Goal: Task Accomplishment & Management: Use online tool/utility

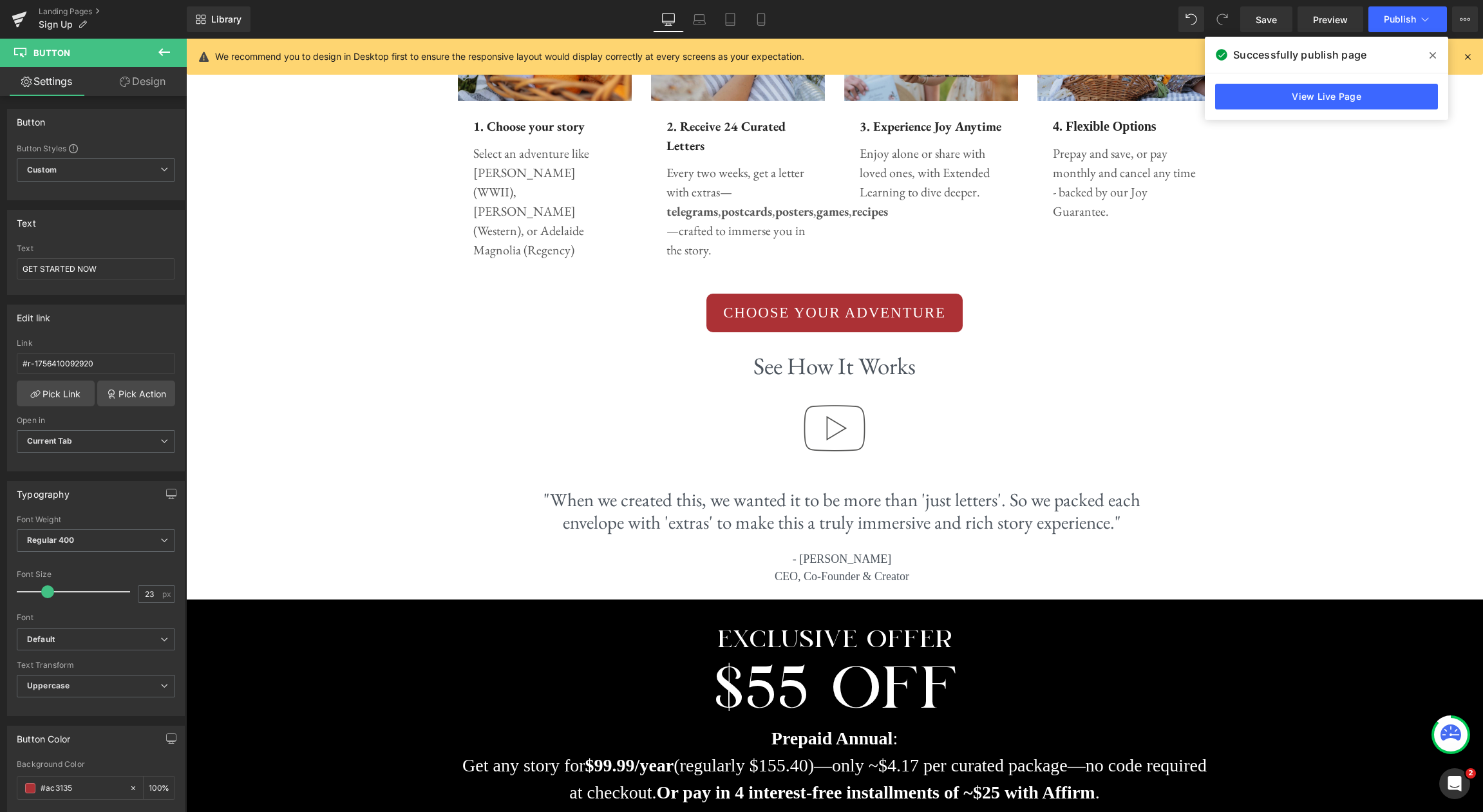
scroll to position [1565, 0]
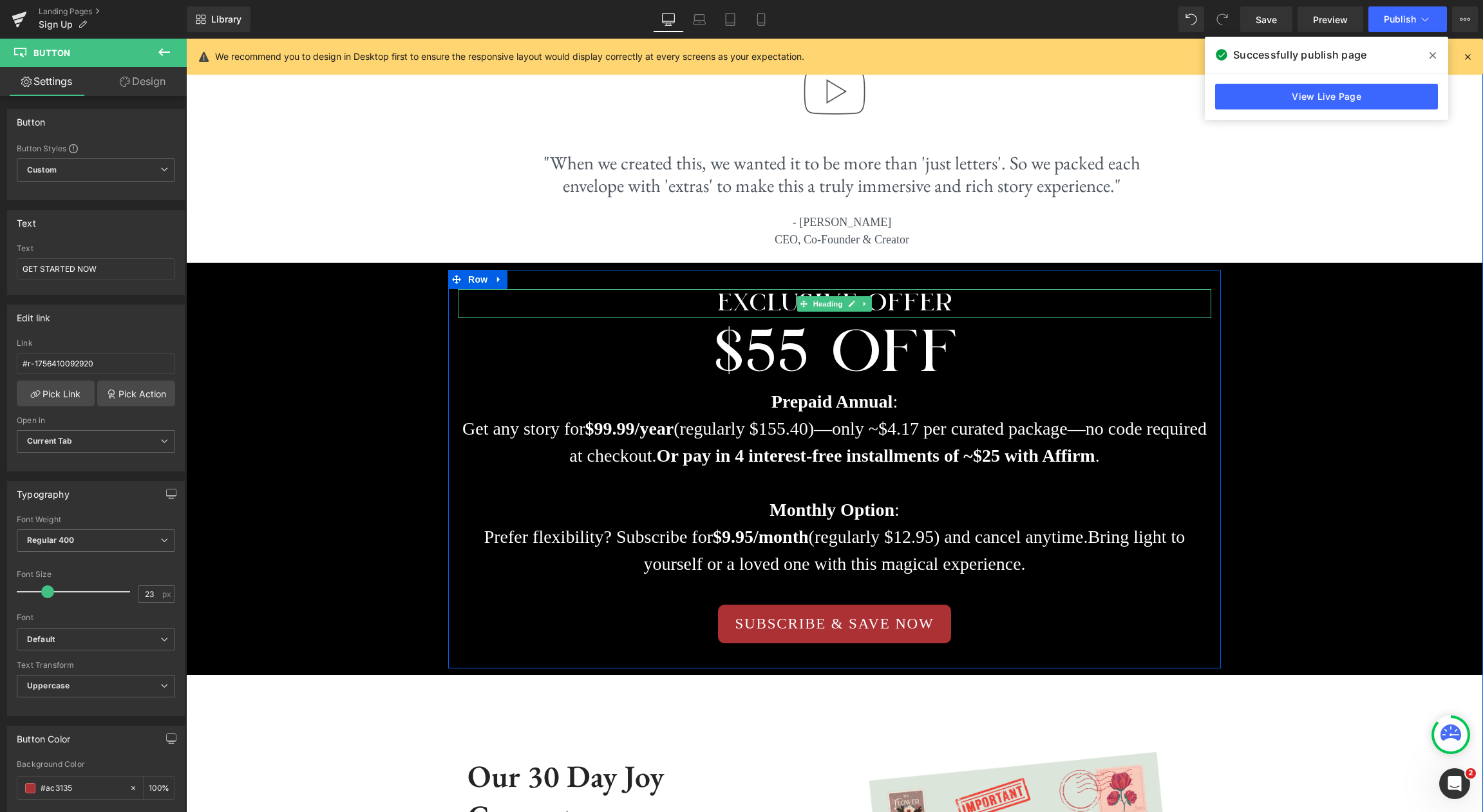
click at [967, 304] on h1 "Exclusive offer" at bounding box center [834, 304] width 753 height 28
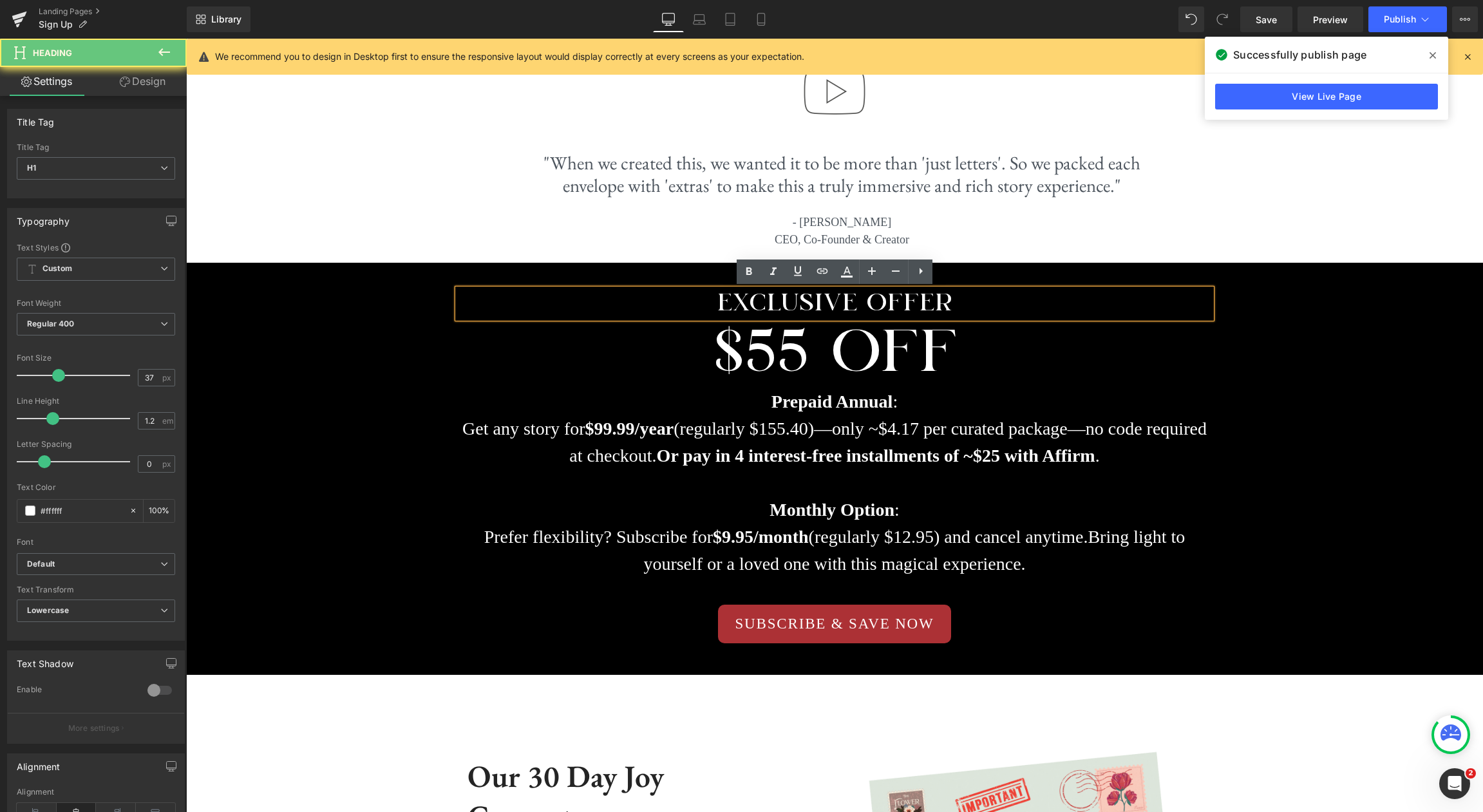
click at [956, 304] on h1 "Exclusive offer" at bounding box center [834, 304] width 753 height 28
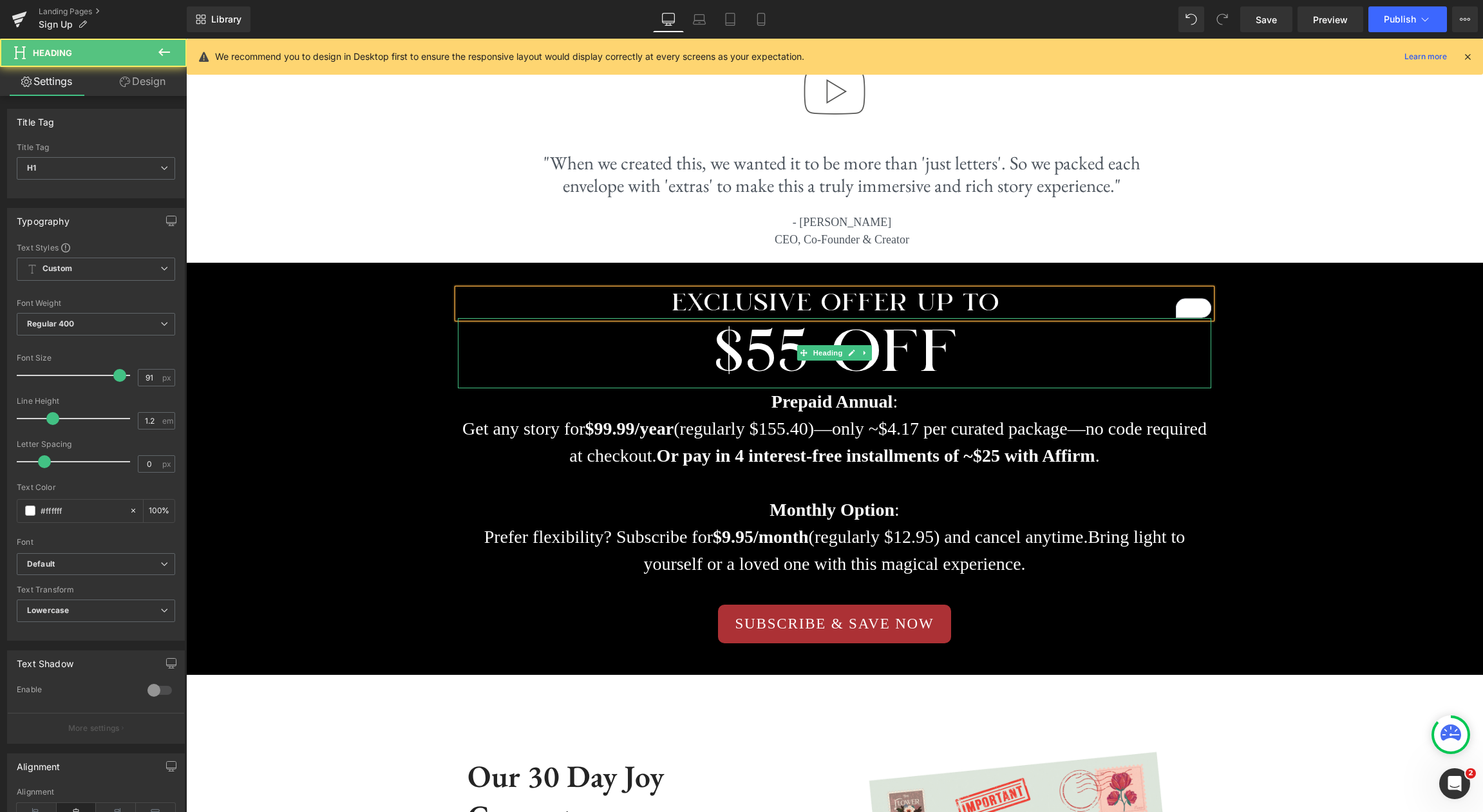
click at [773, 353] on h1 "$55 OFF" at bounding box center [834, 353] width 753 height 71
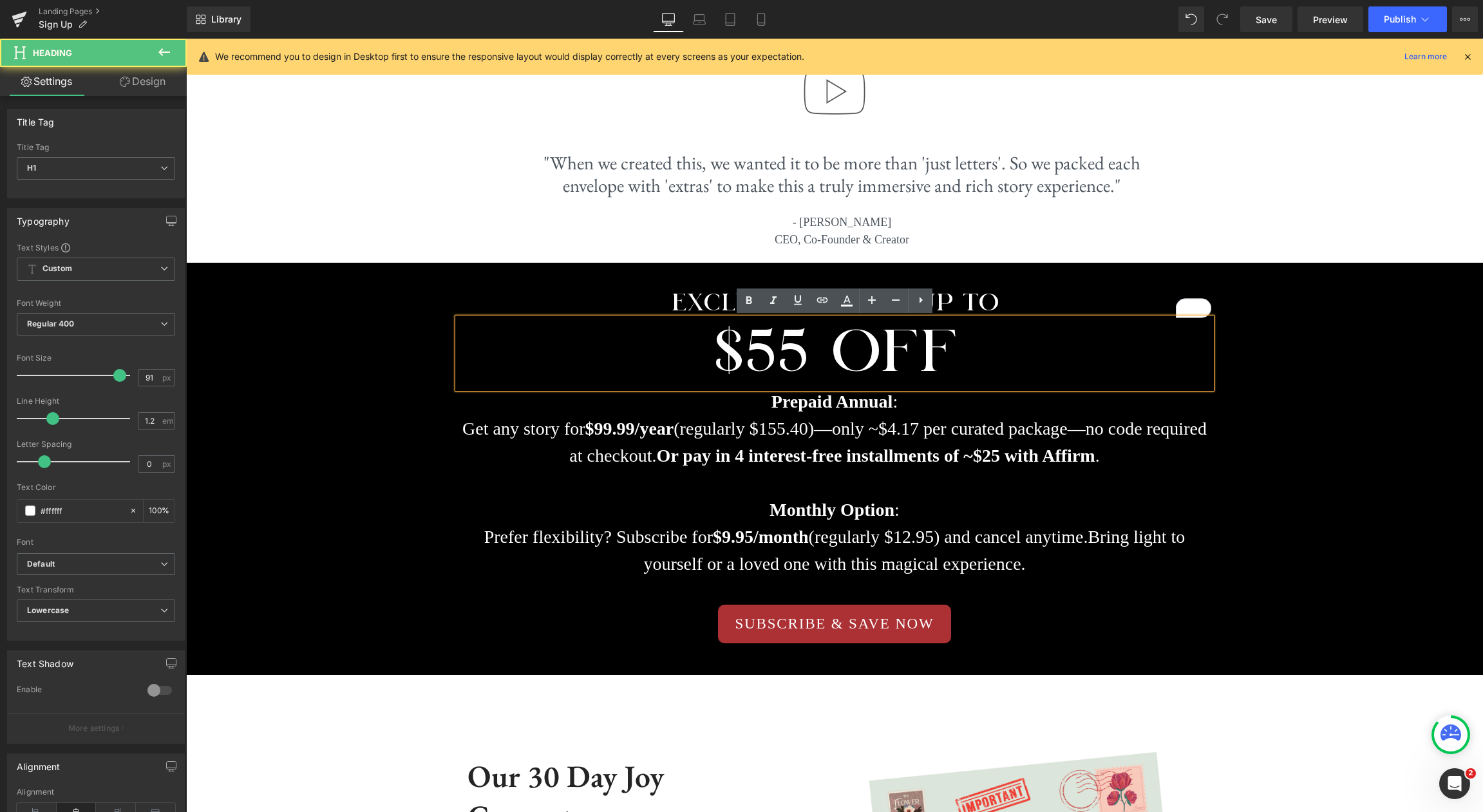
click at [765, 359] on h1 "$55 OFF" at bounding box center [834, 353] width 753 height 71
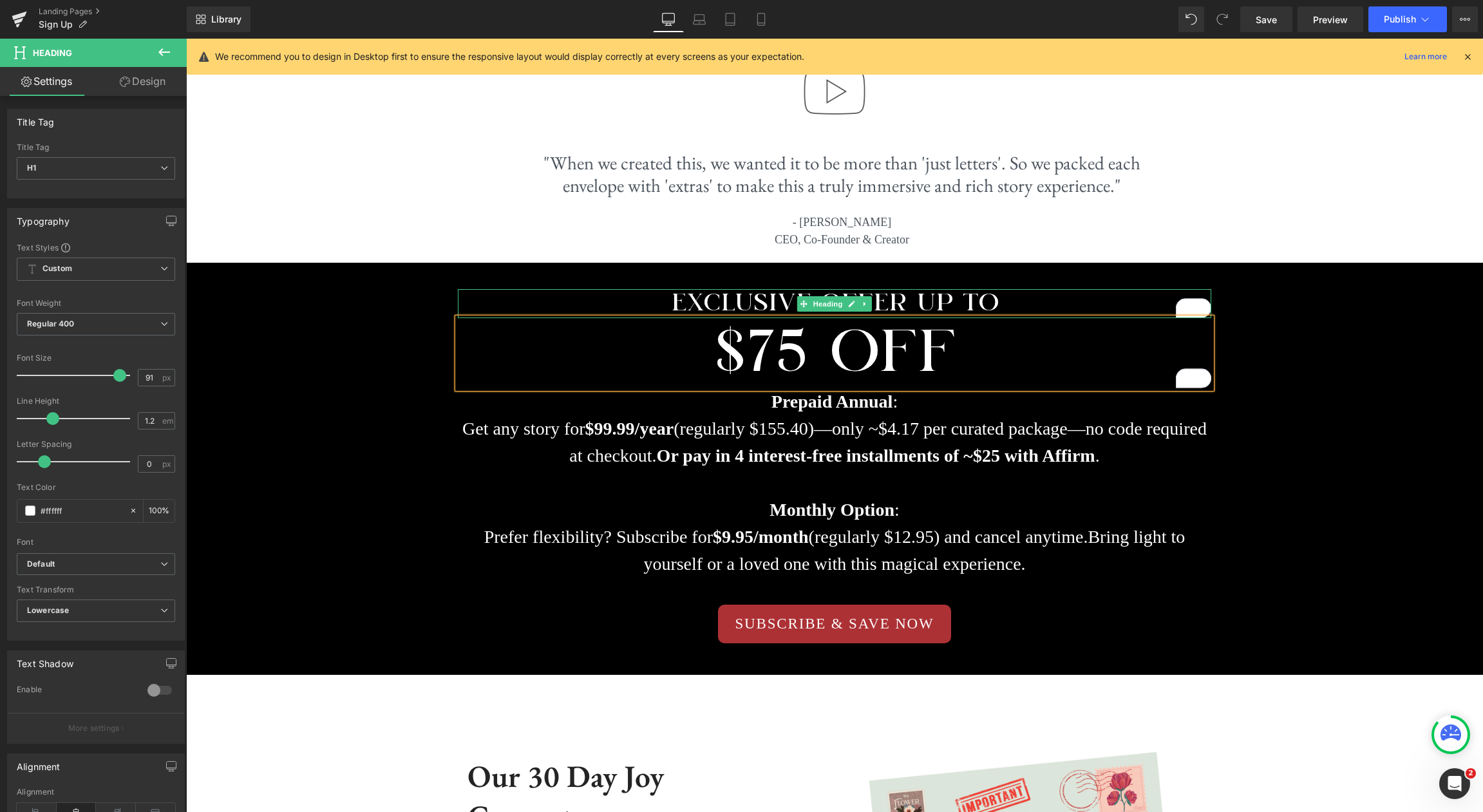
click at [1029, 297] on h1 "Exclusive offer UP TO" at bounding box center [834, 304] width 753 height 28
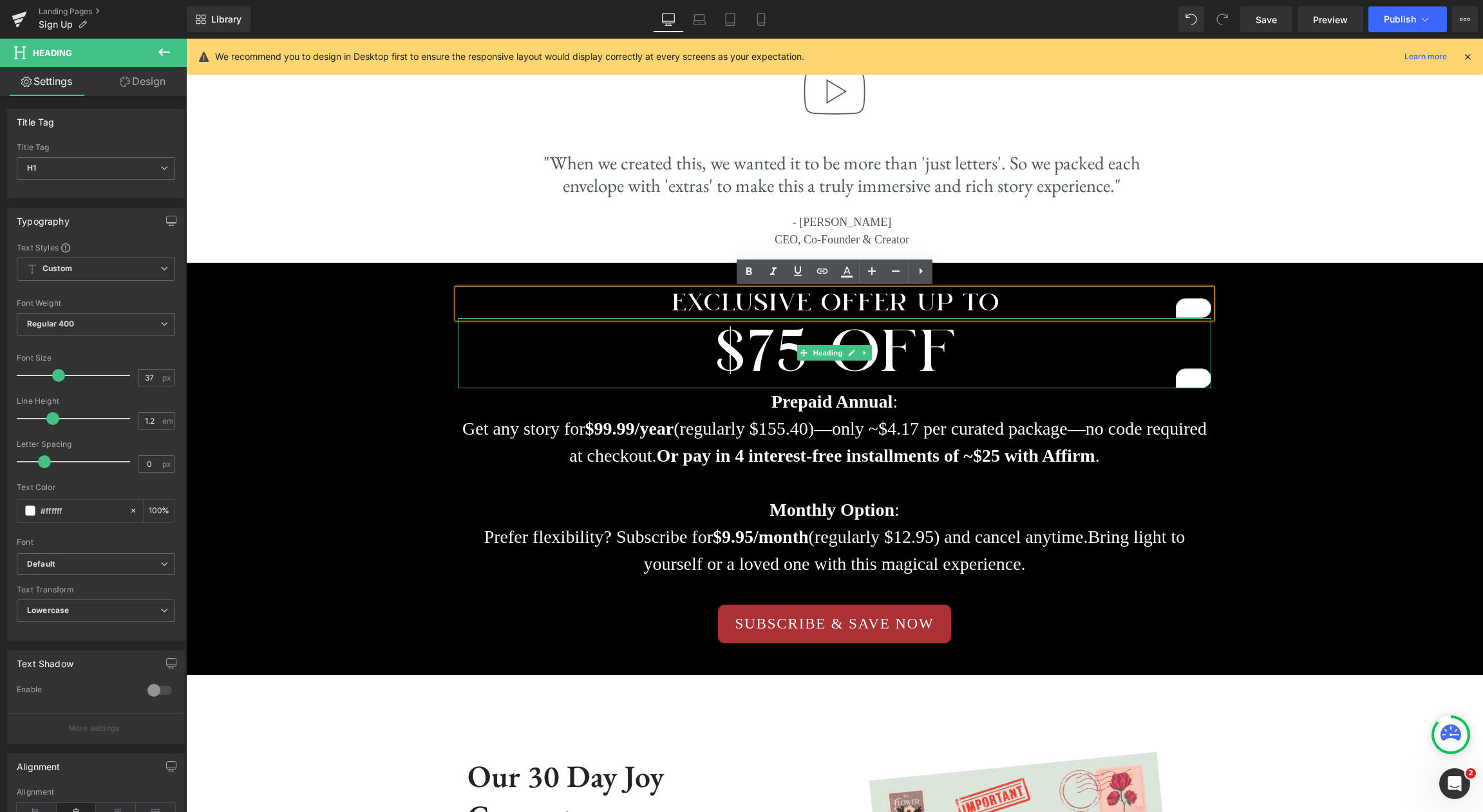
click at [843, 381] on h1 "$75 OFF" at bounding box center [834, 353] width 753 height 71
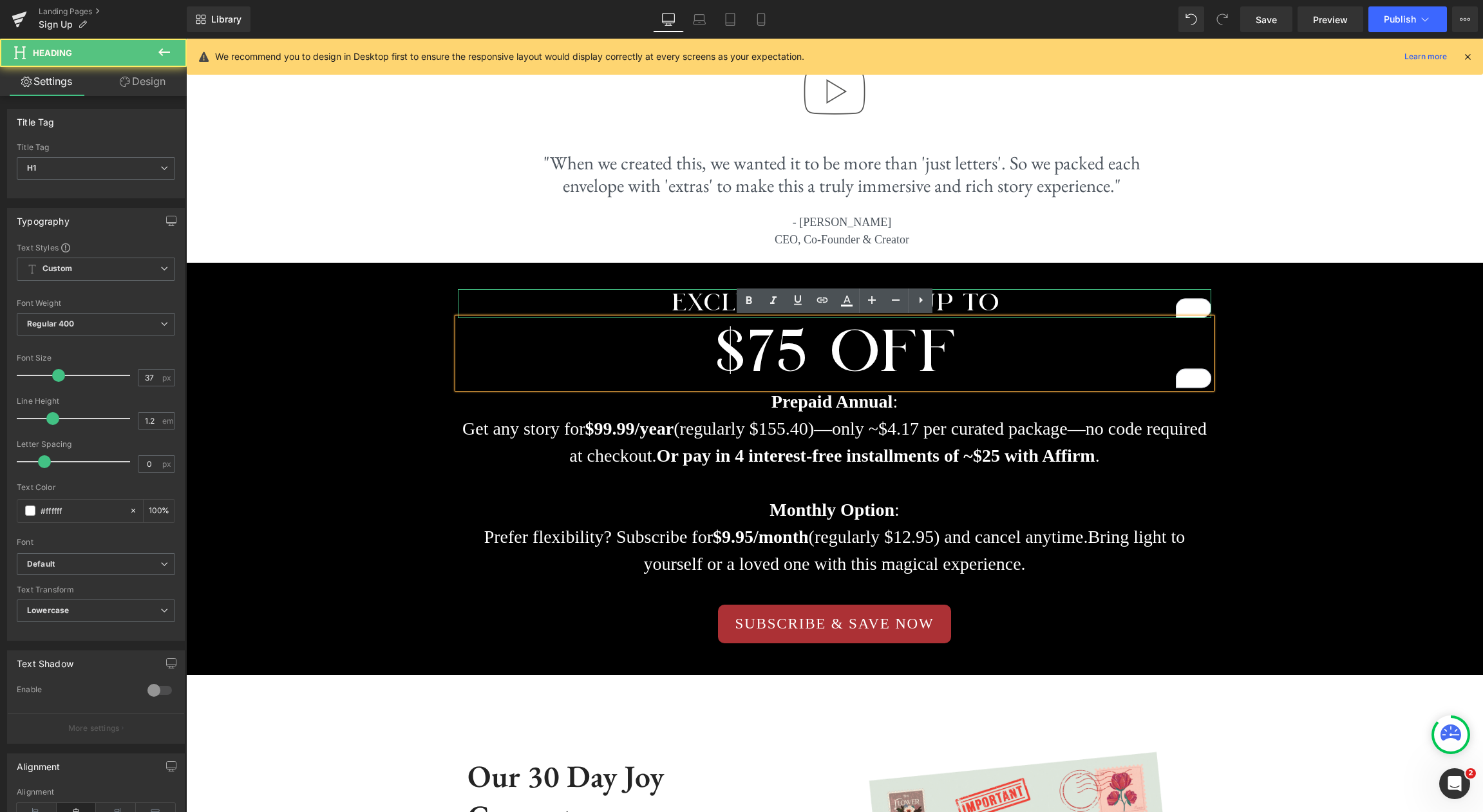
click at [675, 295] on h1 "Exclusive offer UP TO" at bounding box center [834, 304] width 753 height 28
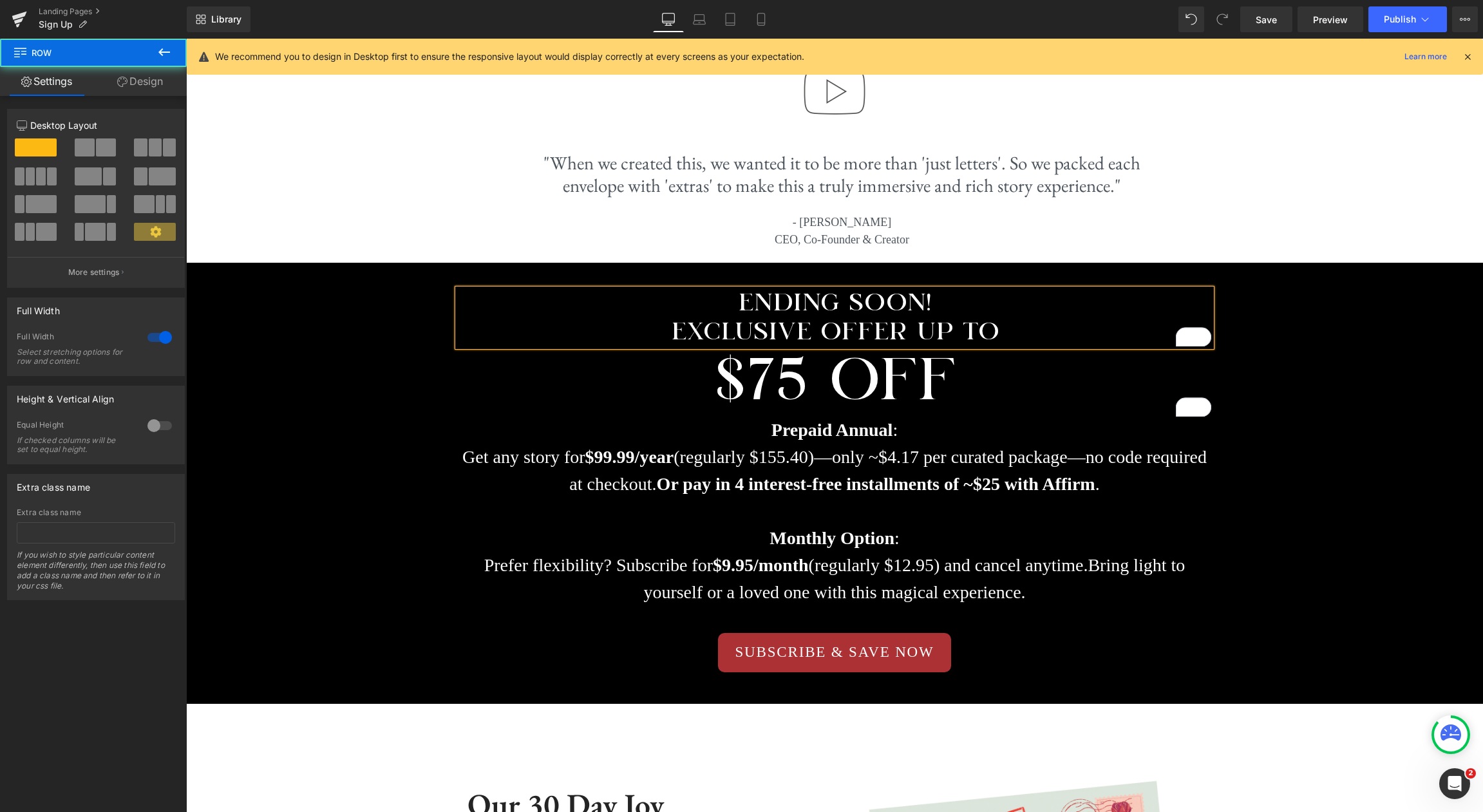
click at [1337, 319] on div "ENDING SOON! Exclusive offer UP TO Heading $75 OFF Heading Prepaid Annual : Get…" at bounding box center [835, 484] width 1297 height 428
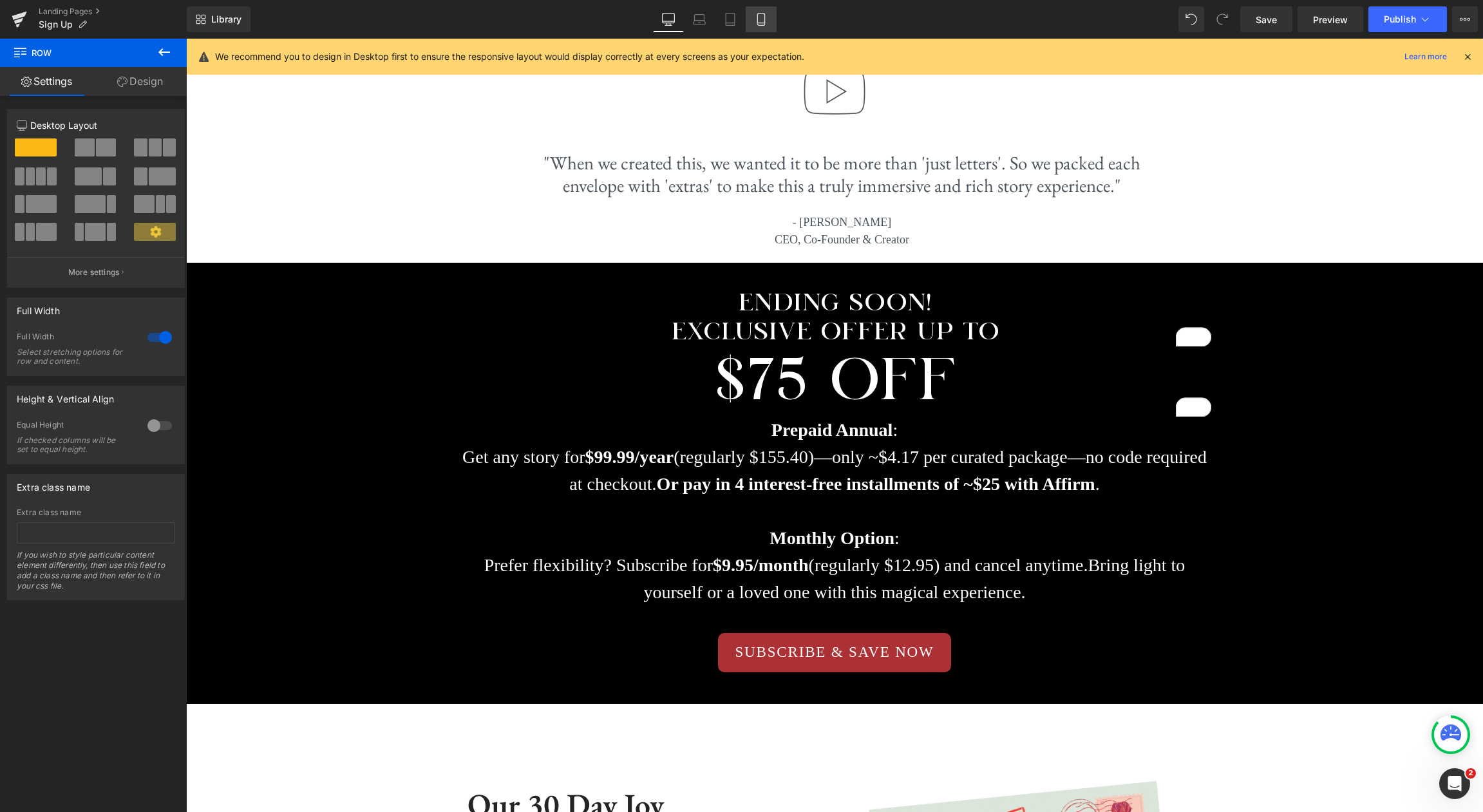
click at [756, 21] on icon at bounding box center [761, 19] width 13 height 13
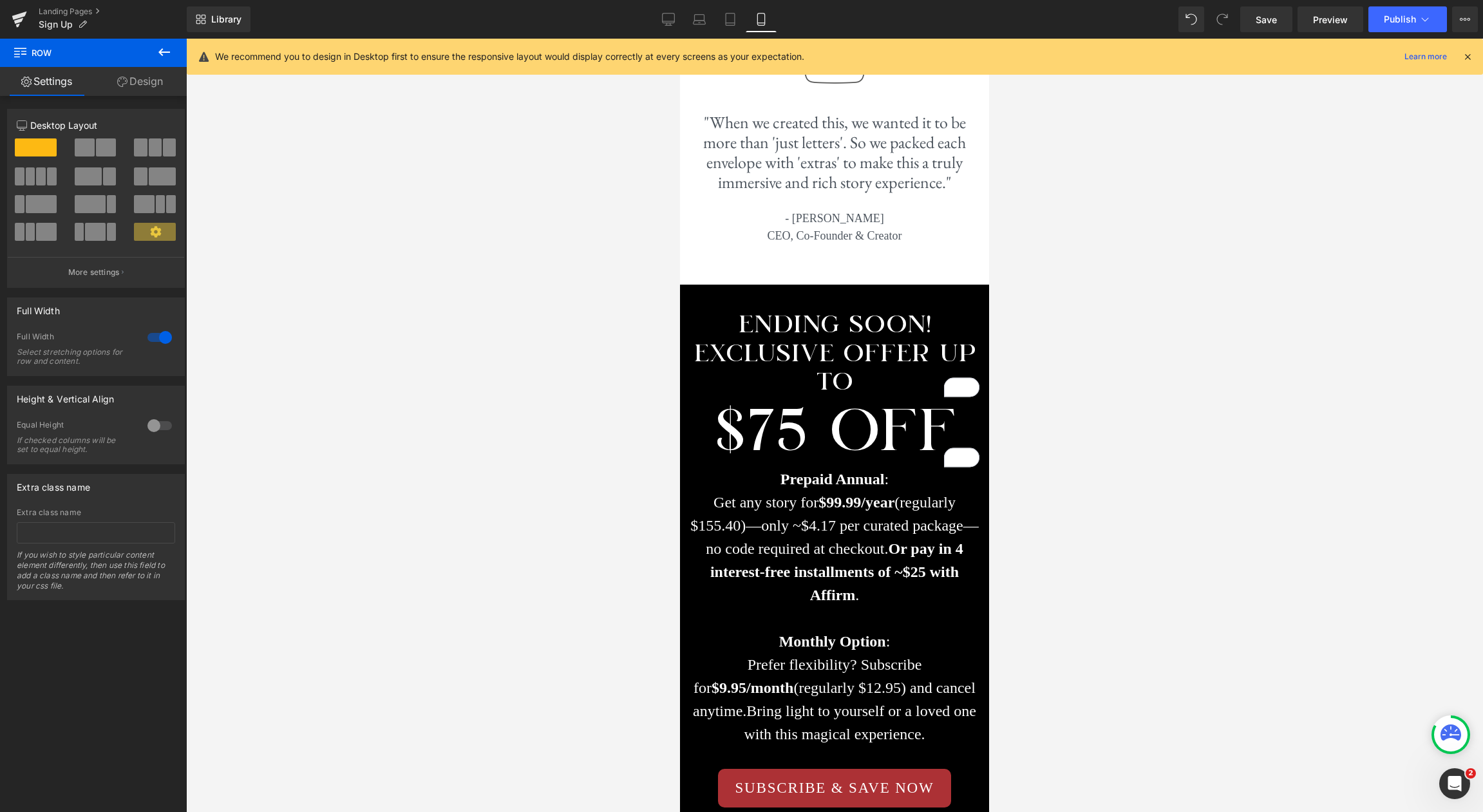
scroll to position [2218, 0]
click at [672, 22] on icon at bounding box center [668, 18] width 12 height 10
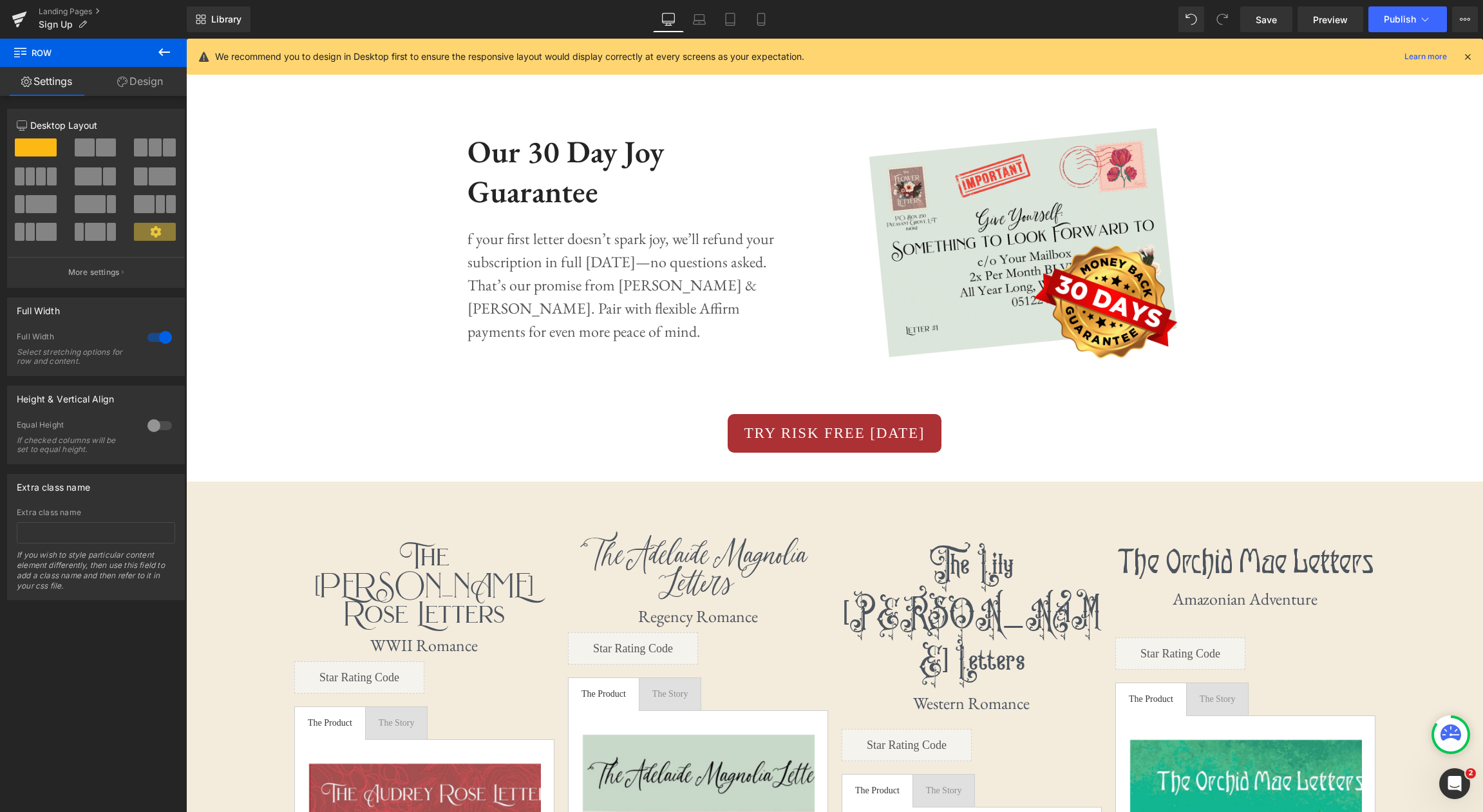
scroll to position [1565, 0]
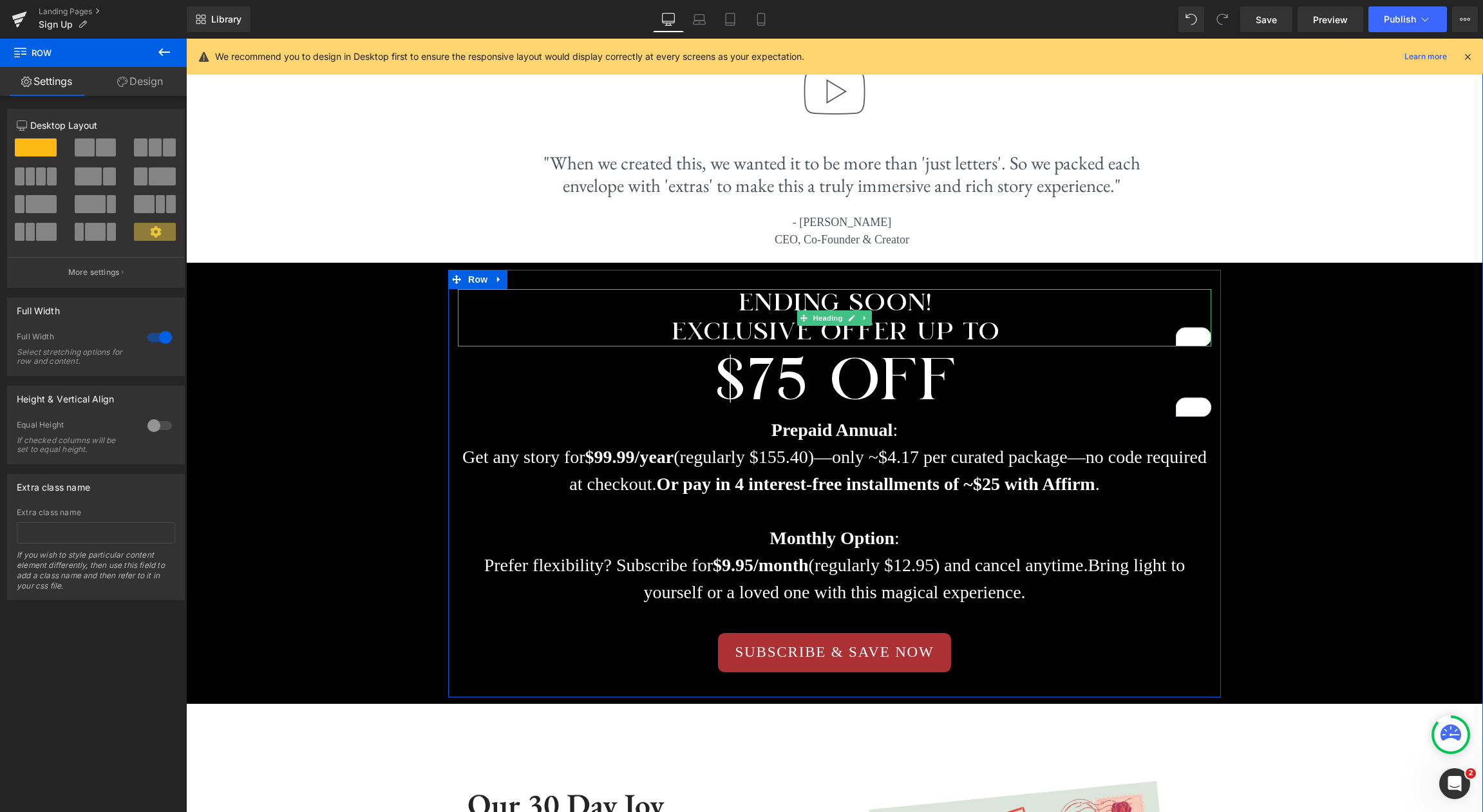
click at [876, 302] on h1 "ENDING SOON!" at bounding box center [834, 304] width 753 height 28
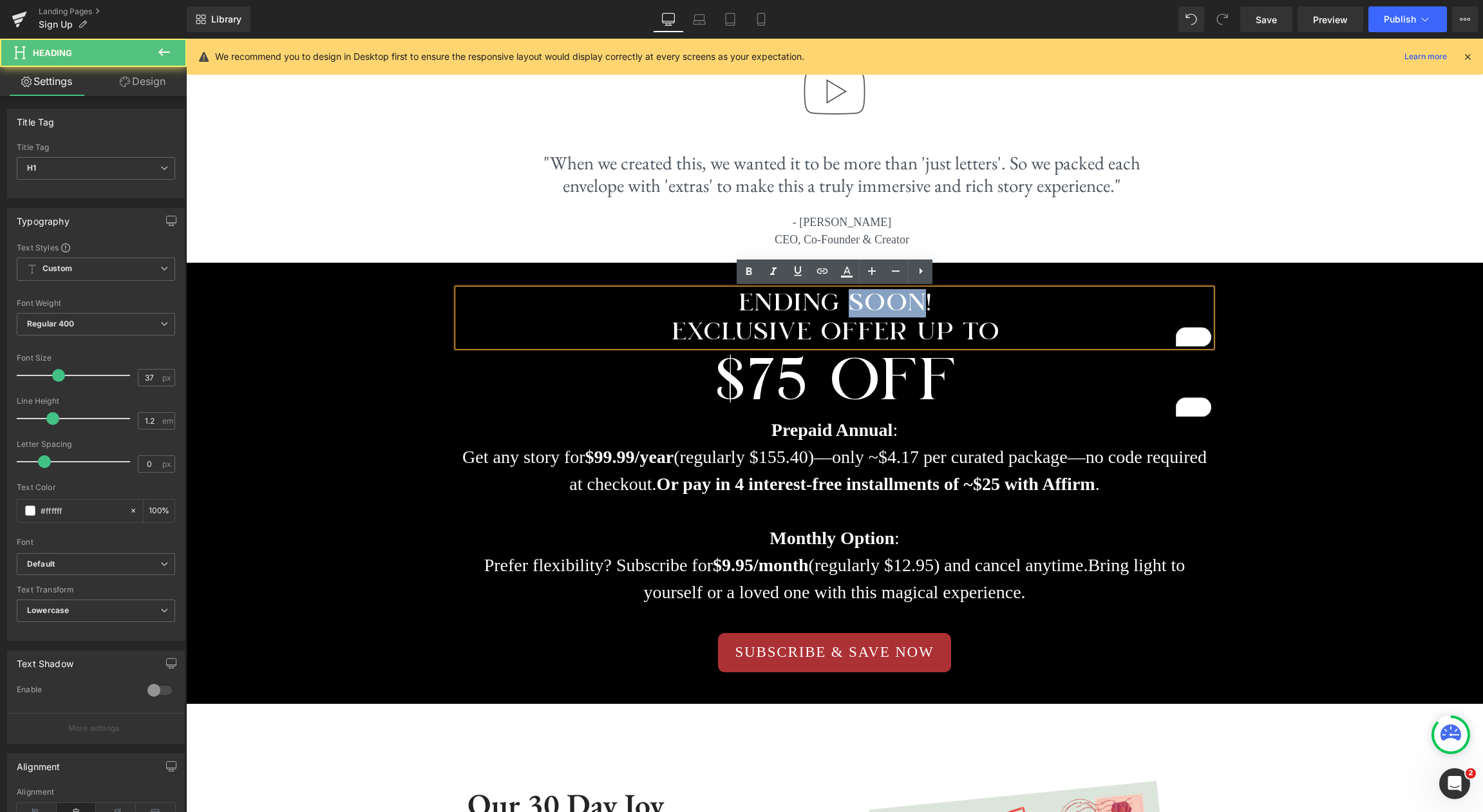
click at [876, 302] on h1 "ENDING SOON!" at bounding box center [834, 304] width 753 height 28
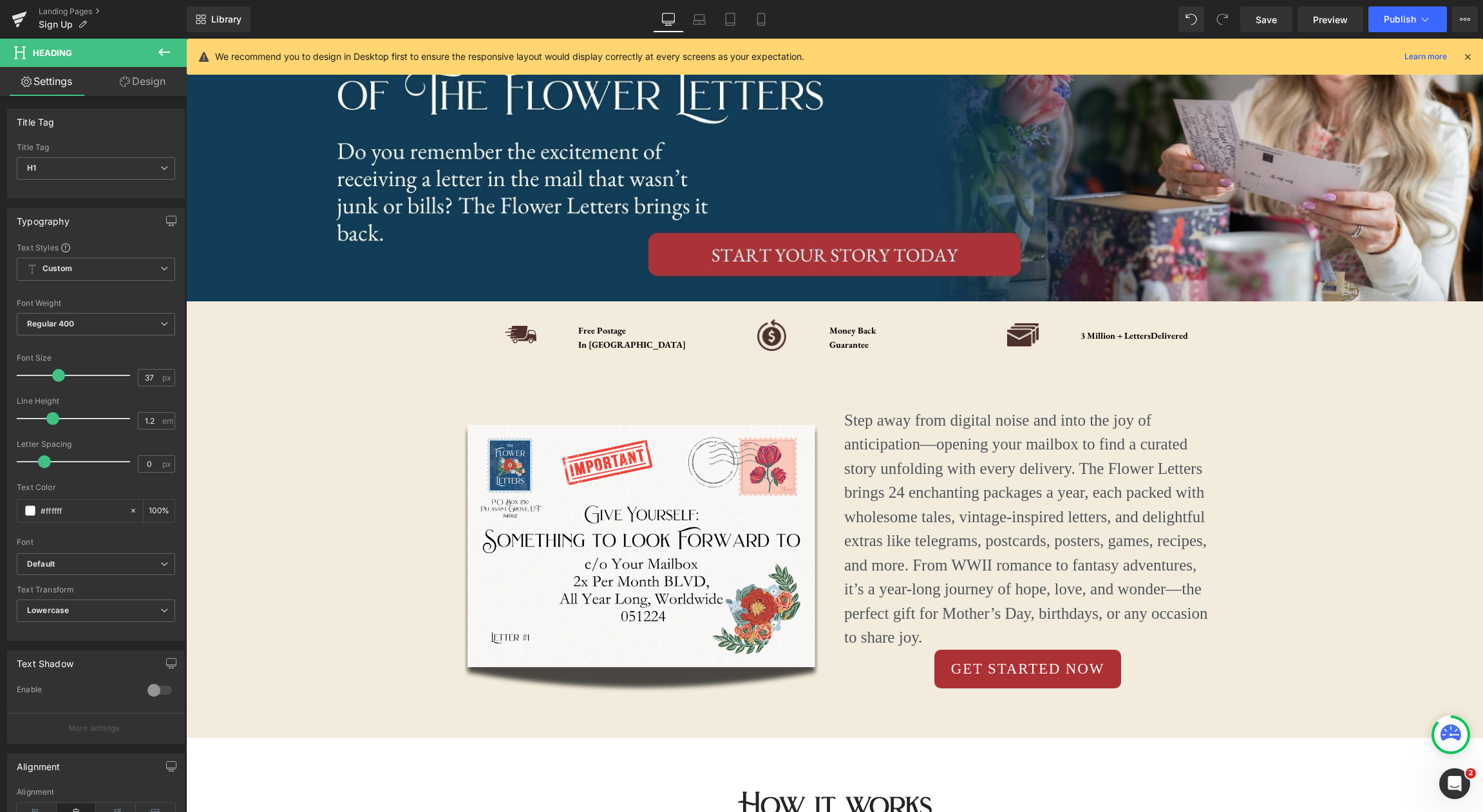
scroll to position [0, 0]
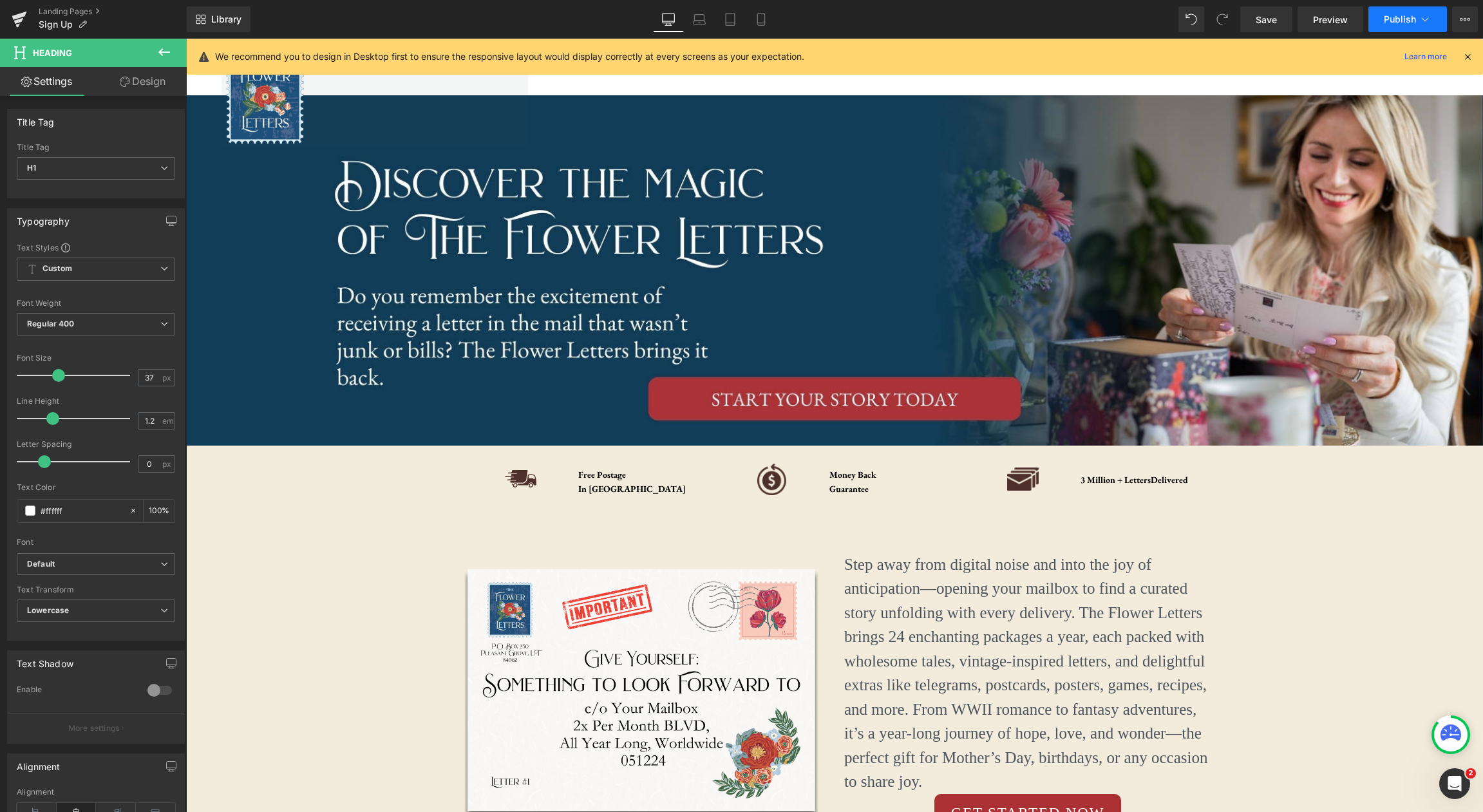
click at [1423, 21] on icon at bounding box center [1425, 19] width 13 height 13
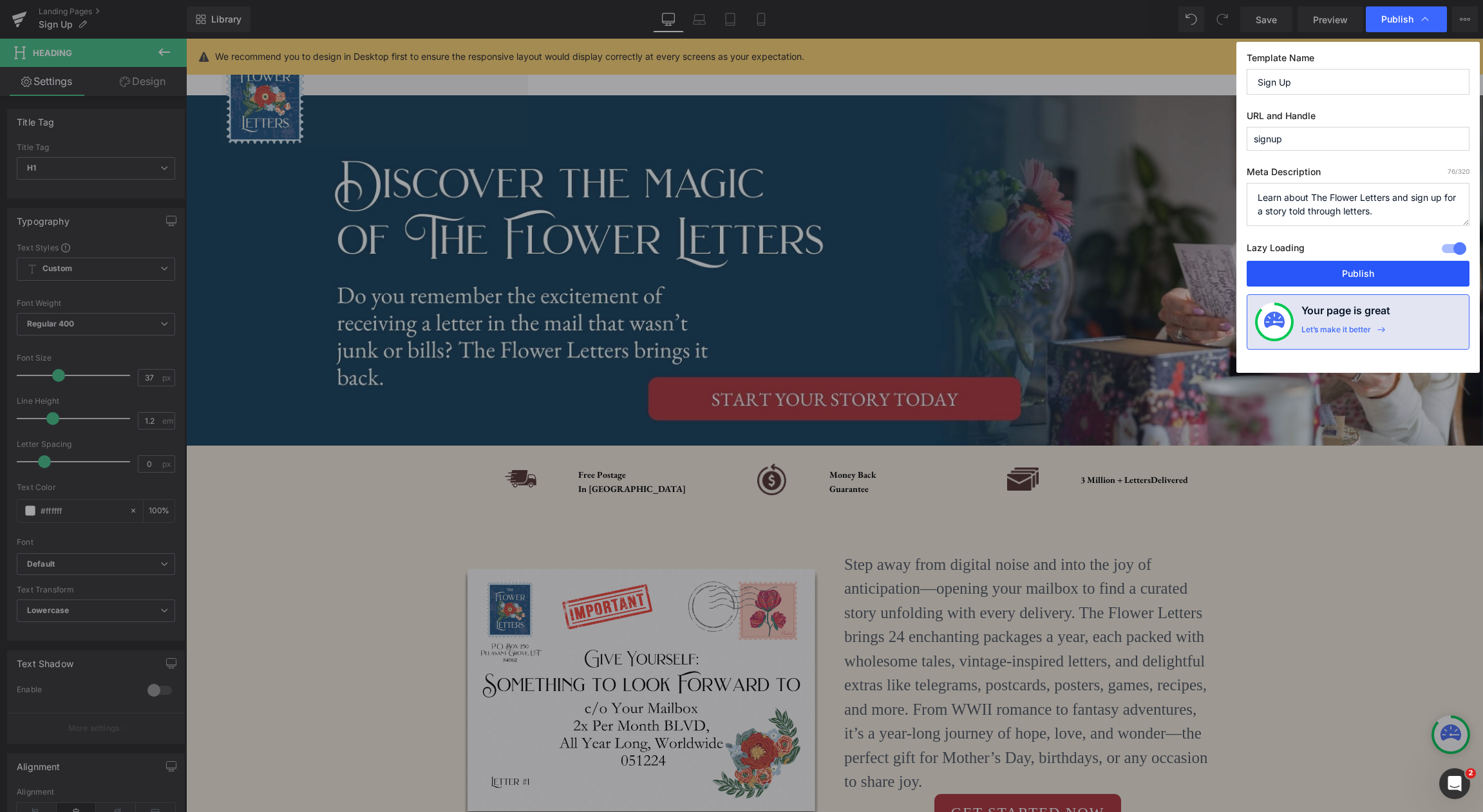
click at [1363, 281] on button "Publish" at bounding box center [1358, 273] width 223 height 26
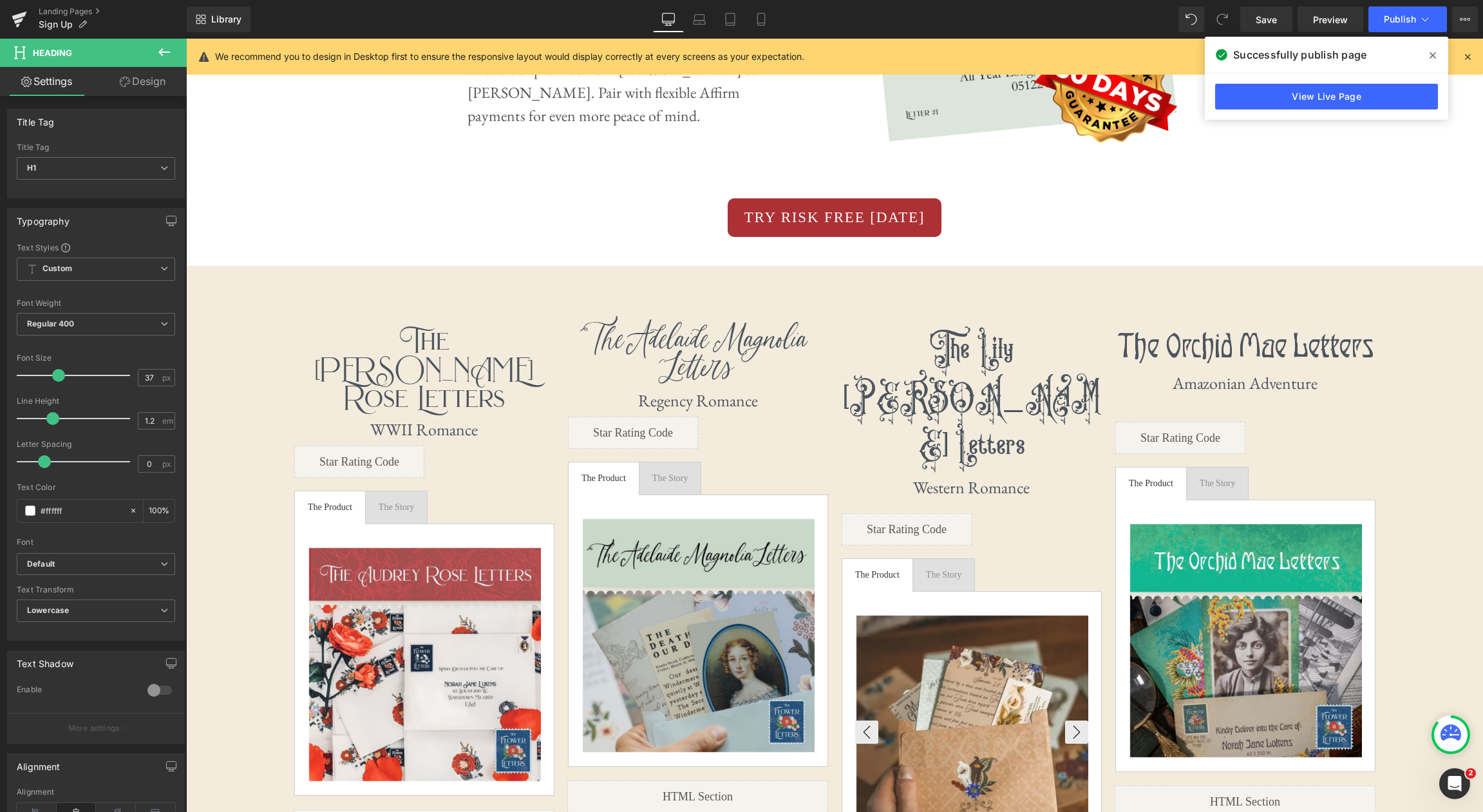
scroll to position [2427, 0]
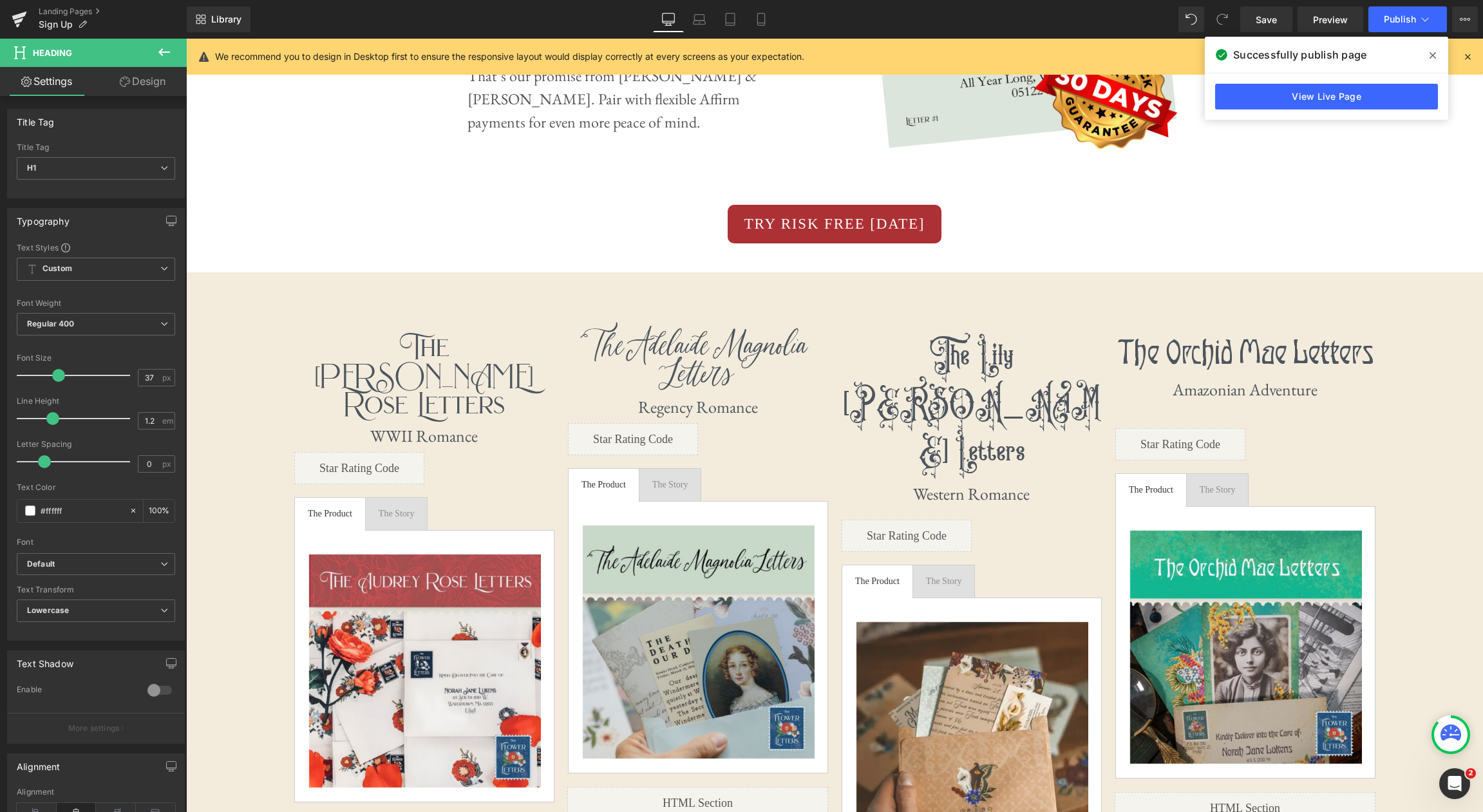
click at [165, 51] on icon at bounding box center [164, 52] width 16 height 16
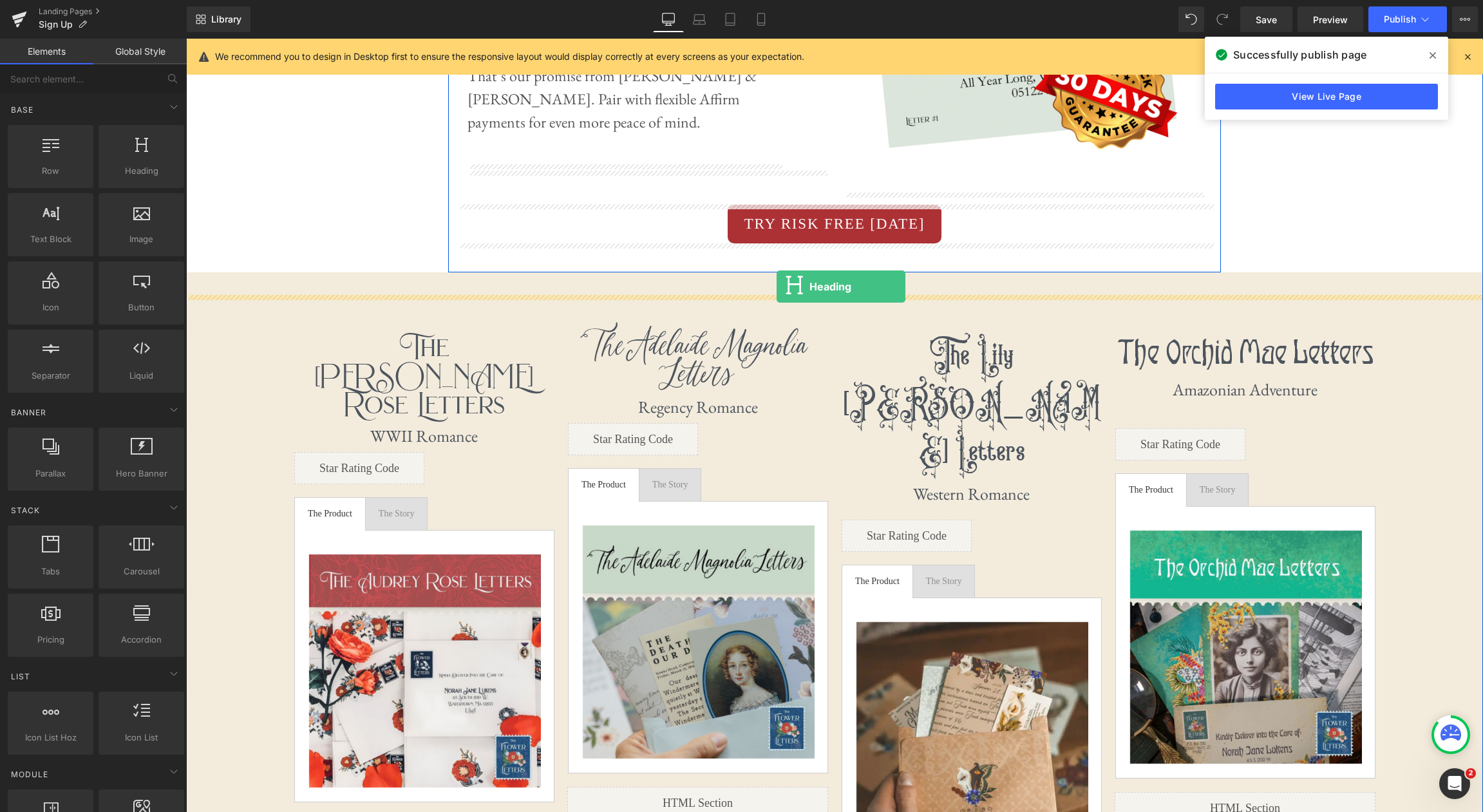
drag, startPoint x: 300, startPoint y: 198, endPoint x: 776, endPoint y: 287, distance: 484.2
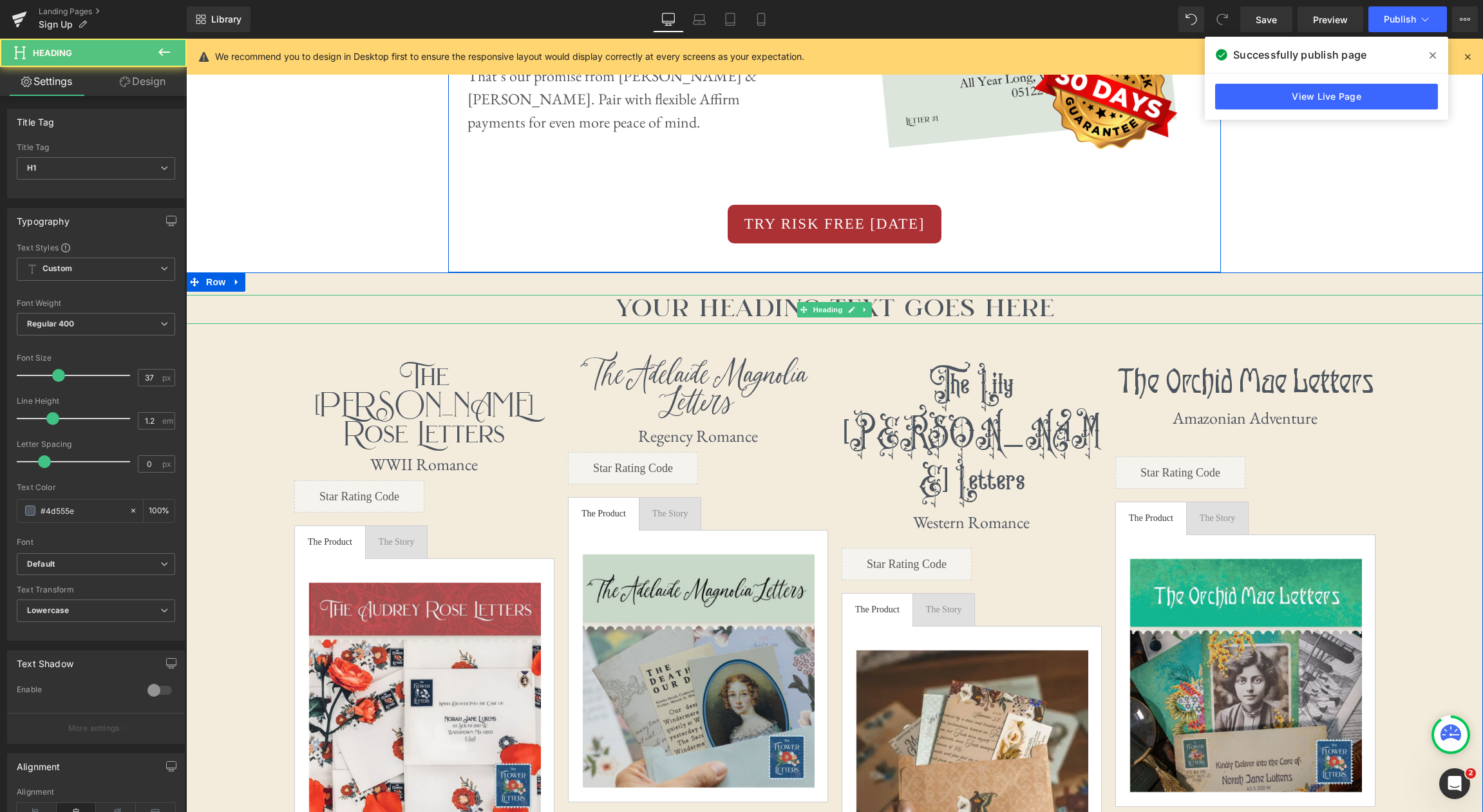
click at [885, 306] on h1 "Your heading text goes here" at bounding box center [835, 309] width 1297 height 28
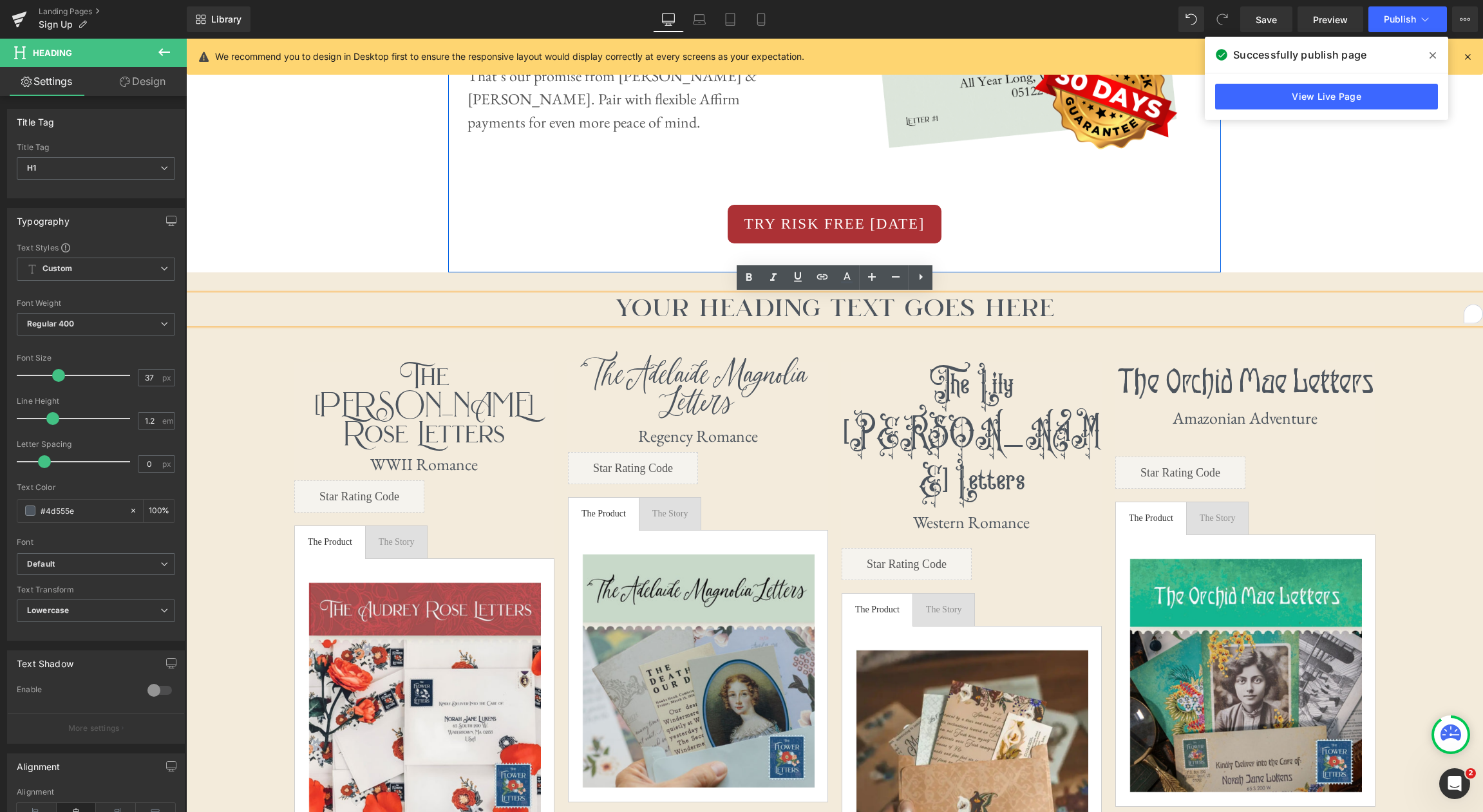
click at [920, 308] on h1 "Your heading text goes here" at bounding box center [835, 309] width 1297 height 28
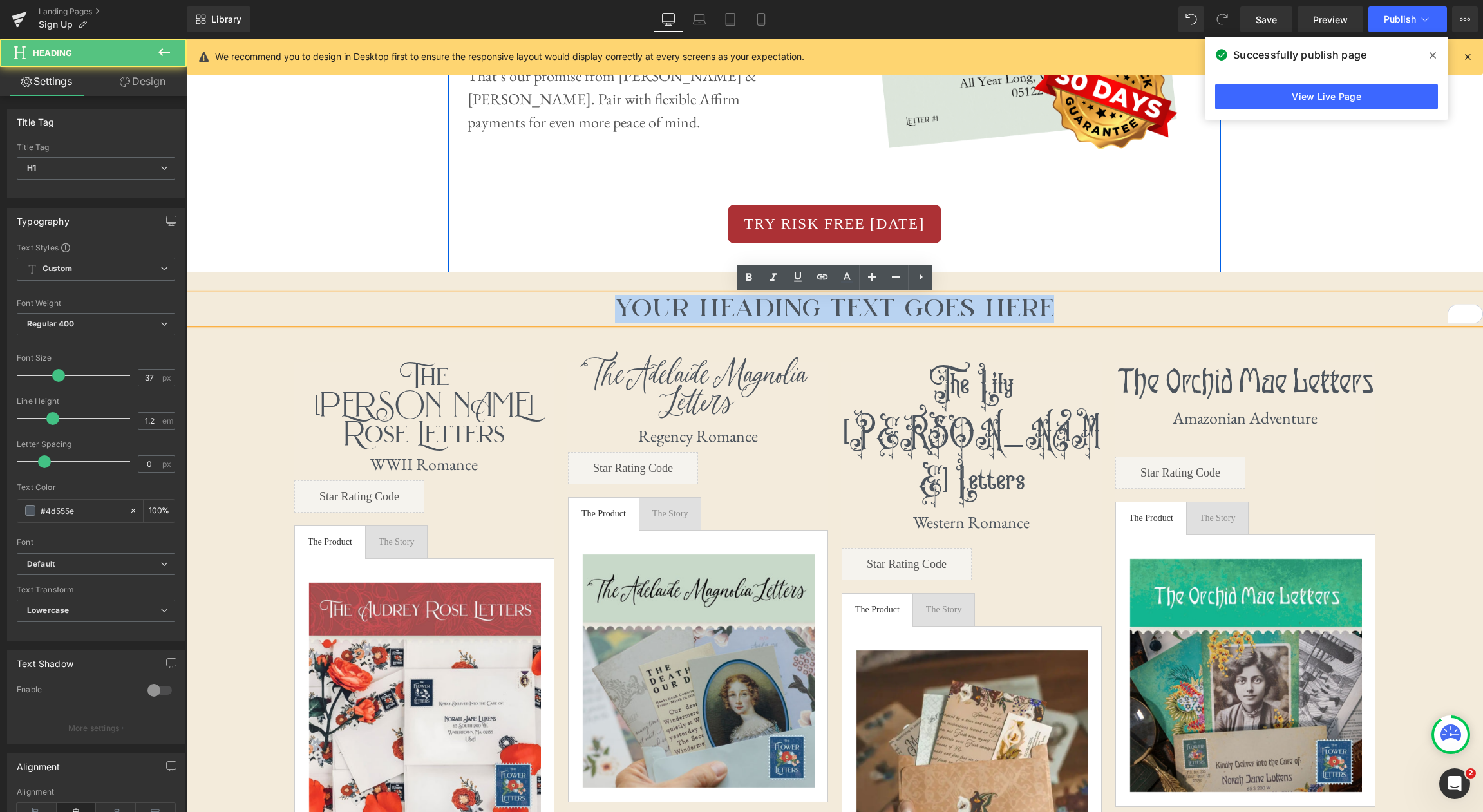
click at [920, 308] on h1 "Your heading text goes here" at bounding box center [835, 309] width 1297 height 28
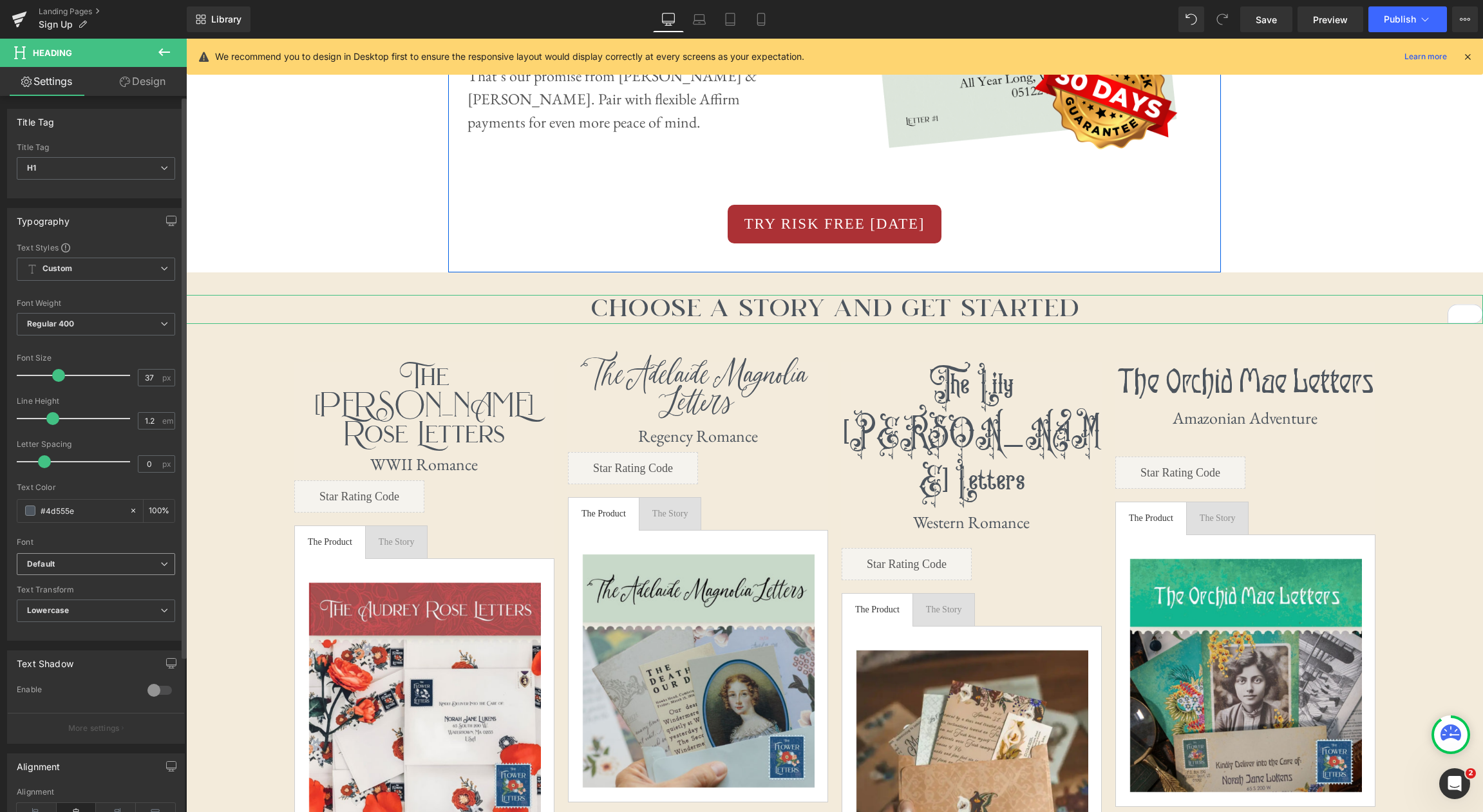
click at [138, 569] on span "Default" at bounding box center [96, 564] width 158 height 22
click at [96, 623] on li "EB Garamond" at bounding box center [96, 618] width 159 height 21
drag, startPoint x: 129, startPoint y: 609, endPoint x: 99, endPoint y: 618, distance: 31.3
click at [129, 610] on span "Lowercase" at bounding box center [96, 611] width 158 height 22
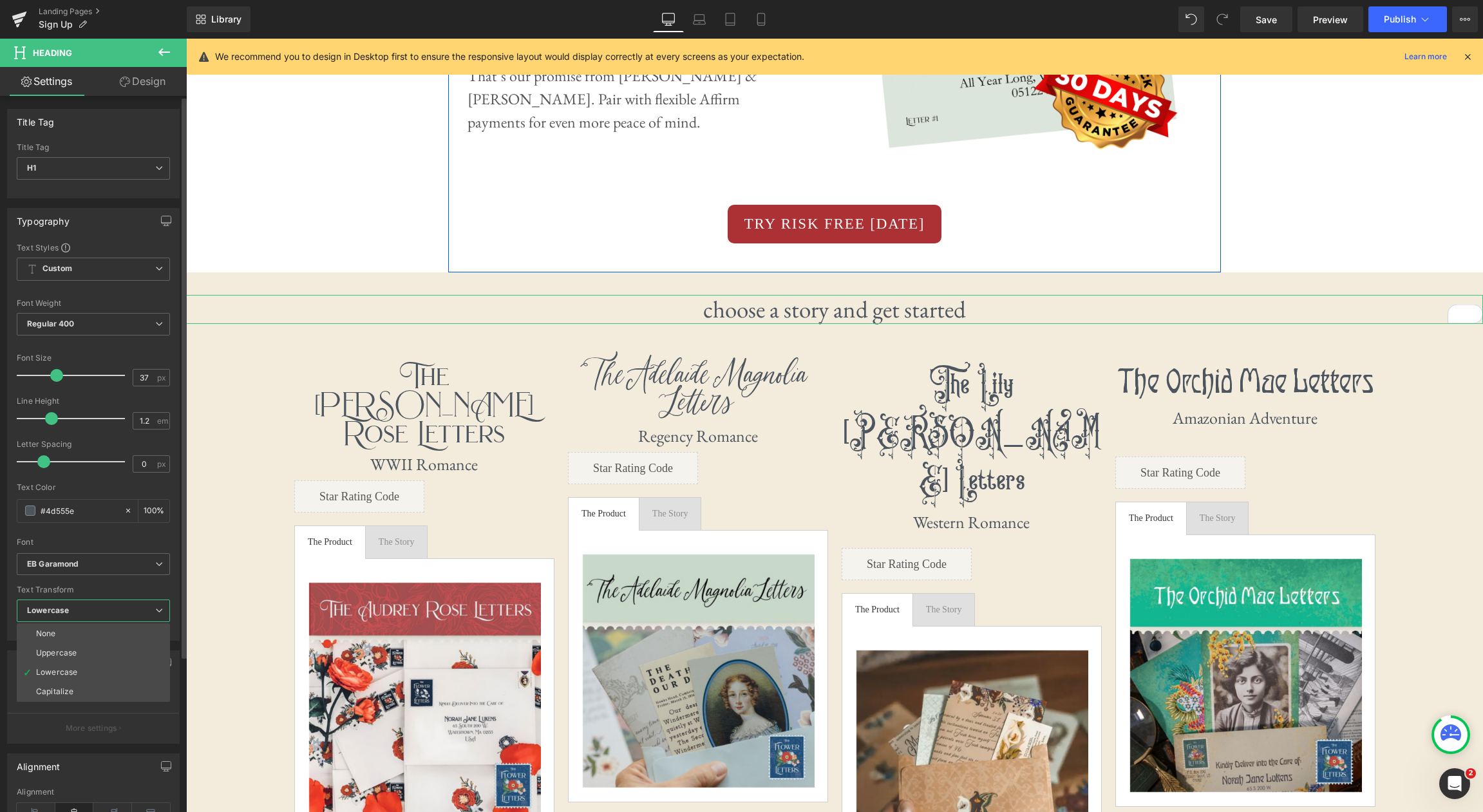
click at [91, 626] on li "None" at bounding box center [94, 634] width 154 height 19
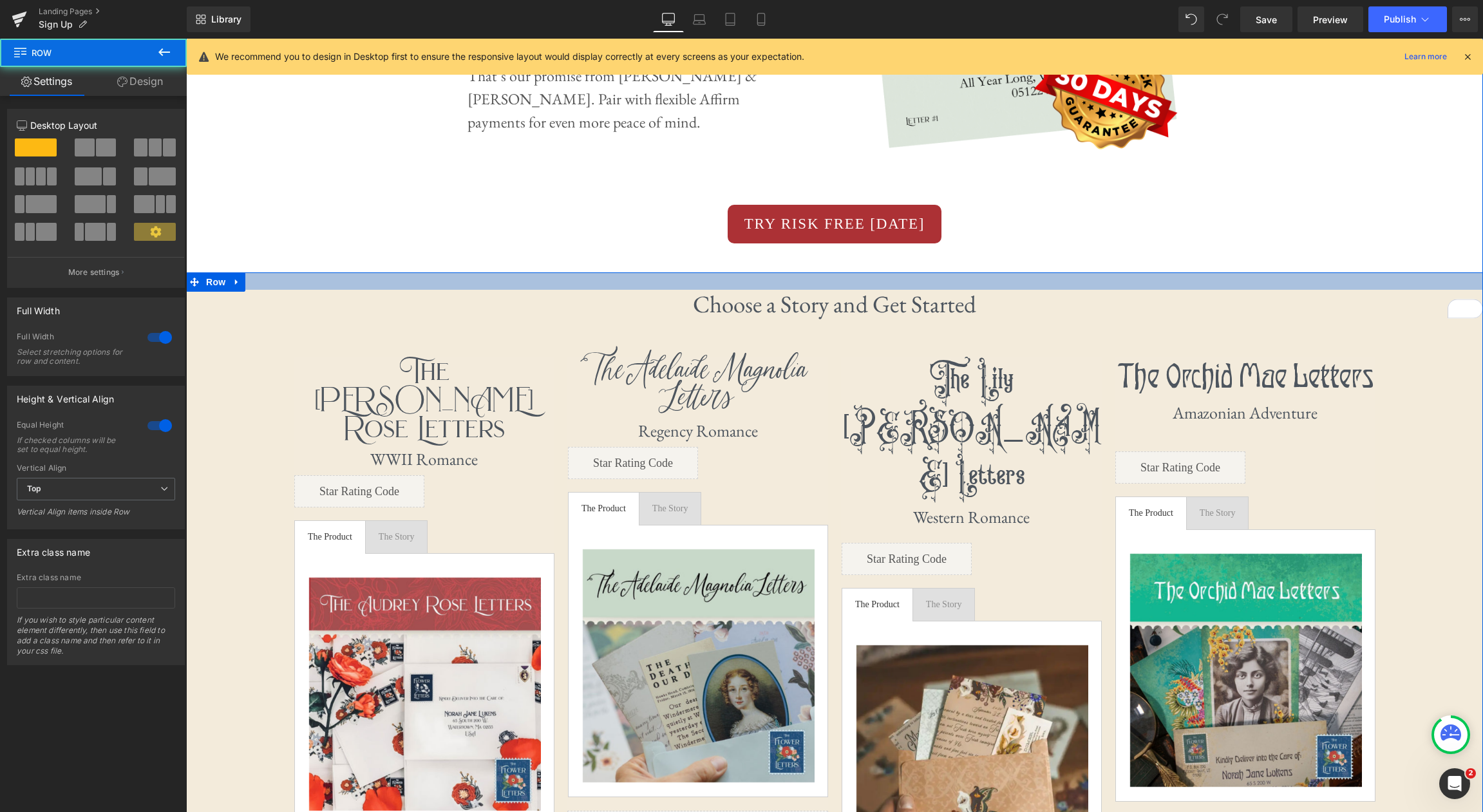
drag, startPoint x: 899, startPoint y: 295, endPoint x: 899, endPoint y: 285, distance: 10.0
click at [899, 285] on div at bounding box center [835, 281] width 1297 height 17
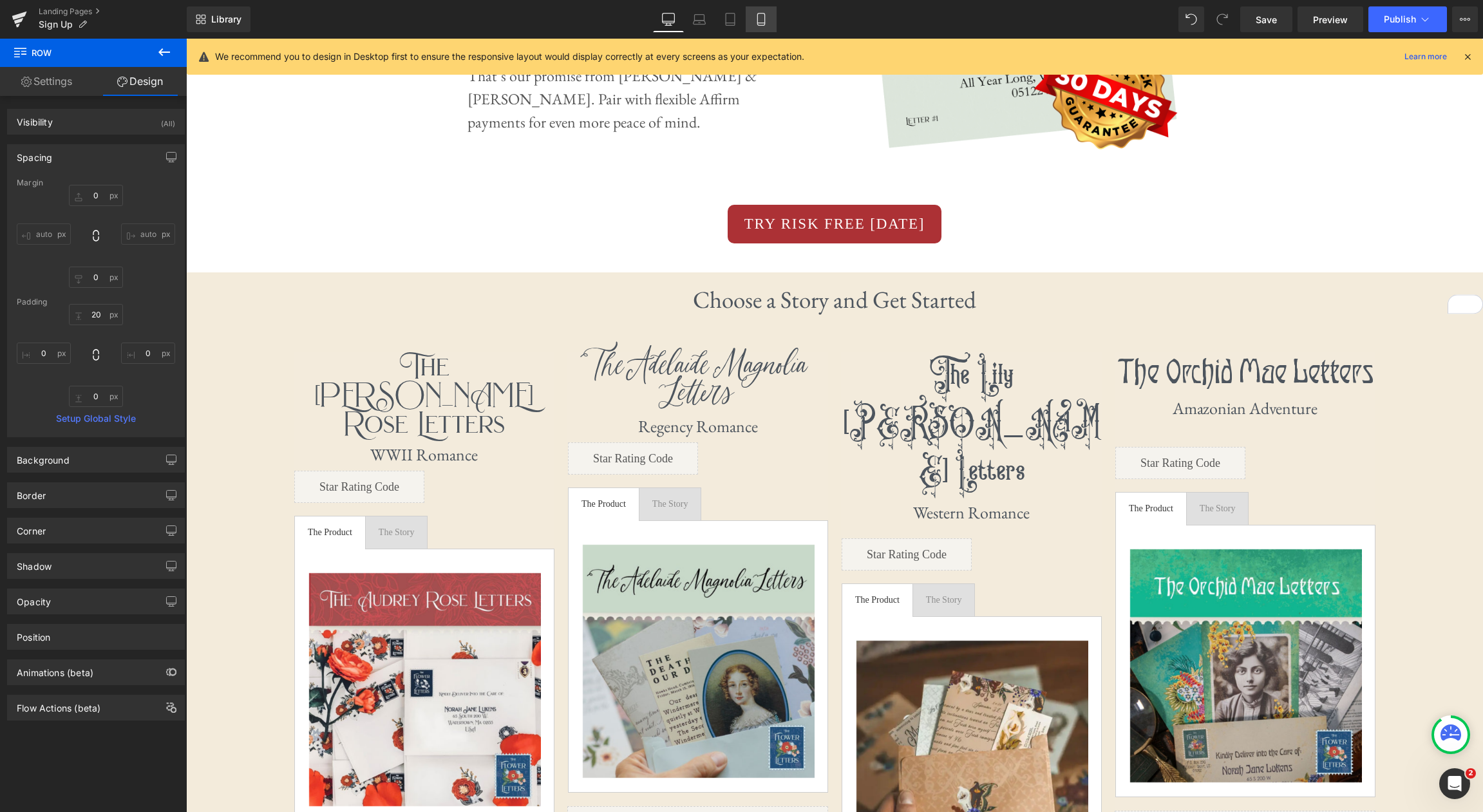
click at [762, 7] on div "Library Desktop Desktop Laptop Tablet Mobile Save Preview Publish Scheduled Vie…" at bounding box center [835, 19] width 1297 height 39
click at [759, 12] on link "Mobile" at bounding box center [762, 19] width 31 height 26
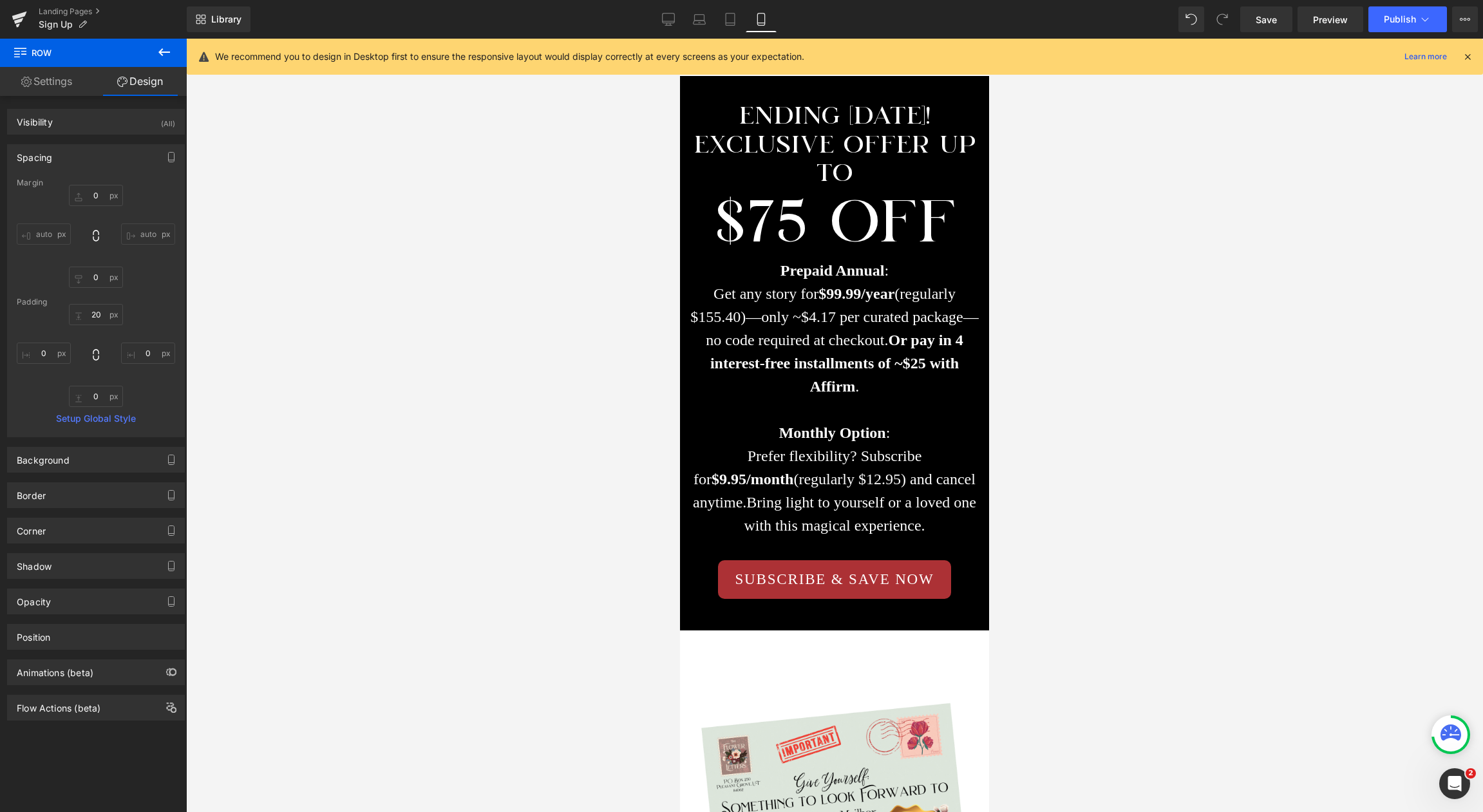
type input "0"
type input "18"
type input "0"
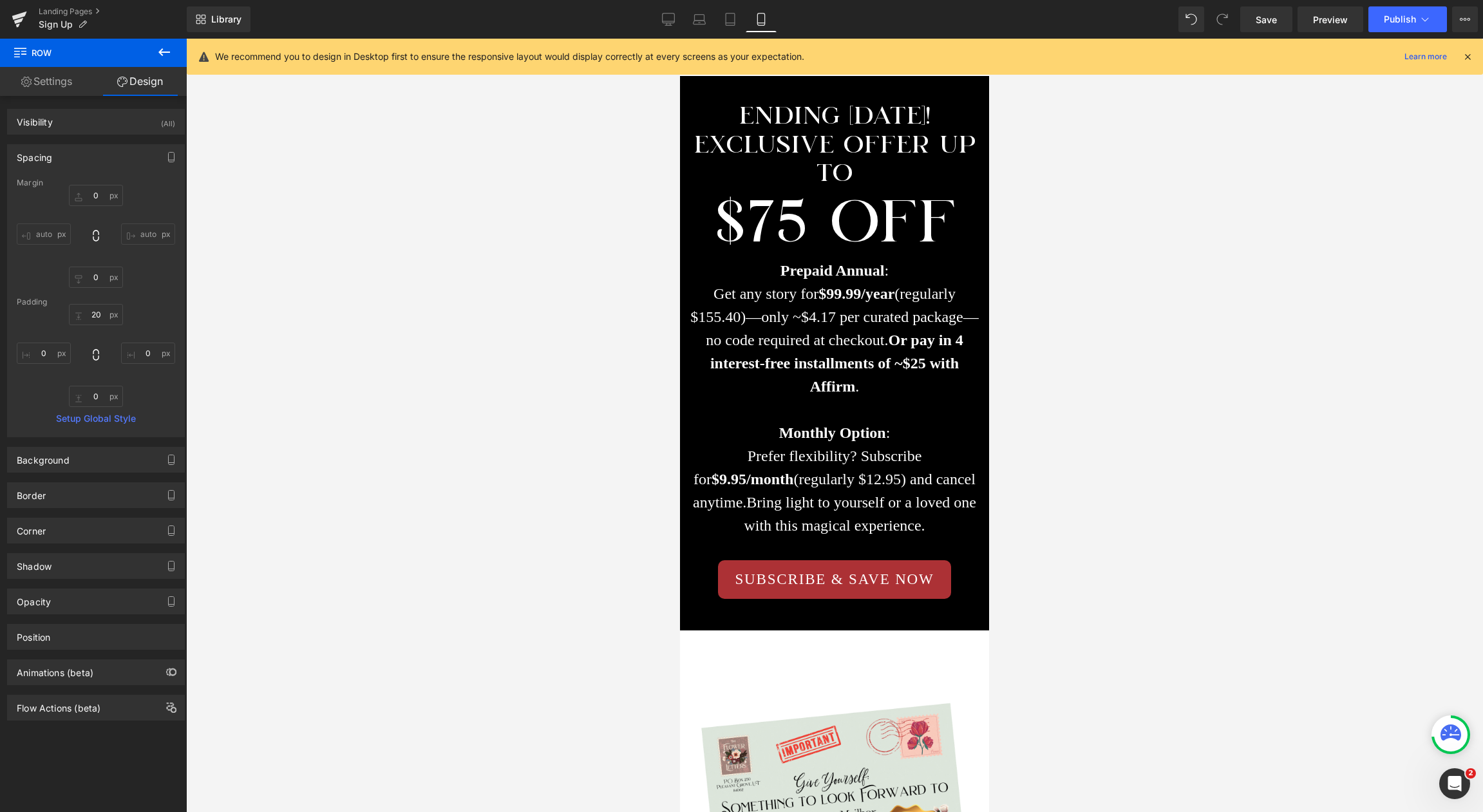
type input "0"
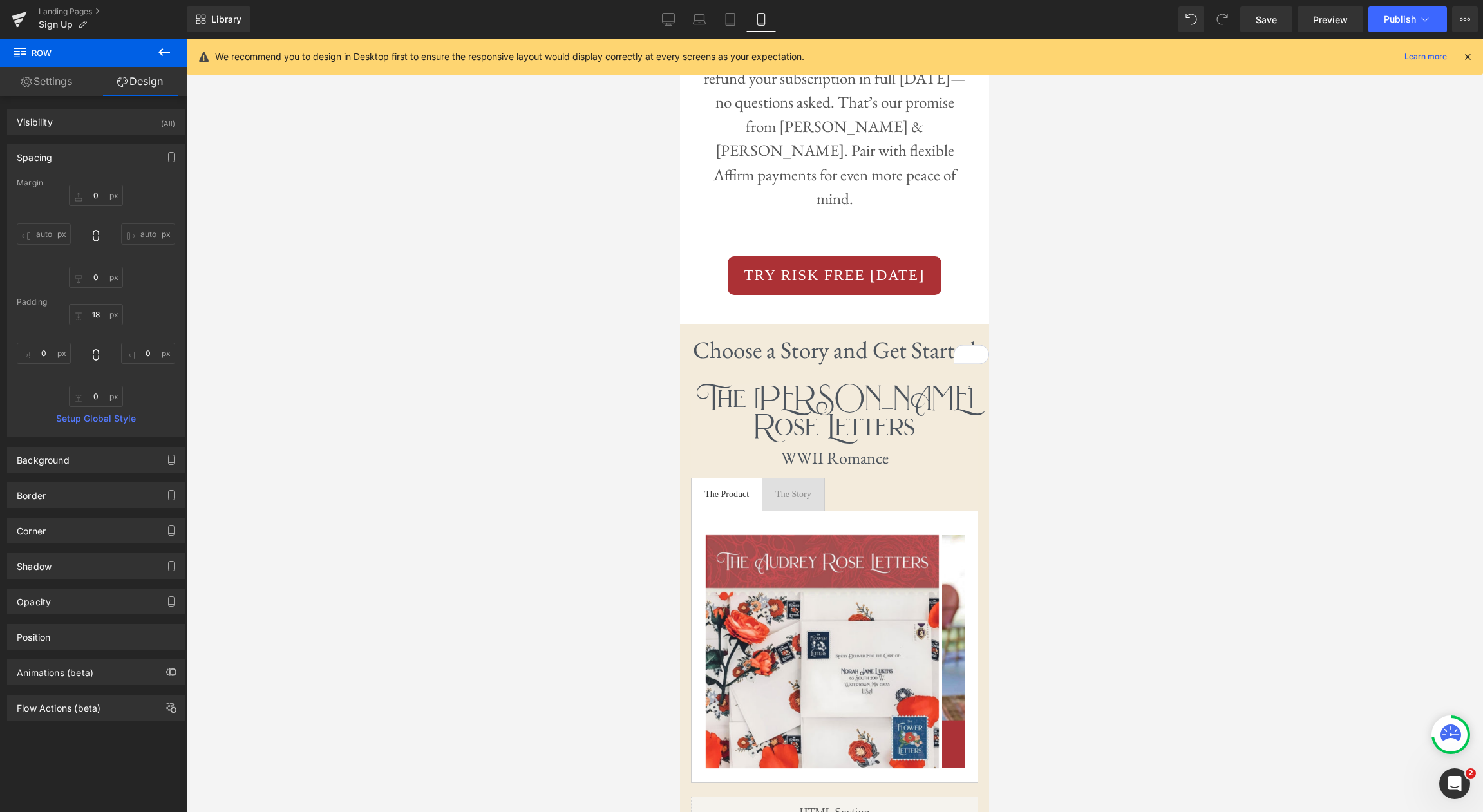
scroll to position [3419, 0]
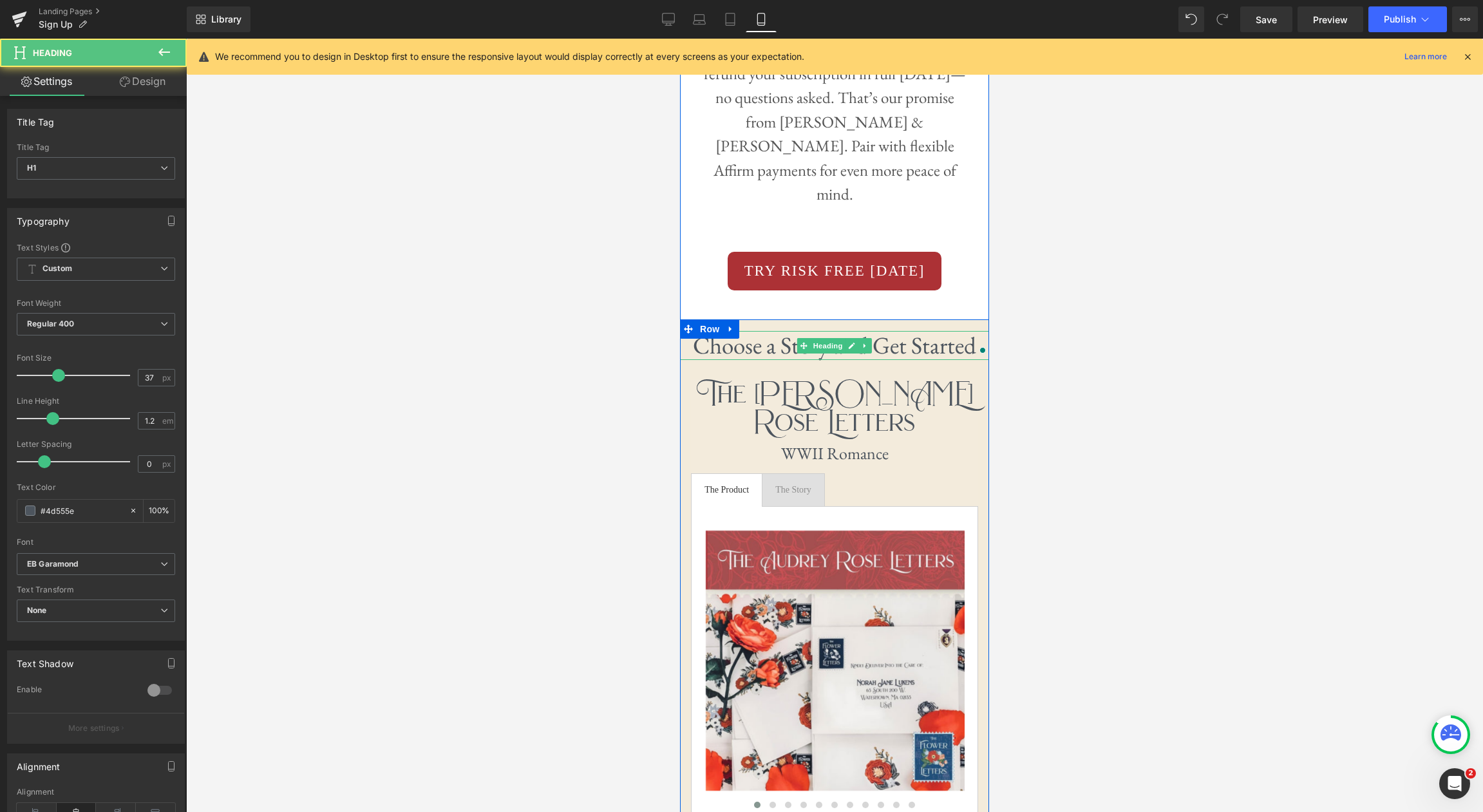
drag, startPoint x: 881, startPoint y: 302, endPoint x: 896, endPoint y: 302, distance: 15.0
click at [882, 331] on h1 "Choose a Story and Get Started" at bounding box center [834, 345] width 310 height 28
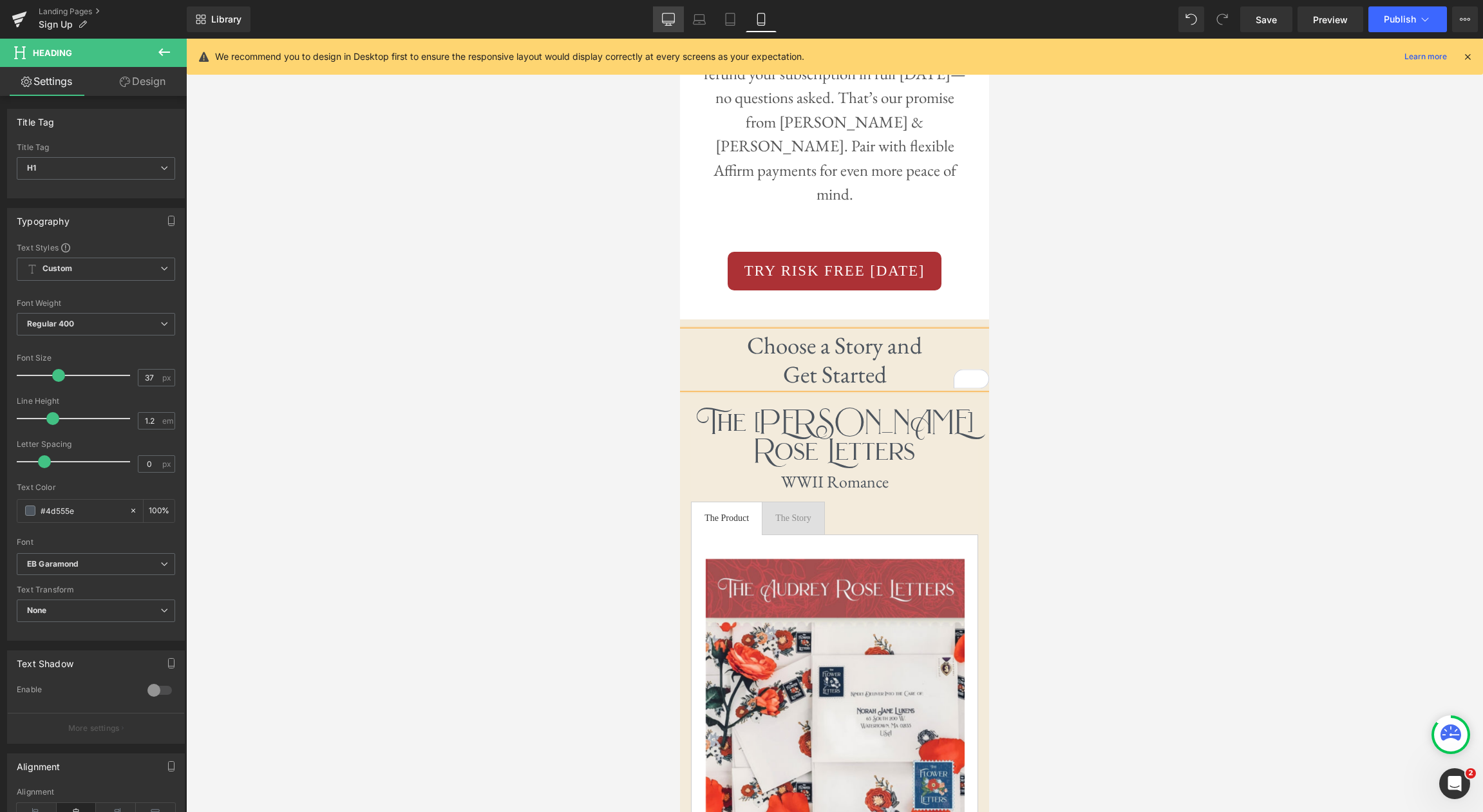
click at [665, 24] on icon at bounding box center [668, 19] width 13 height 13
type input "100"
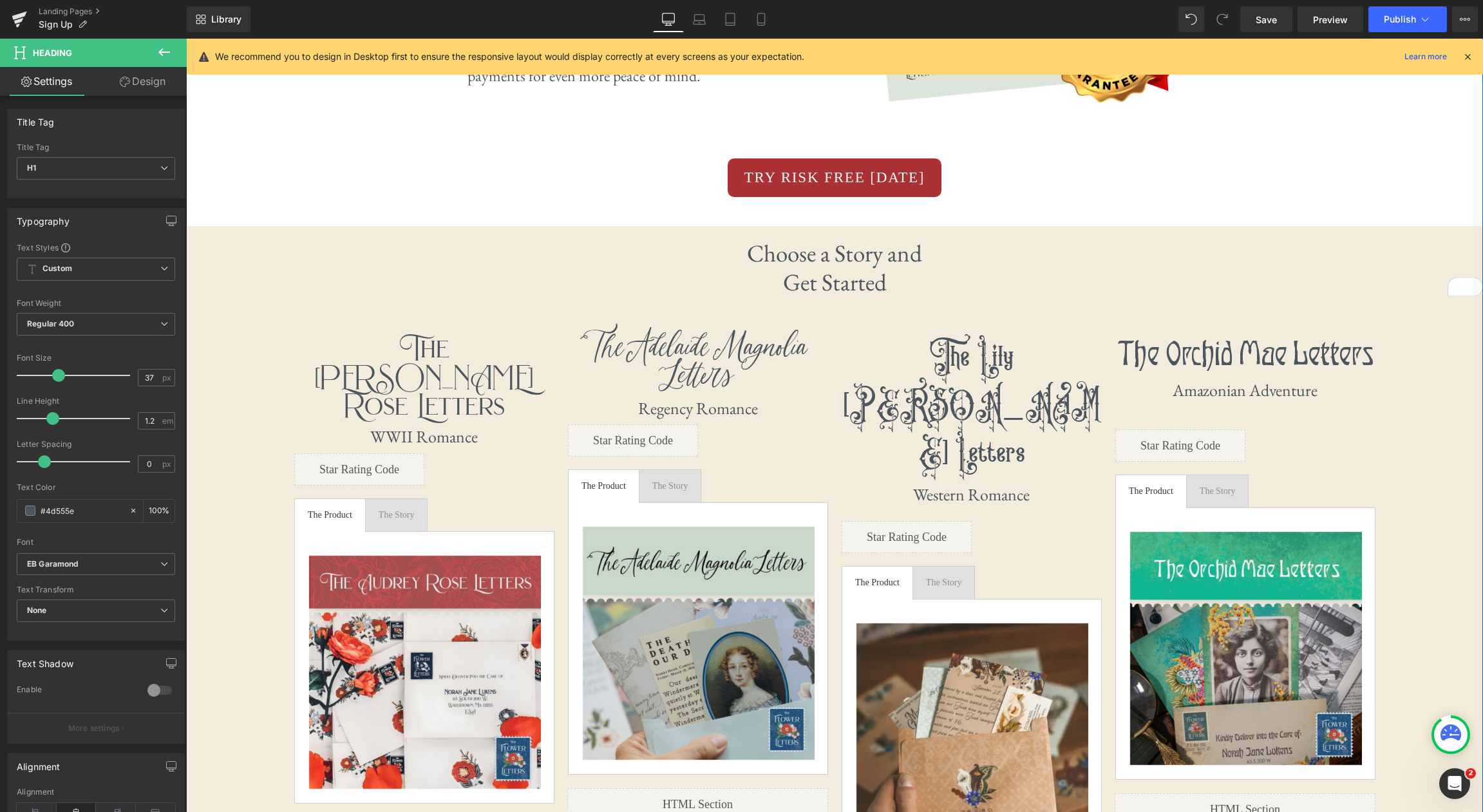
scroll to position [2479, 0]
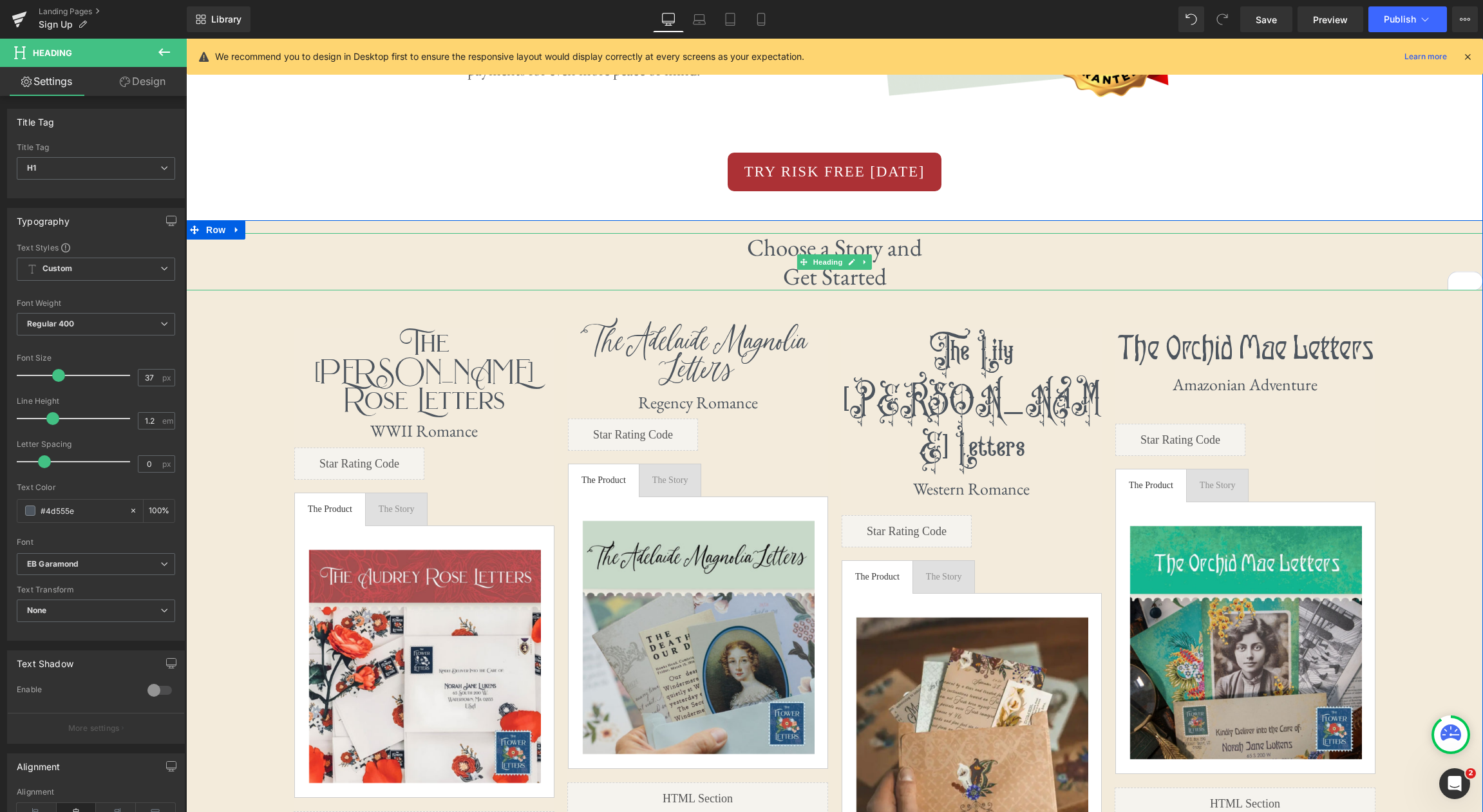
click at [782, 279] on h1 "Get Started" at bounding box center [835, 276] width 1297 height 28
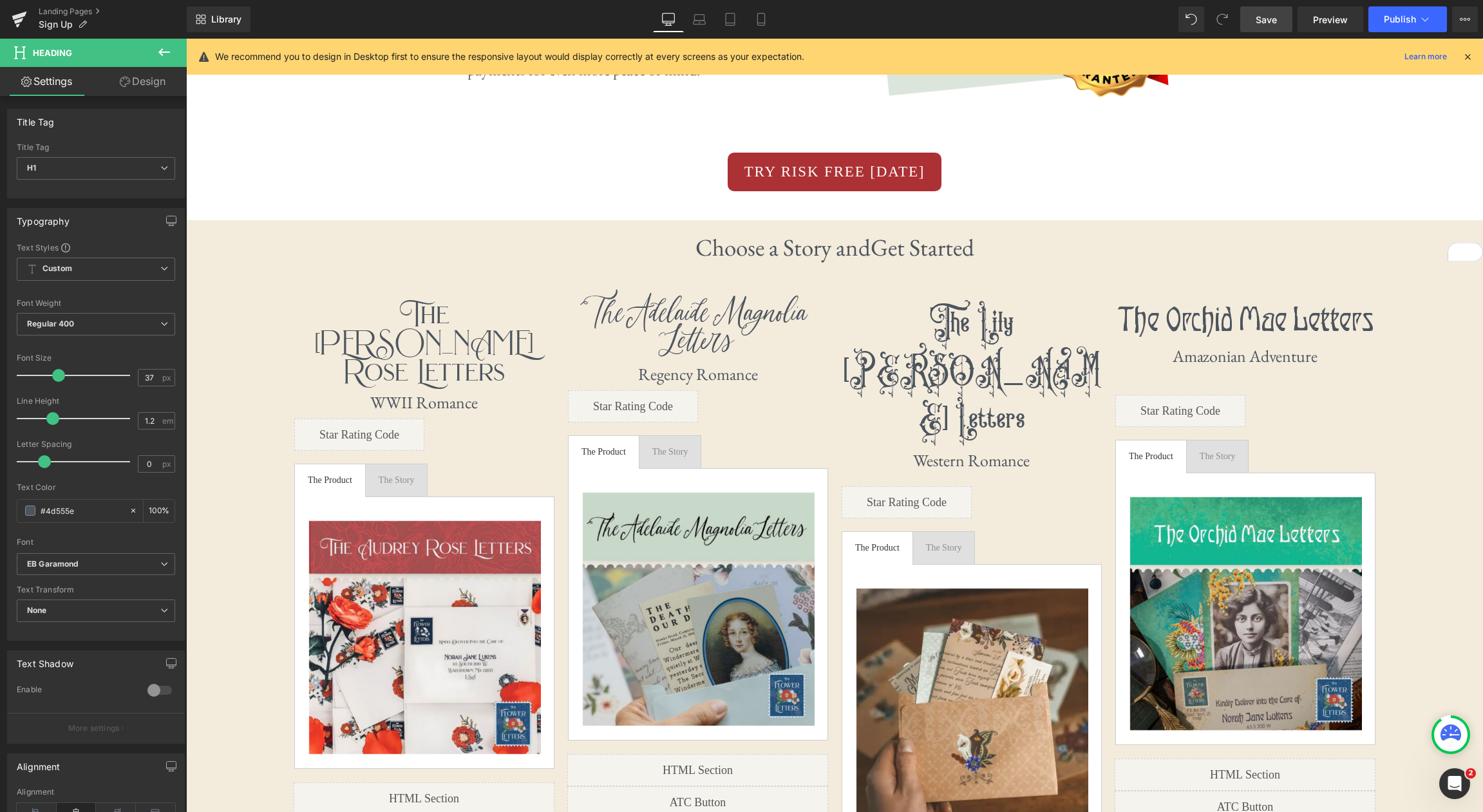
click at [1282, 22] on link "Save" at bounding box center [1266, 19] width 52 height 26
click at [1421, 22] on icon at bounding box center [1425, 19] width 13 height 13
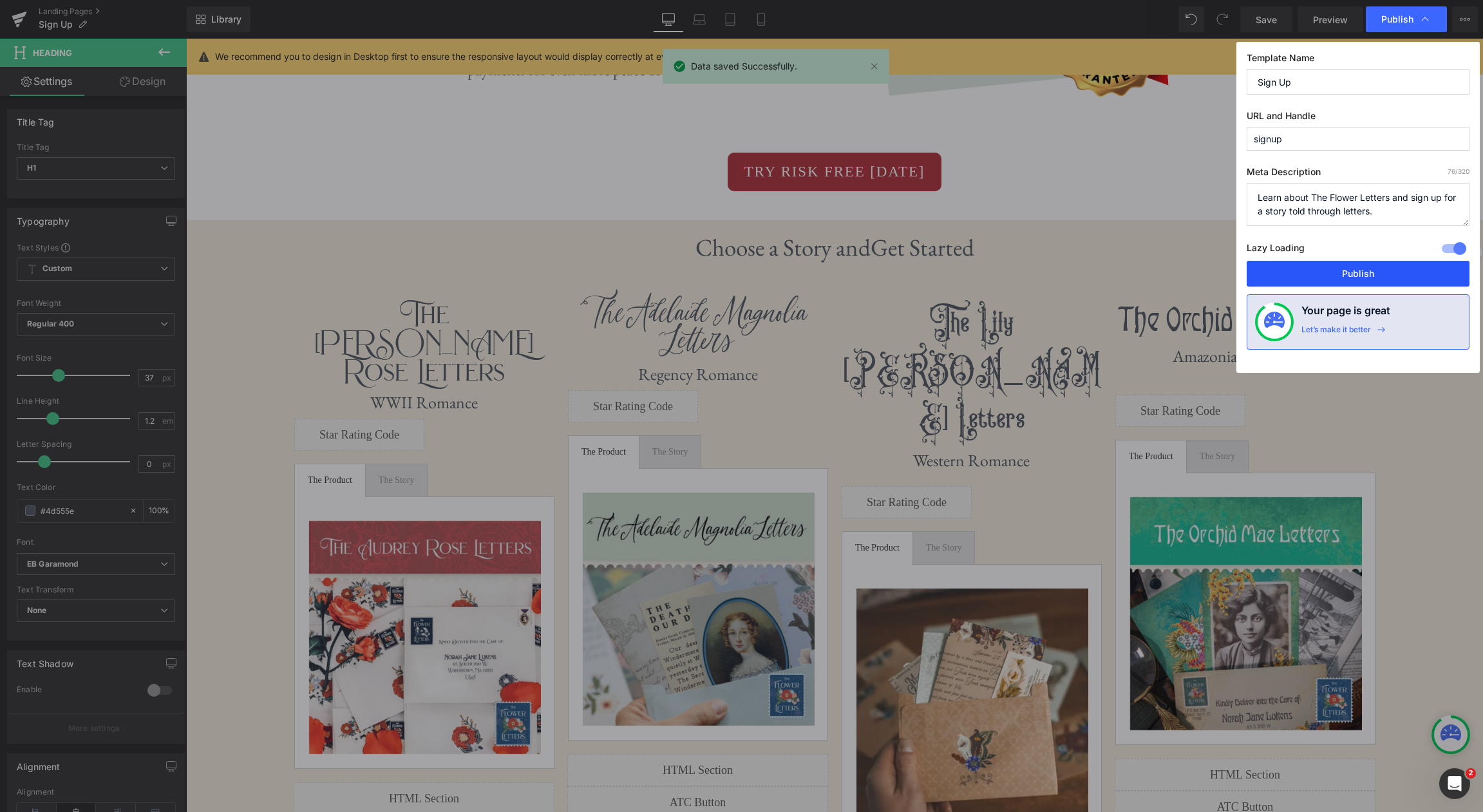
click at [1376, 269] on button "Publish" at bounding box center [1358, 273] width 223 height 26
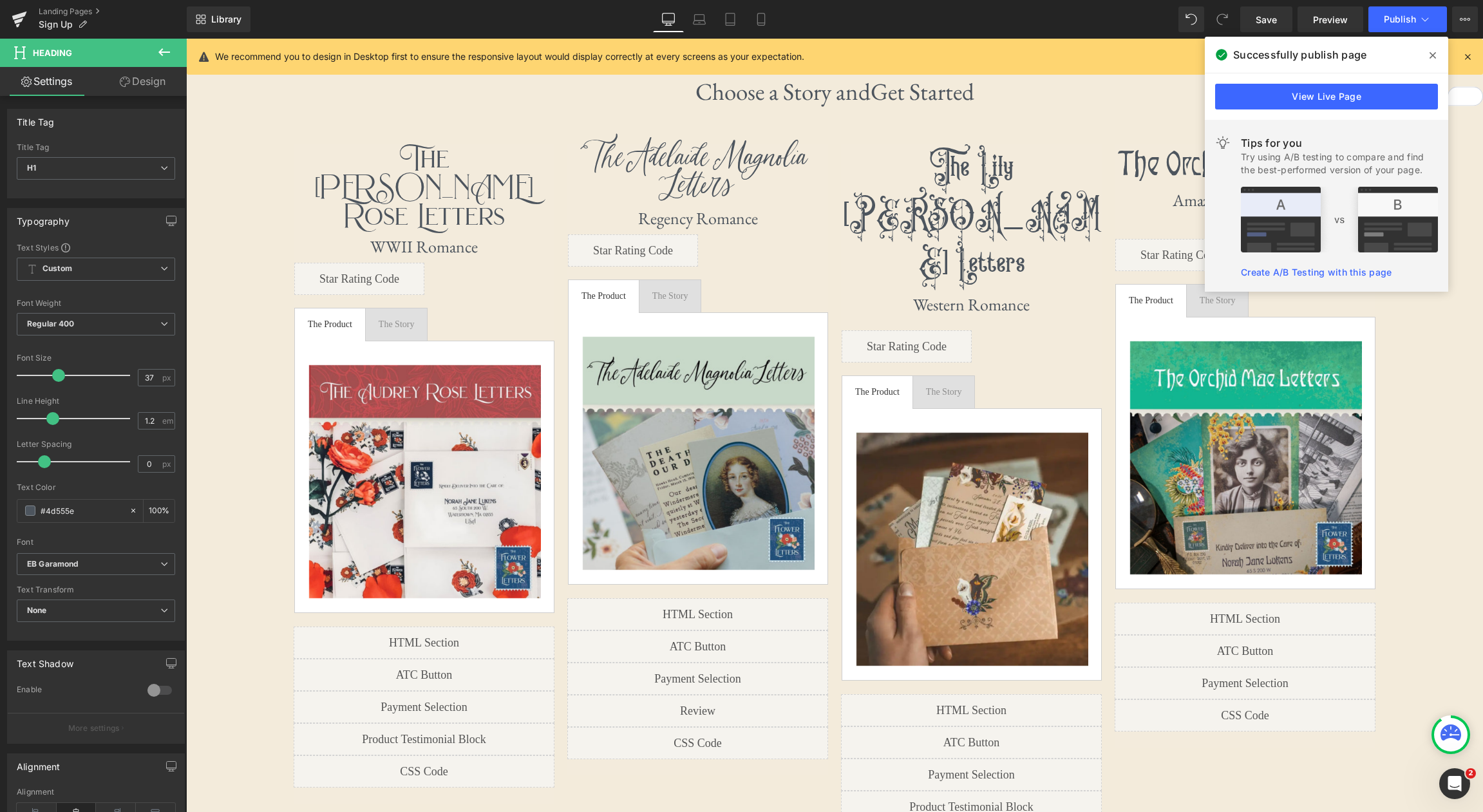
scroll to position [2658, 0]
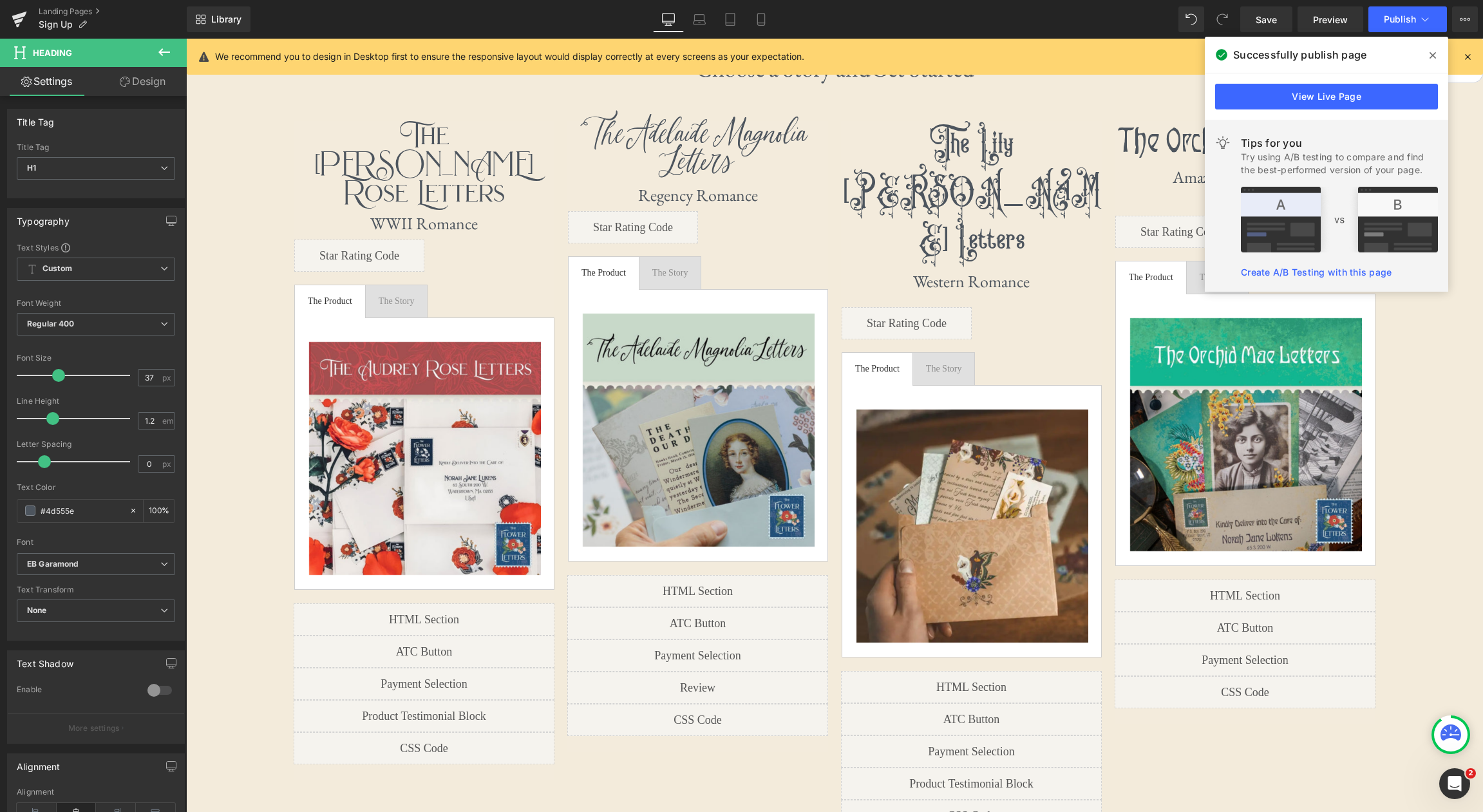
click at [1335, 274] on link "Create A/B Testing with this page" at bounding box center [1316, 272] width 151 height 11
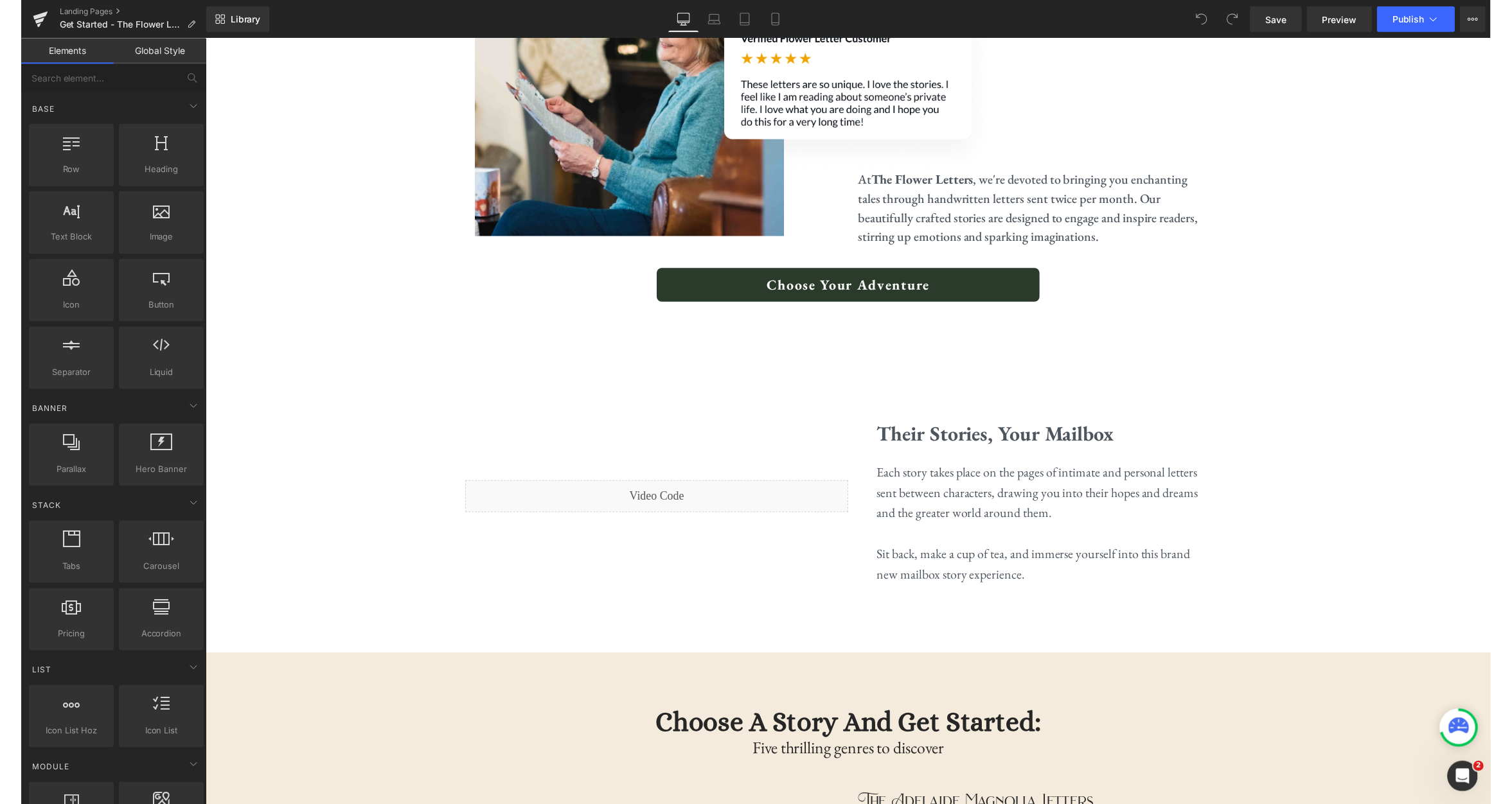
scroll to position [1820, 0]
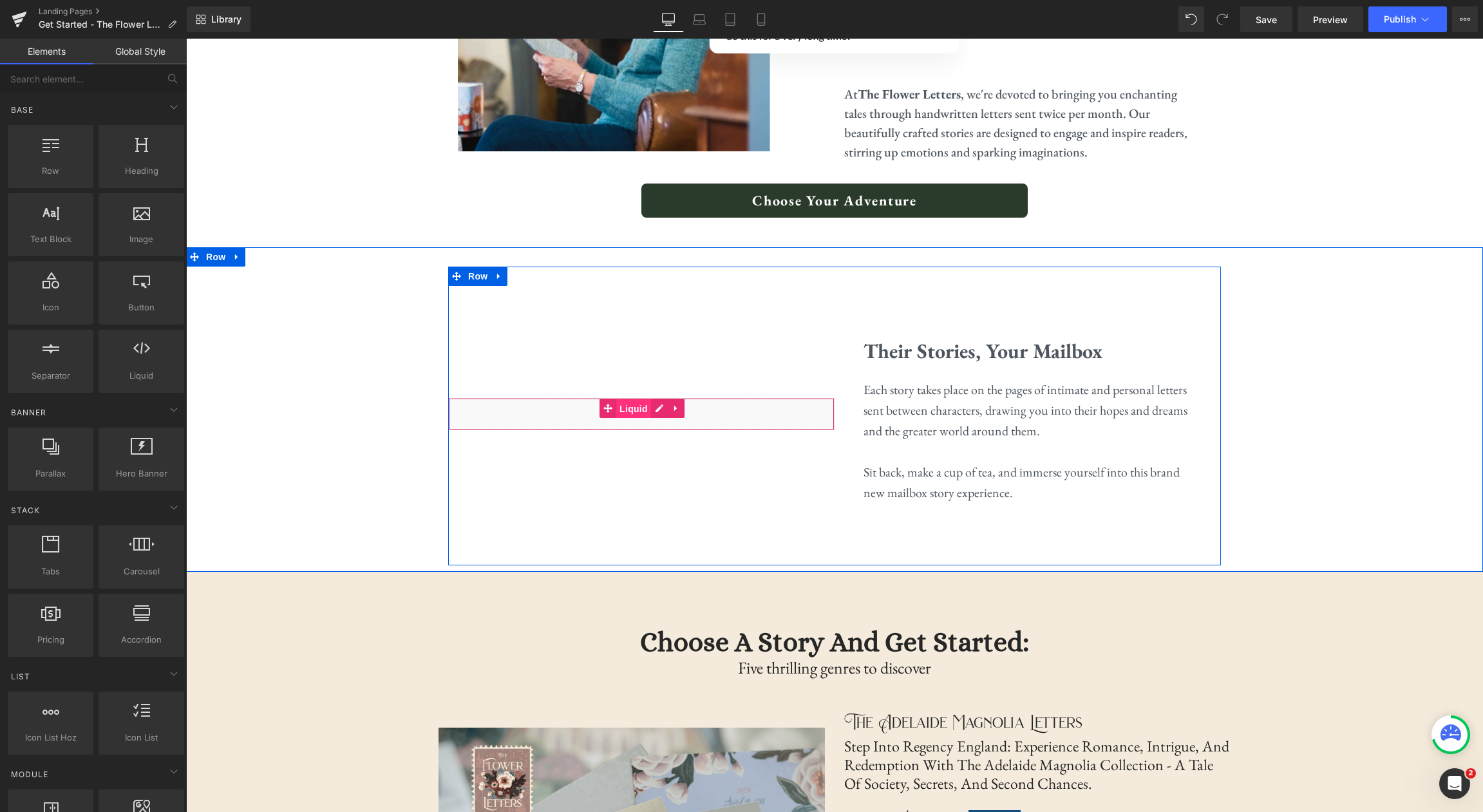
click at [634, 407] on span "Liquid" at bounding box center [633, 409] width 35 height 19
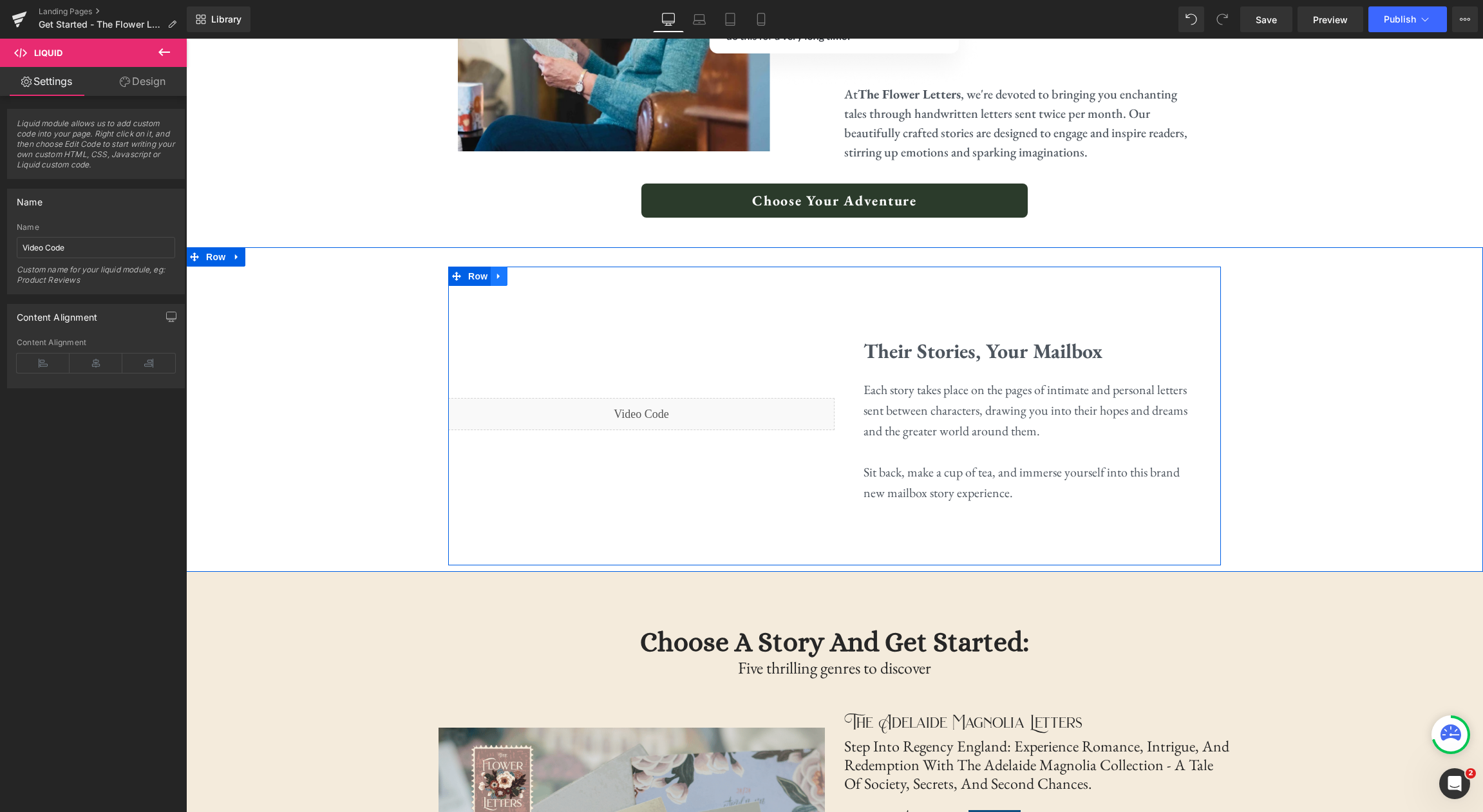
click at [496, 275] on icon at bounding box center [499, 275] width 9 height 10
click at [500, 278] on icon at bounding box center [499, 276] width 9 height 9
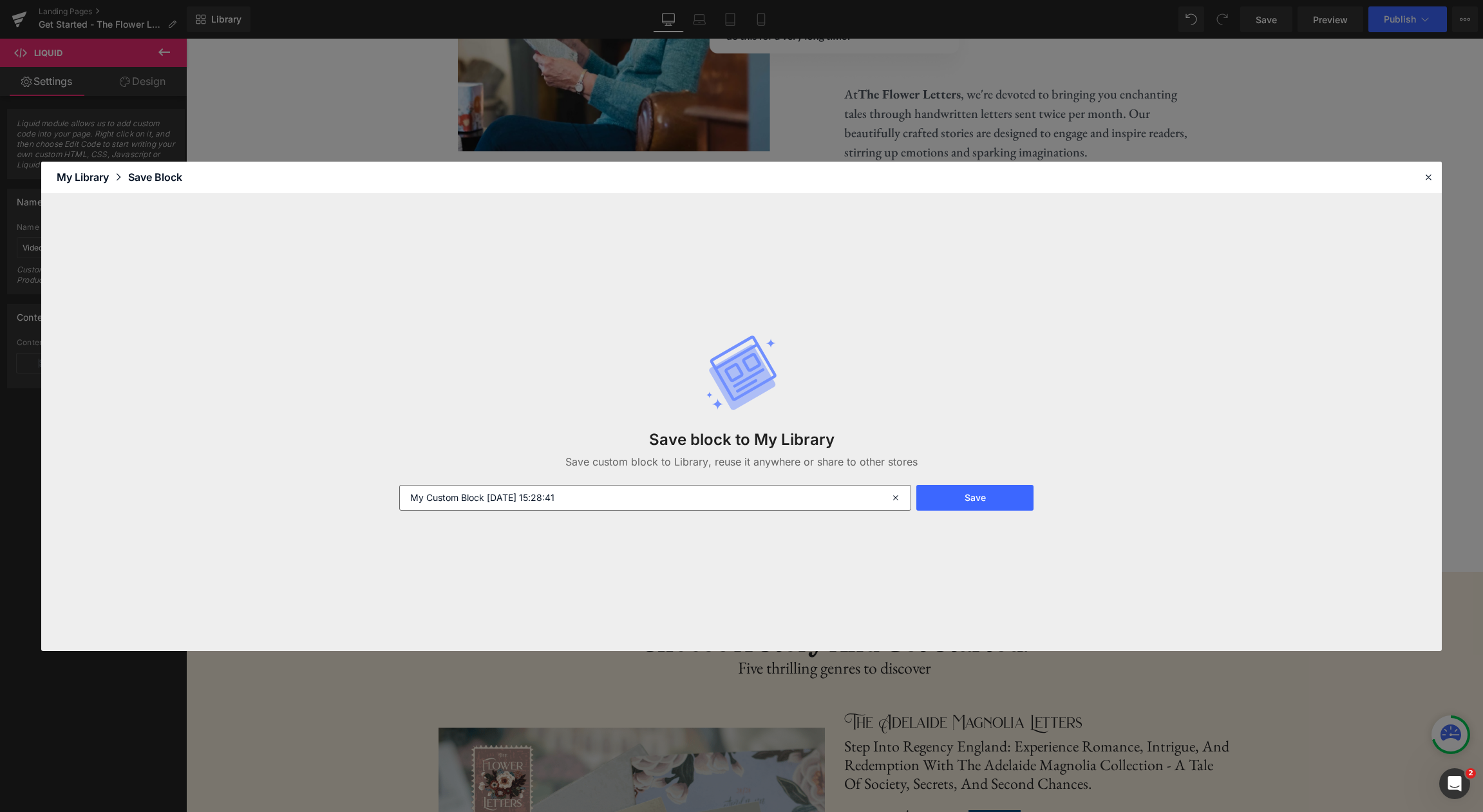
drag, startPoint x: 897, startPoint y: 500, endPoint x: 796, endPoint y: 497, distance: 101.0
click at [896, 500] on icon at bounding box center [897, 497] width 28 height 26
type input "Y"
type input "Their Stories Your Mailbox"
click at [993, 504] on button "Save" at bounding box center [975, 497] width 117 height 26
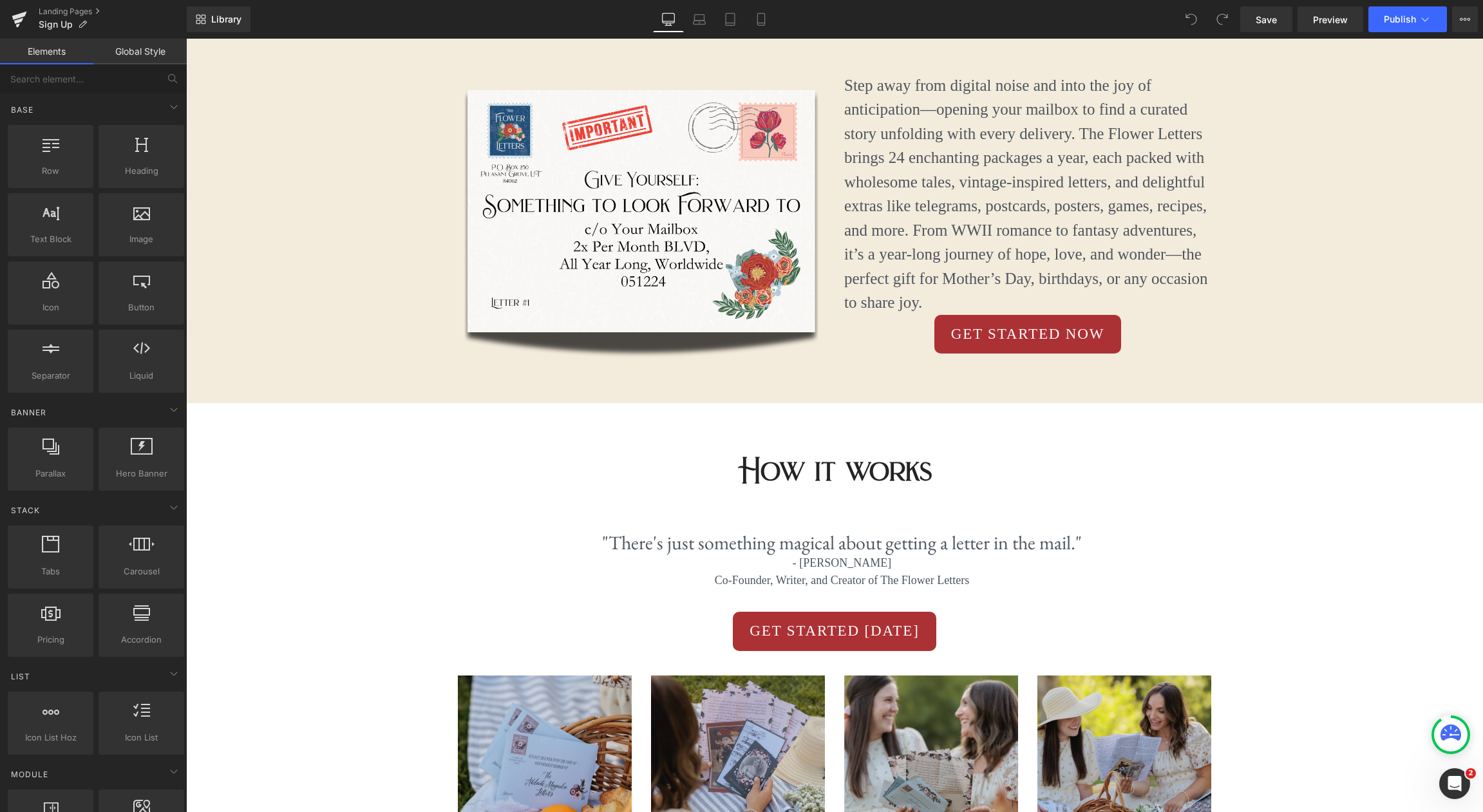
scroll to position [483, 0]
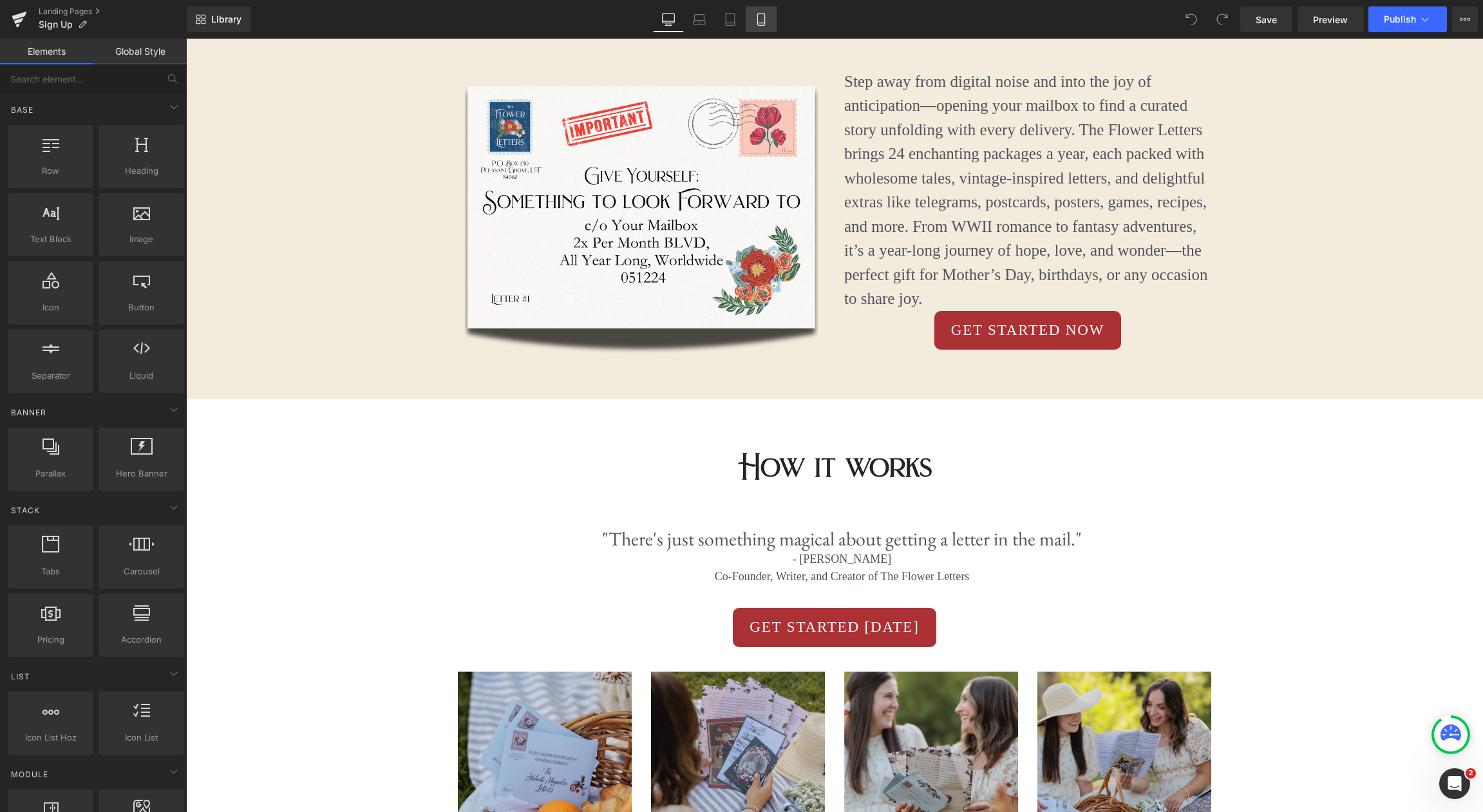
click at [756, 24] on icon at bounding box center [761, 19] width 13 height 13
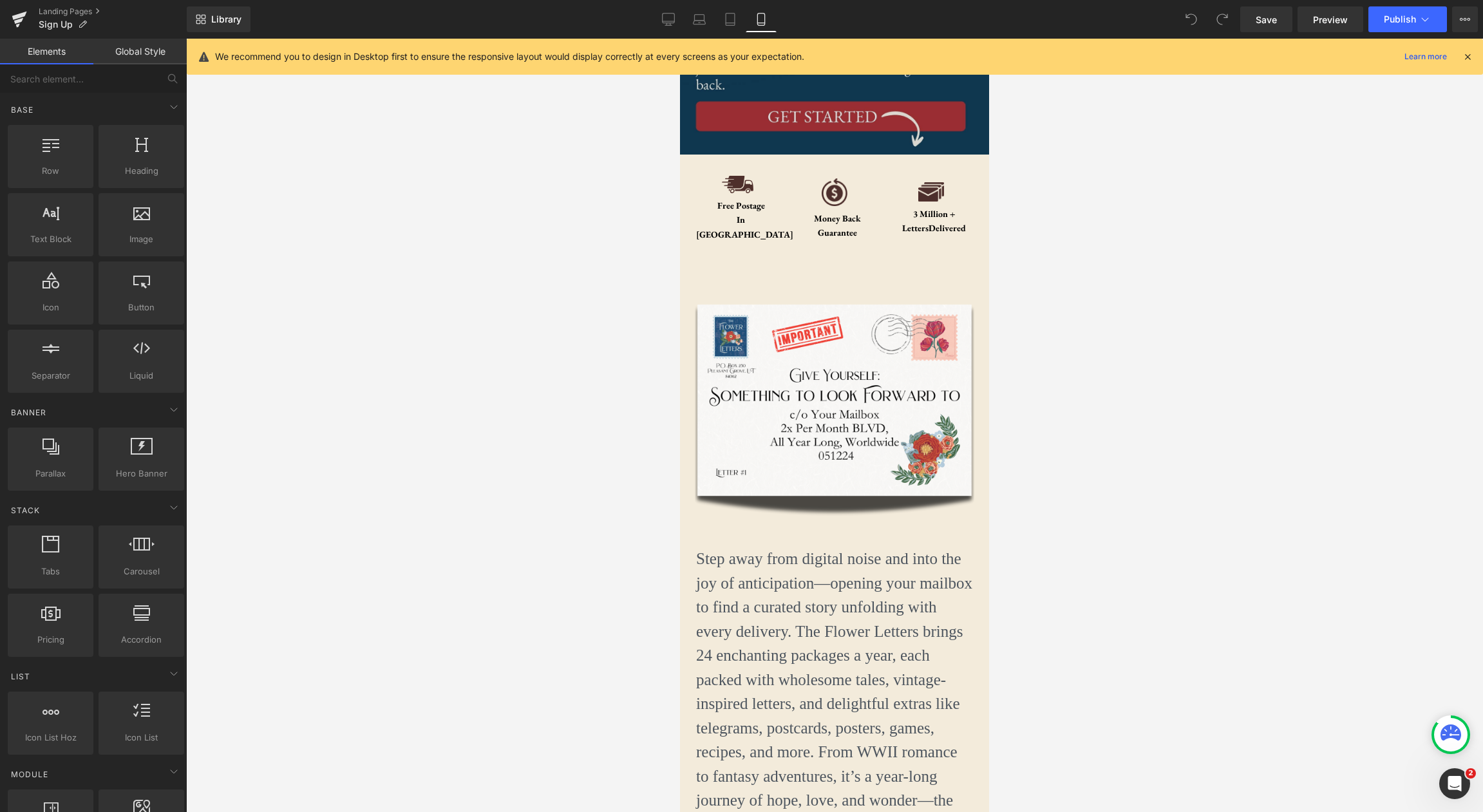
scroll to position [241, 0]
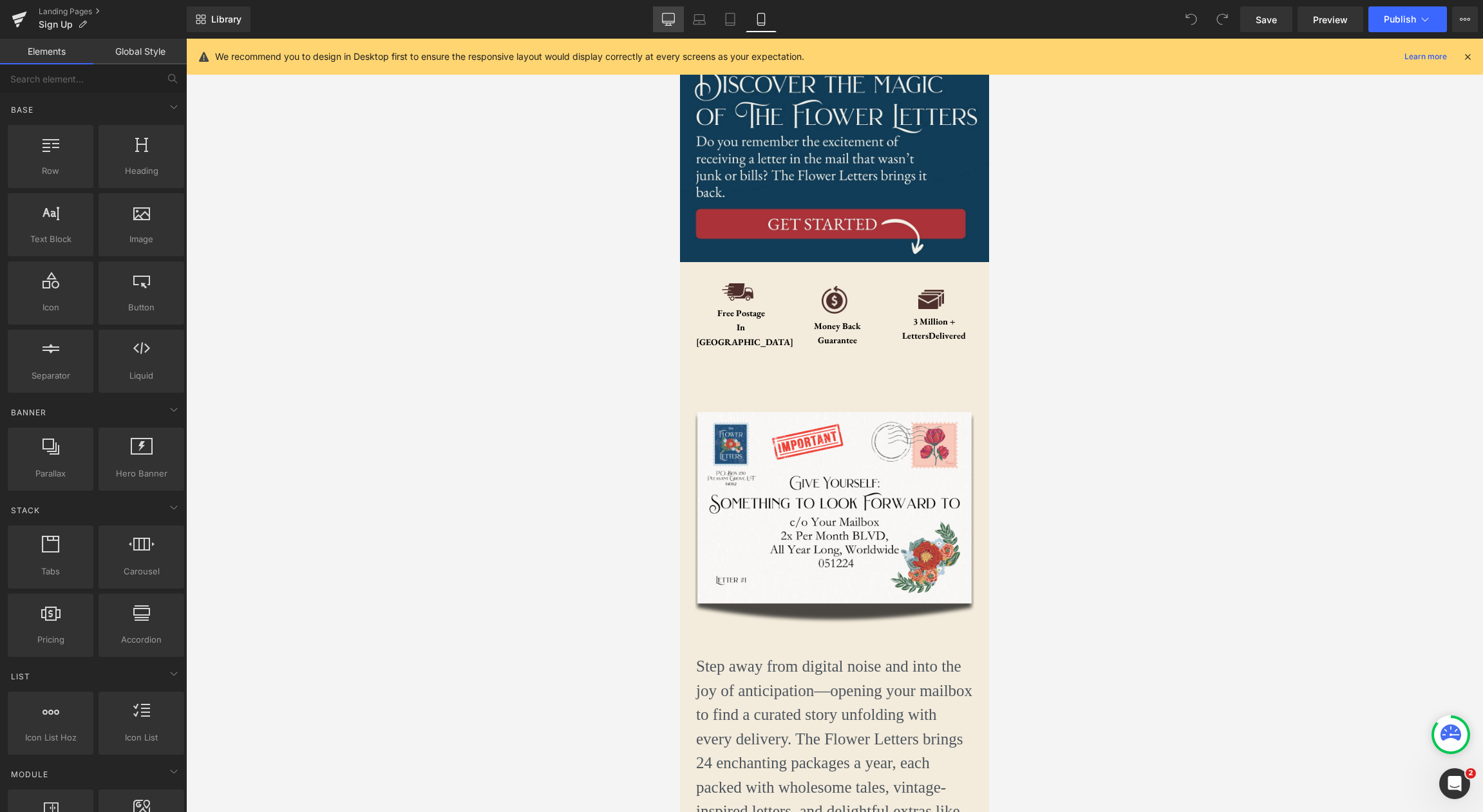
click at [658, 13] on link "Desktop" at bounding box center [669, 19] width 31 height 26
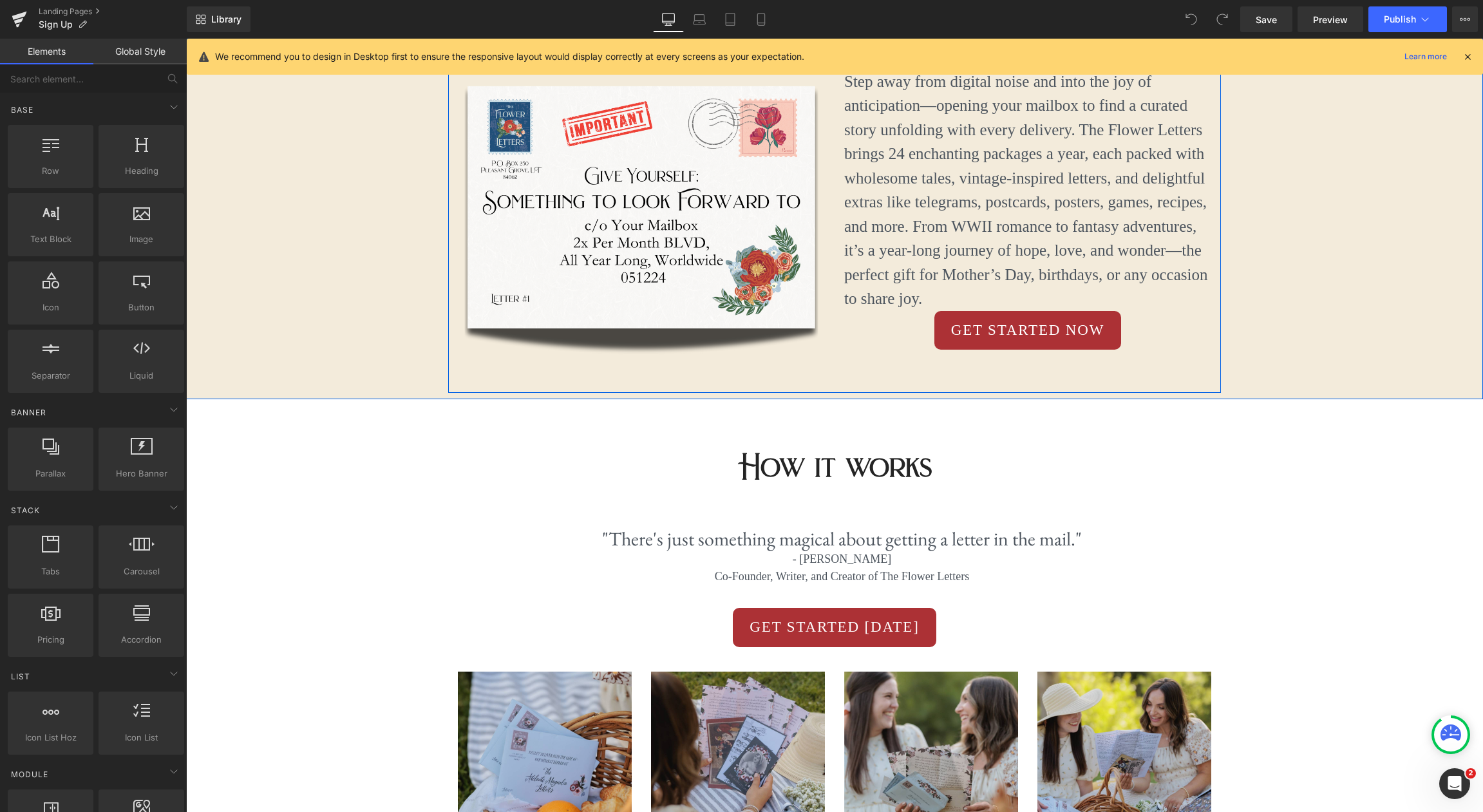
scroll to position [452, 0]
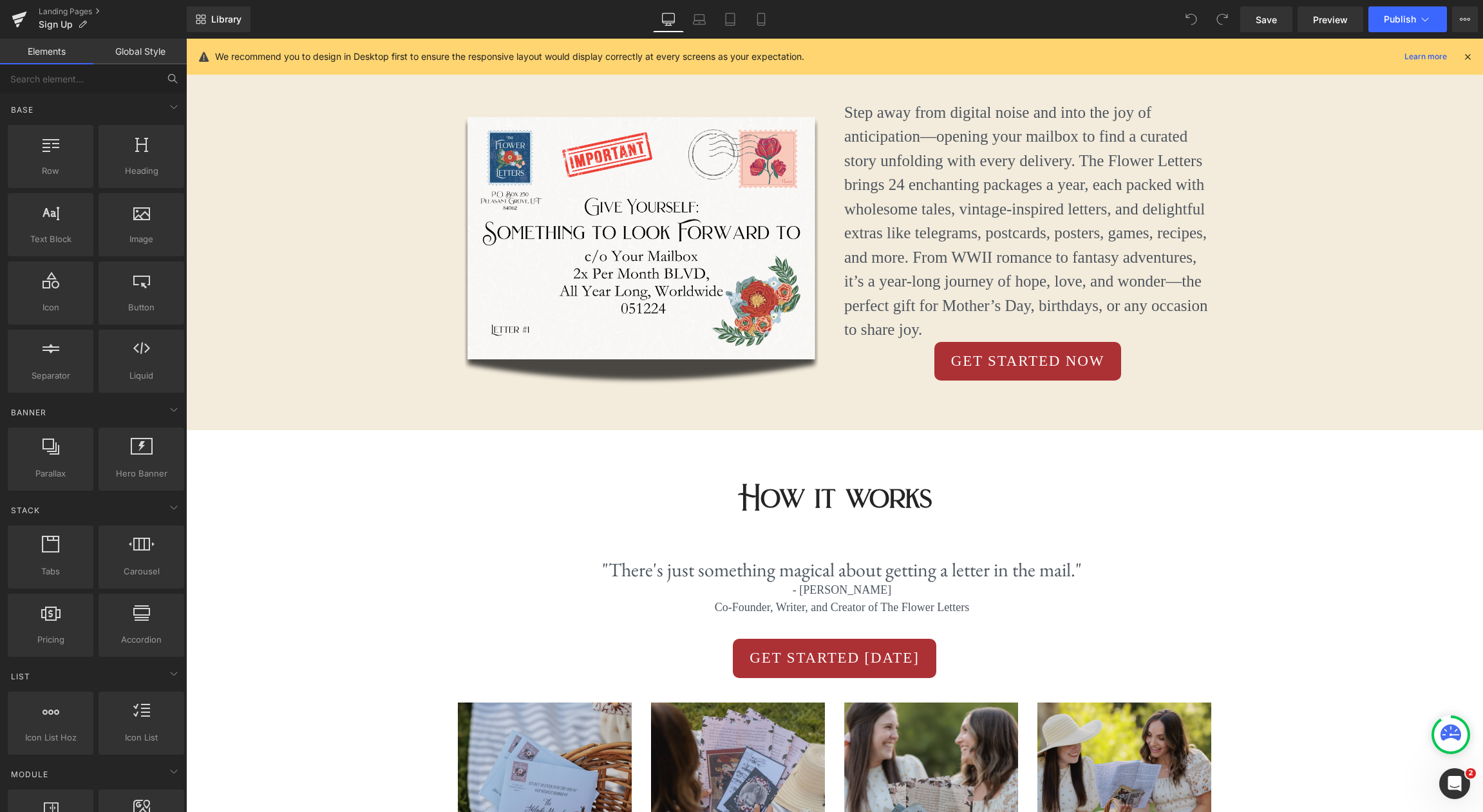
click at [181, 75] on button at bounding box center [172, 79] width 28 height 28
click at [124, 78] on input "text" at bounding box center [79, 79] width 158 height 28
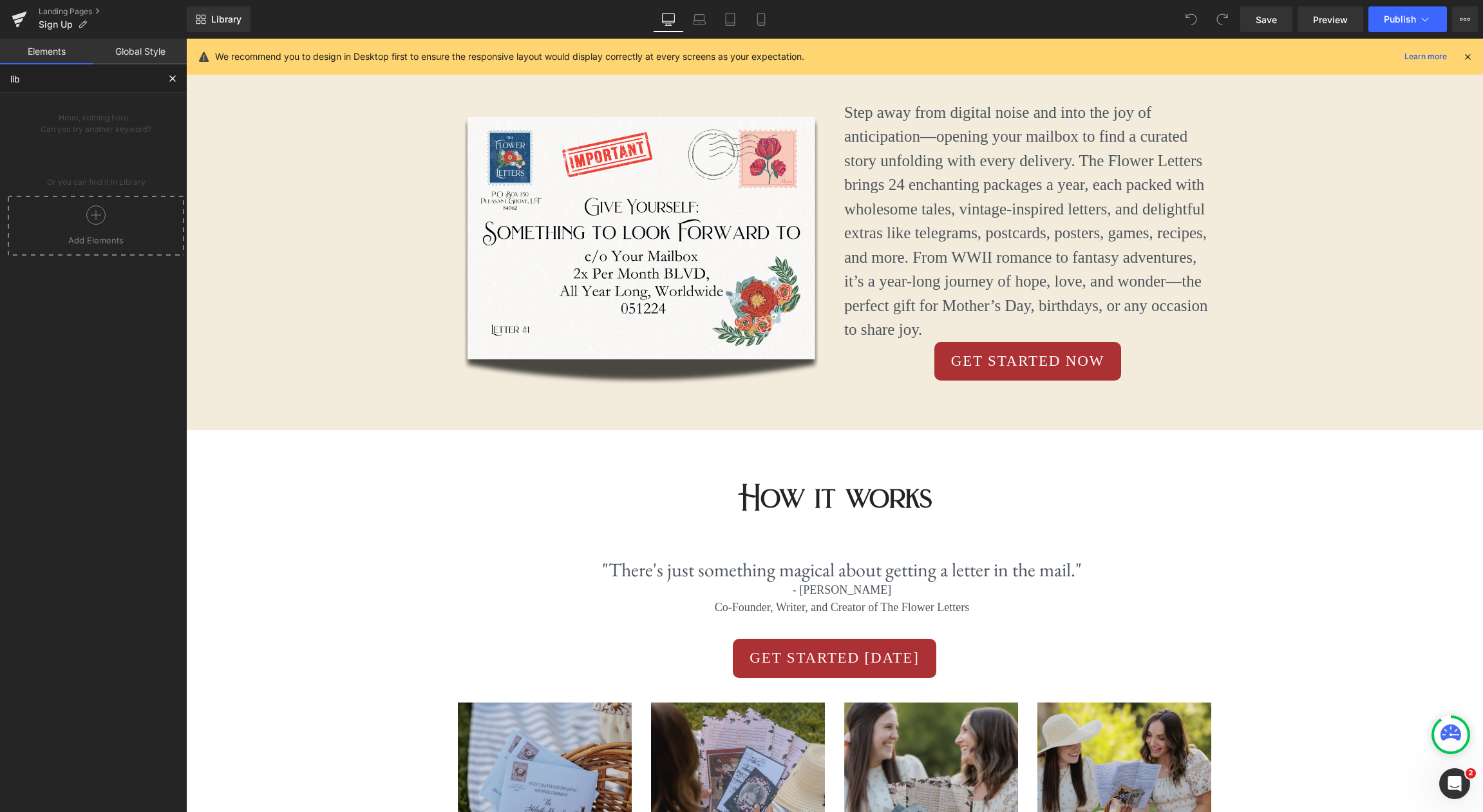
click at [102, 232] on div at bounding box center [96, 220] width 170 height 29
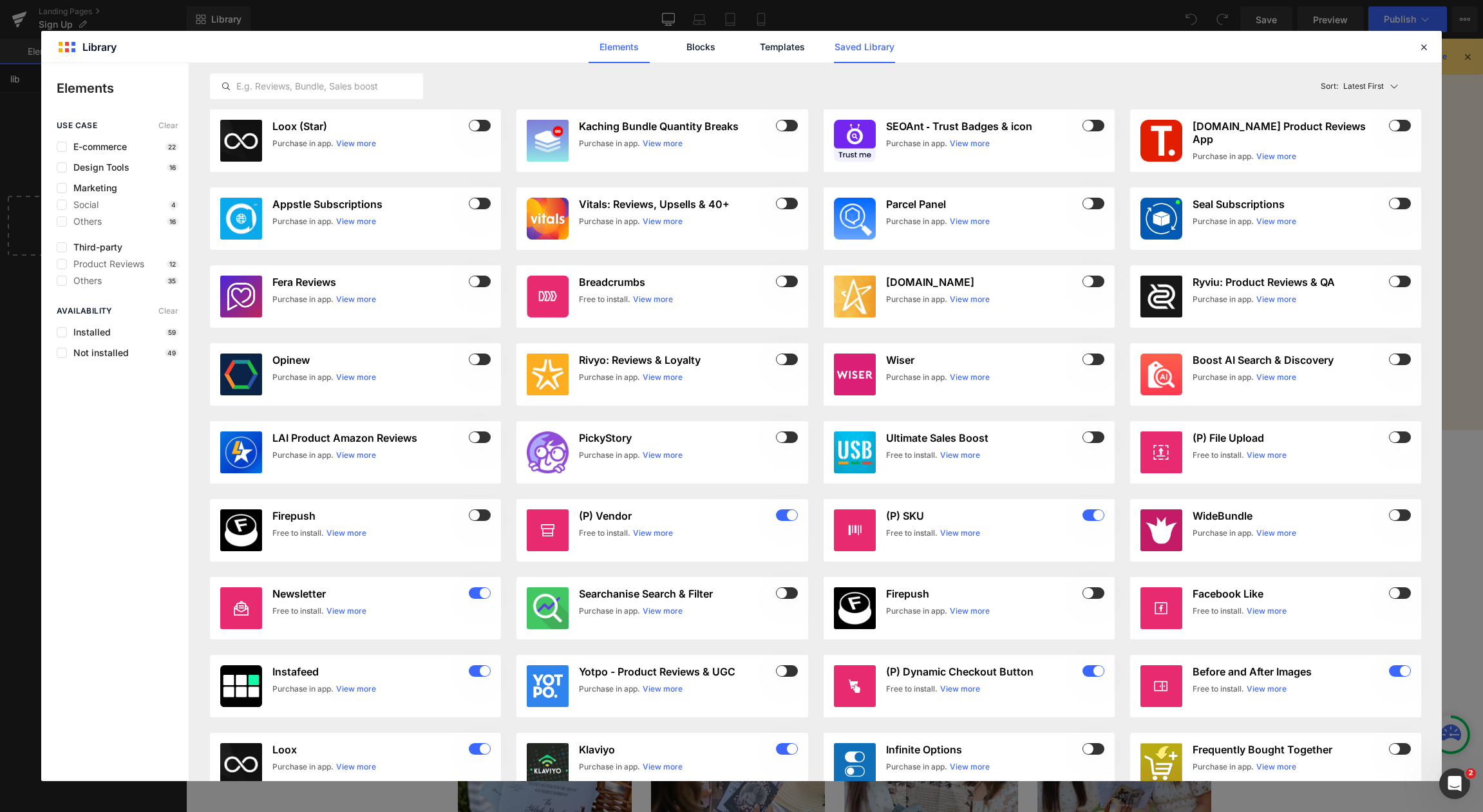
type input "lib"
drag, startPoint x: 850, startPoint y: 49, endPoint x: 858, endPoint y: 51, distance: 8.2
click at [850, 49] on link "Saved Library" at bounding box center [865, 47] width 61 height 32
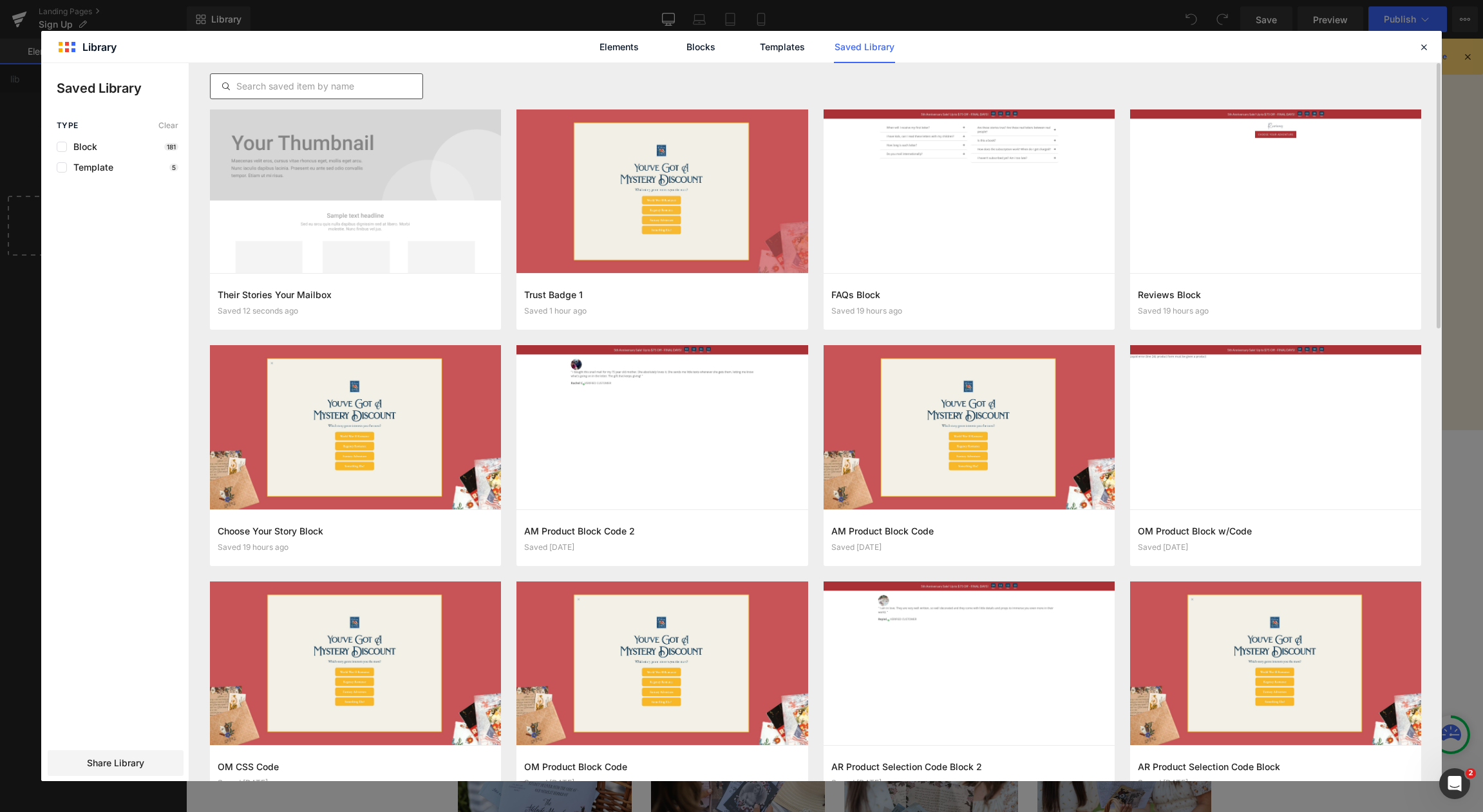
click at [277, 94] on div at bounding box center [316, 86] width 213 height 26
click at [282, 90] on input "text" at bounding box center [316, 86] width 212 height 16
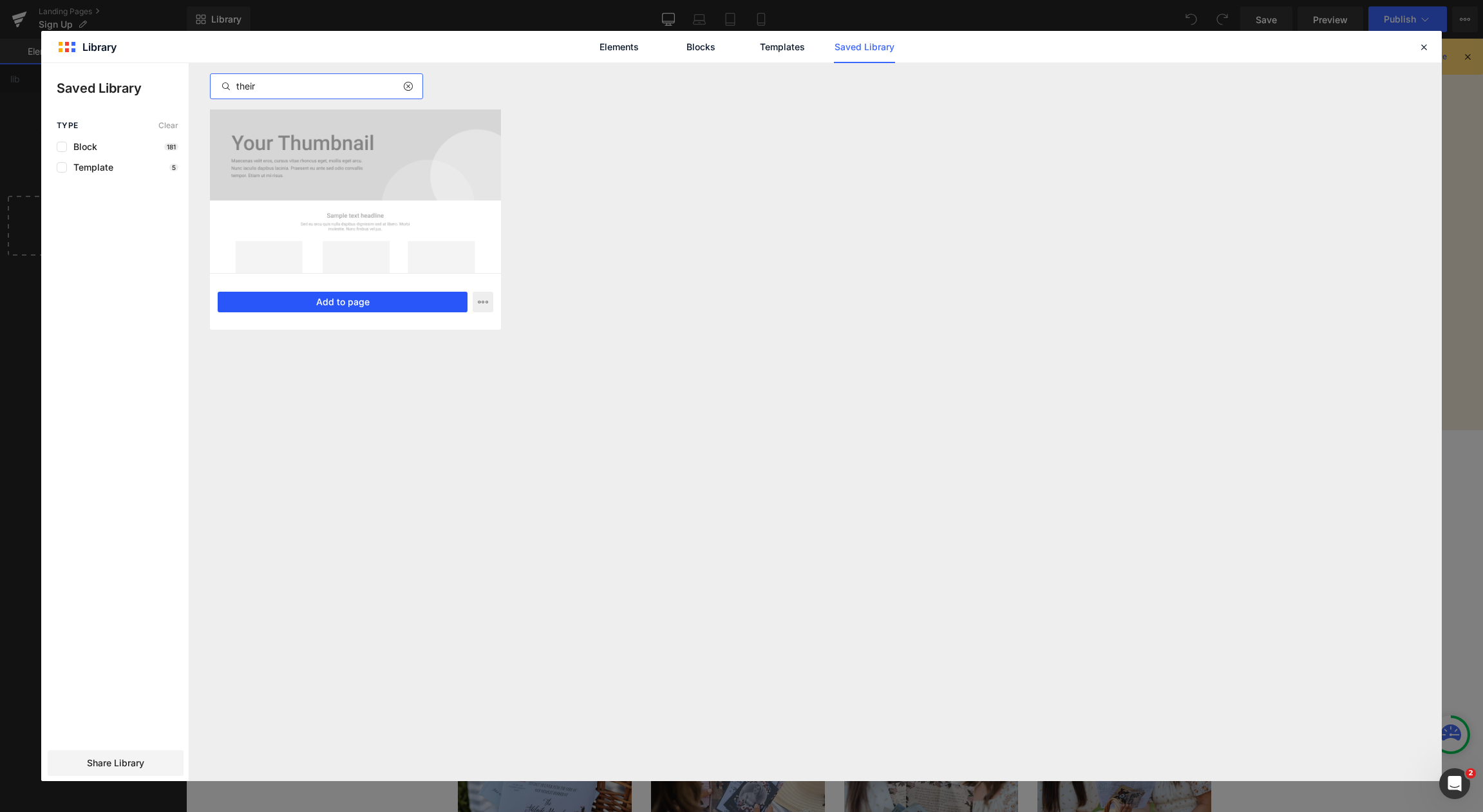
type input "their"
click at [355, 309] on button "Add to page" at bounding box center [342, 302] width 250 height 21
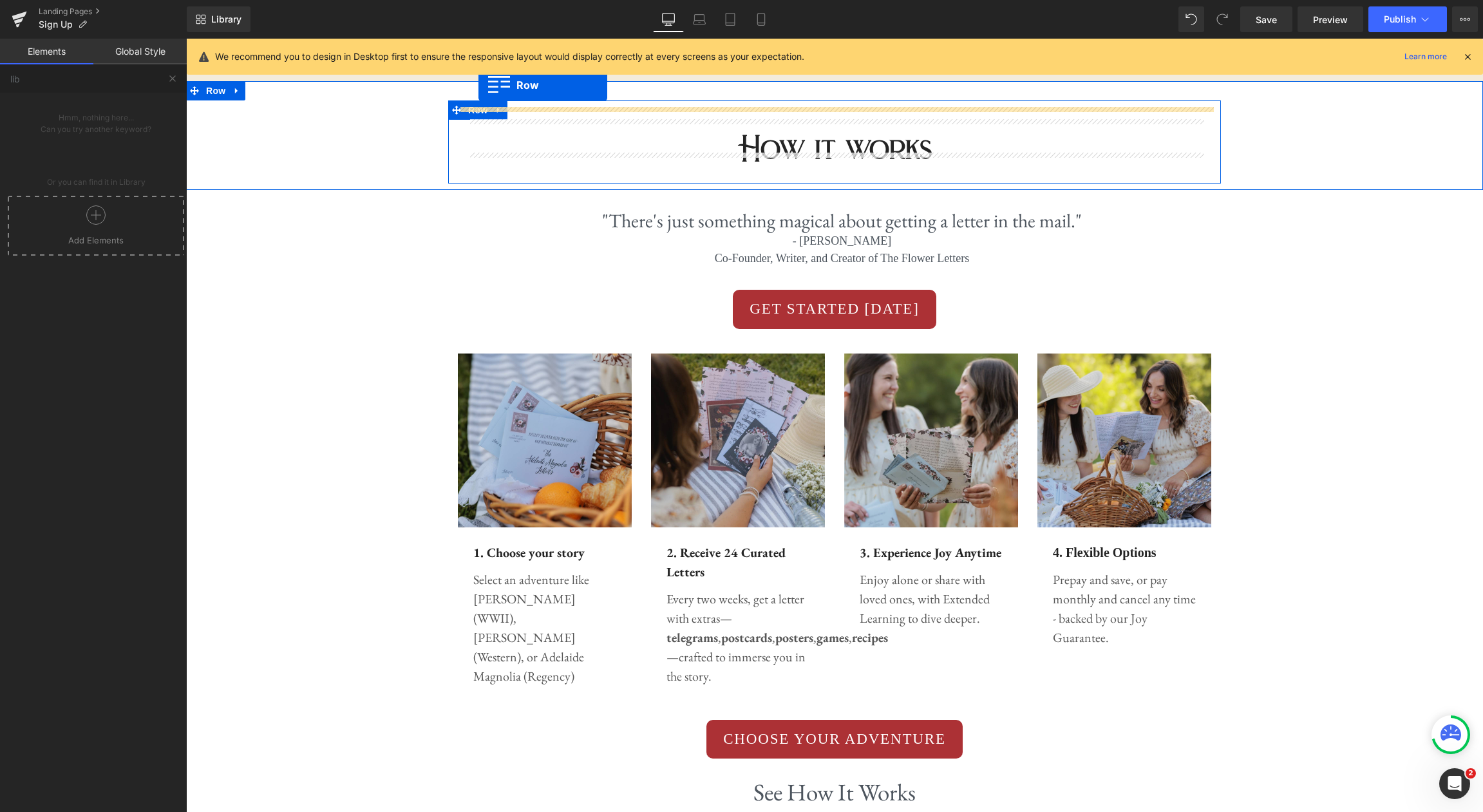
scroll to position [750, 0]
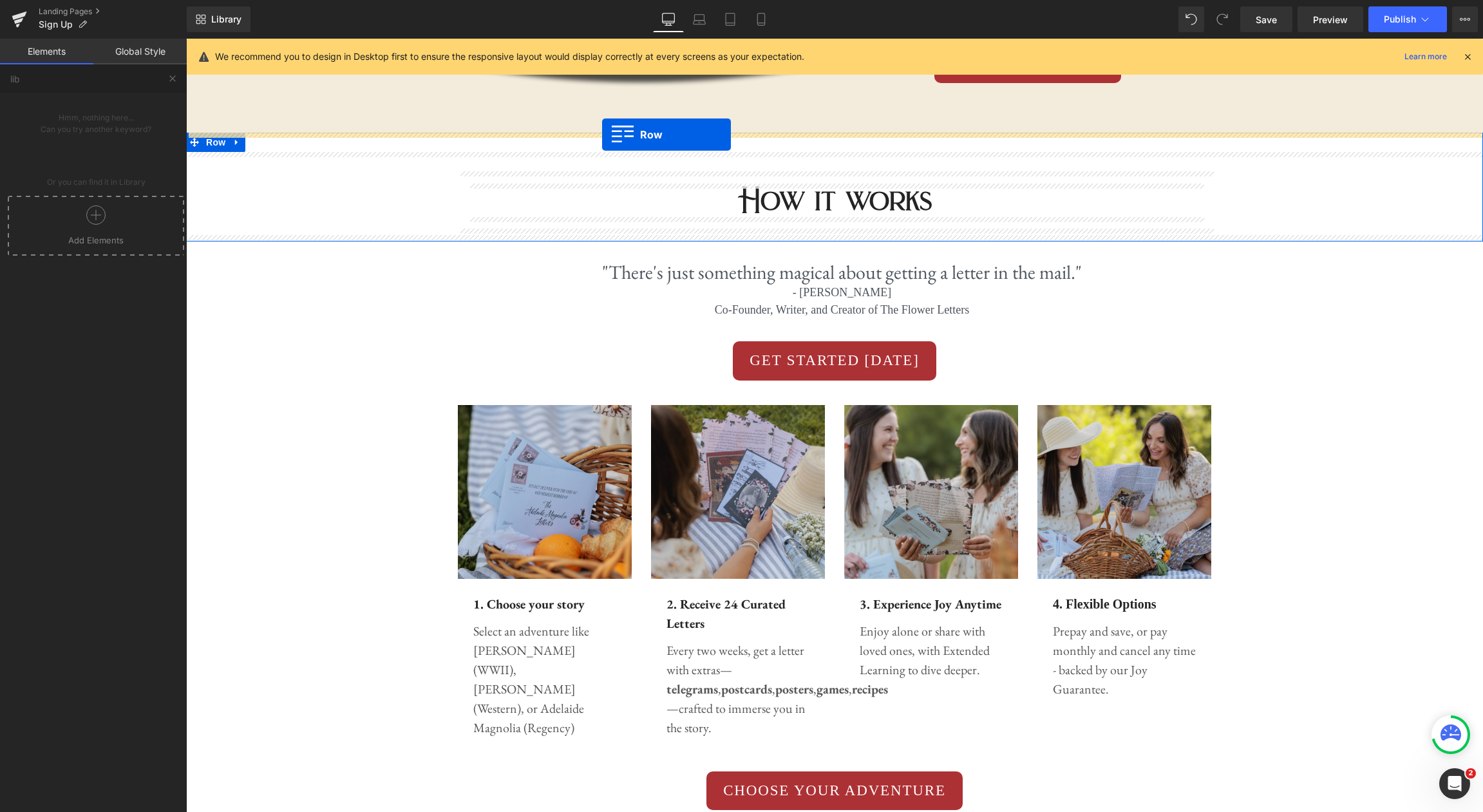
drag, startPoint x: 456, startPoint y: 242, endPoint x: 602, endPoint y: 134, distance: 181.6
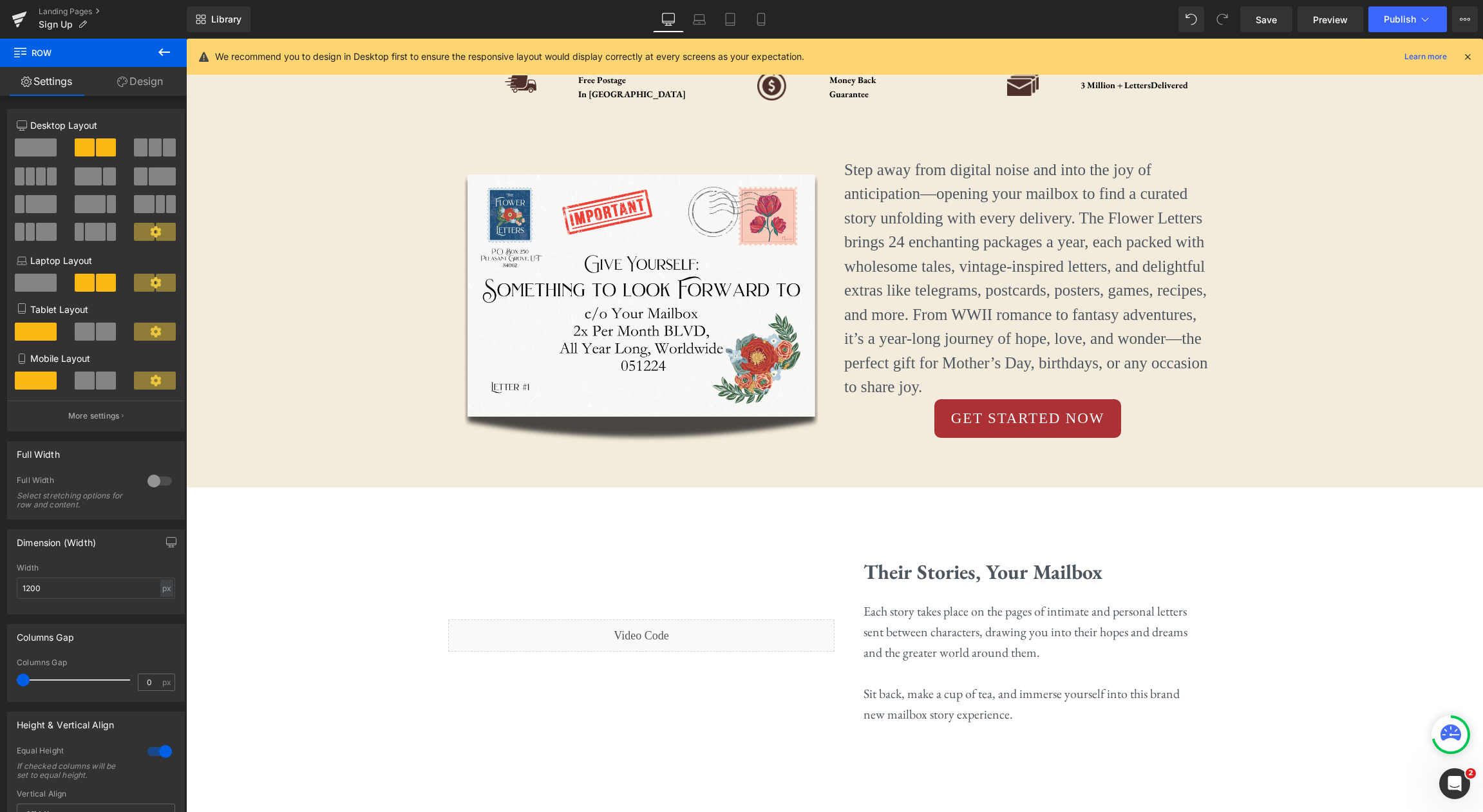
scroll to position [402, 0]
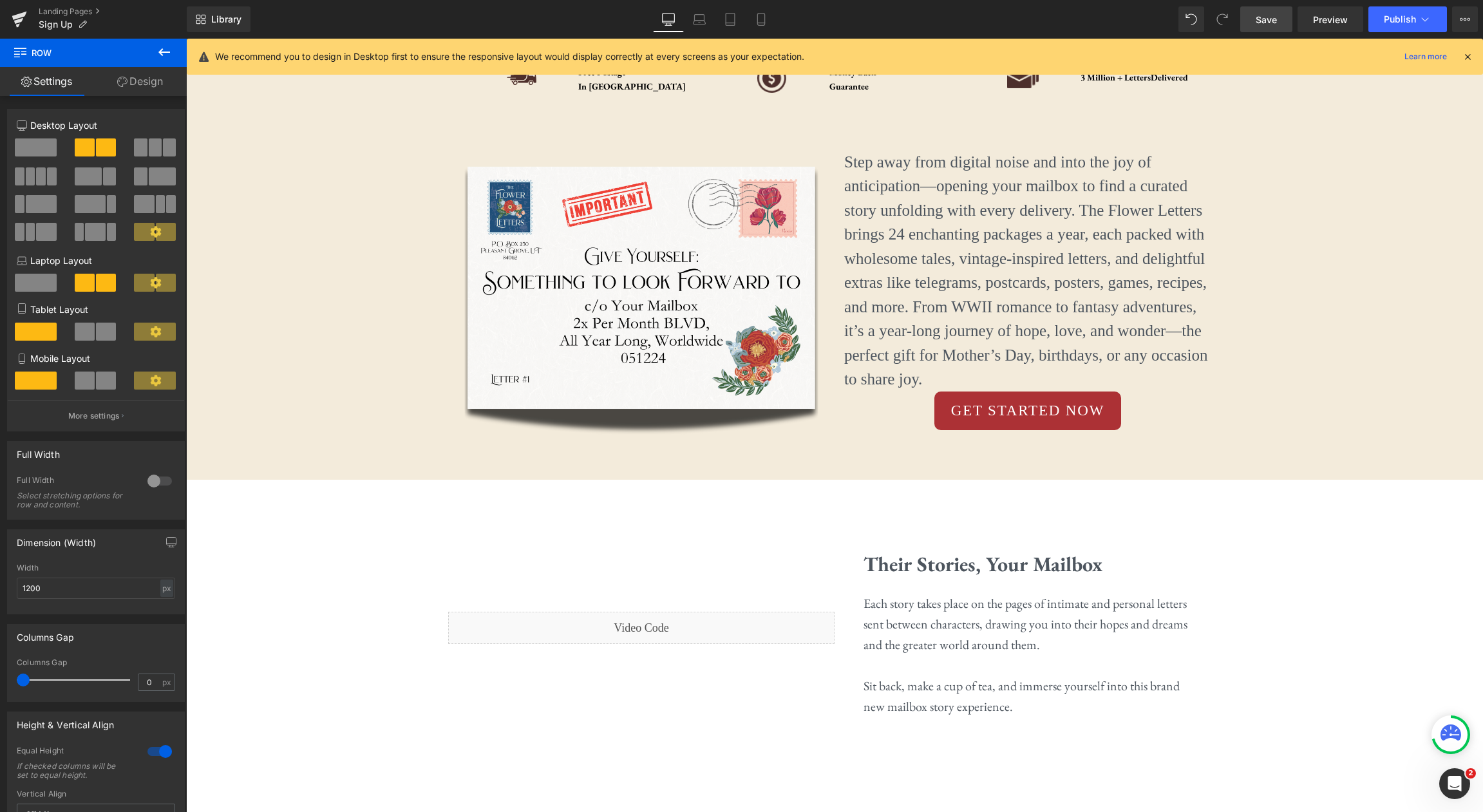
click at [1279, 24] on link "Save" at bounding box center [1266, 19] width 52 height 26
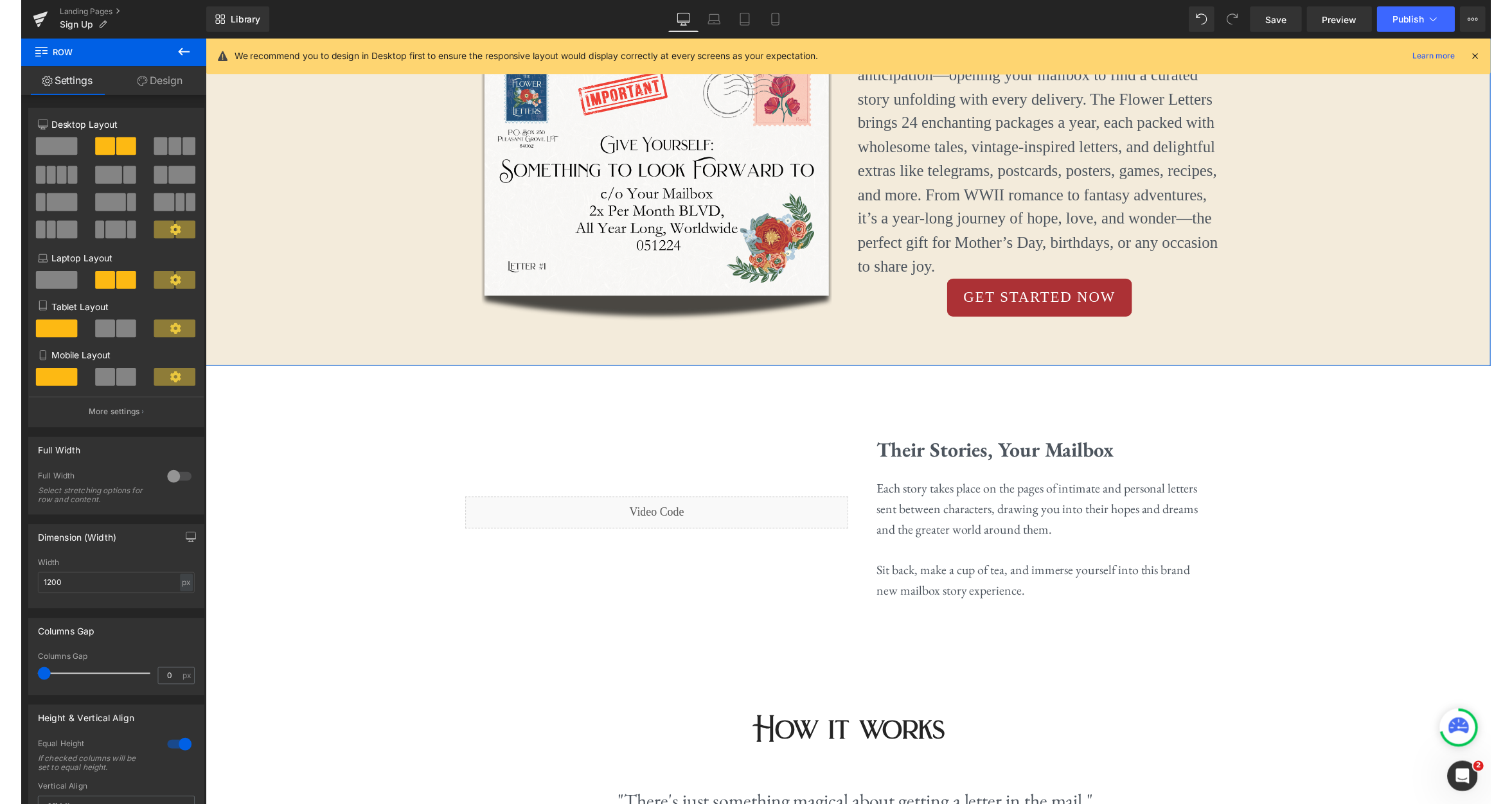
scroll to position [527, 0]
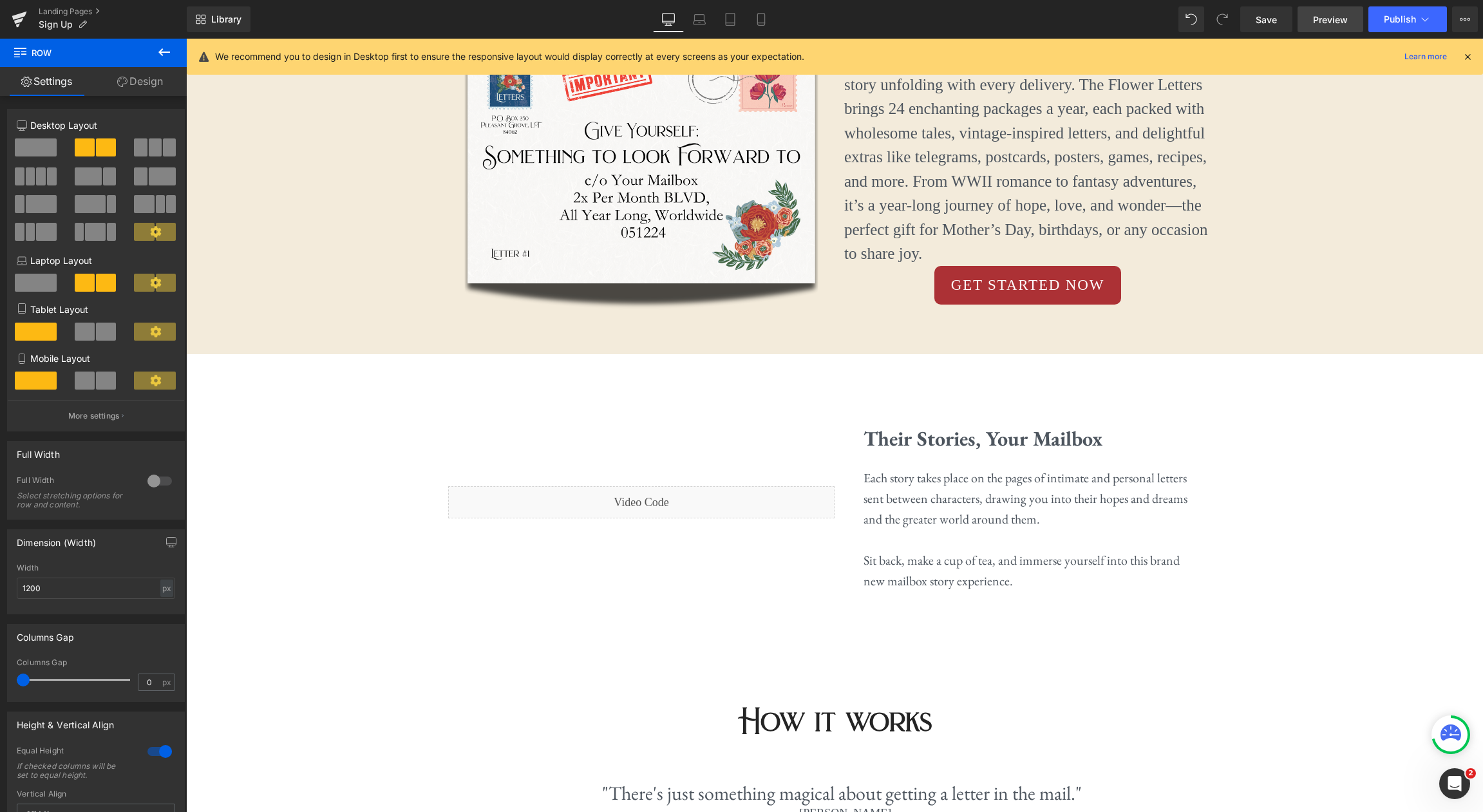
click at [1309, 23] on link "Preview" at bounding box center [1331, 19] width 66 height 26
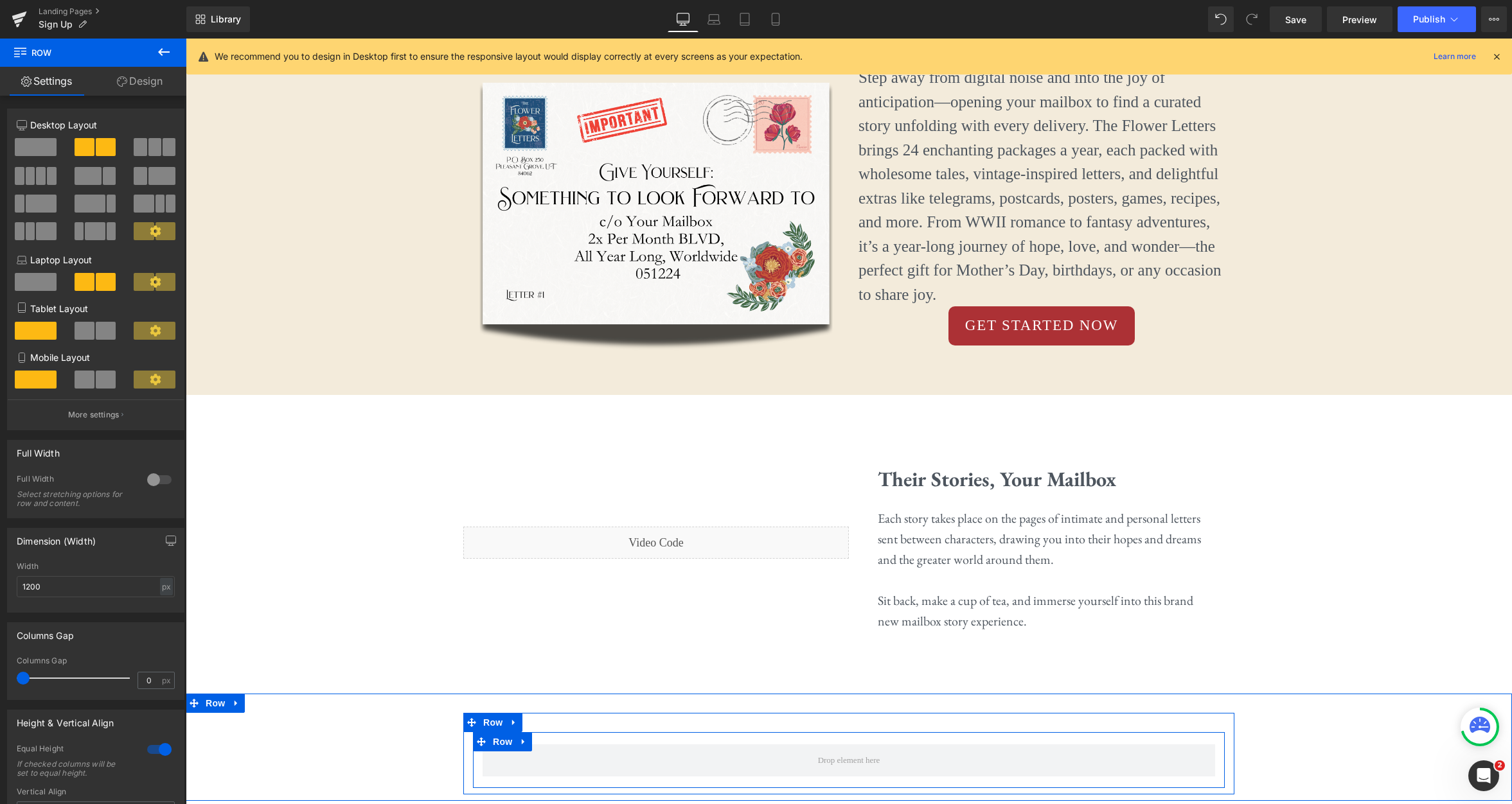
scroll to position [560, 0]
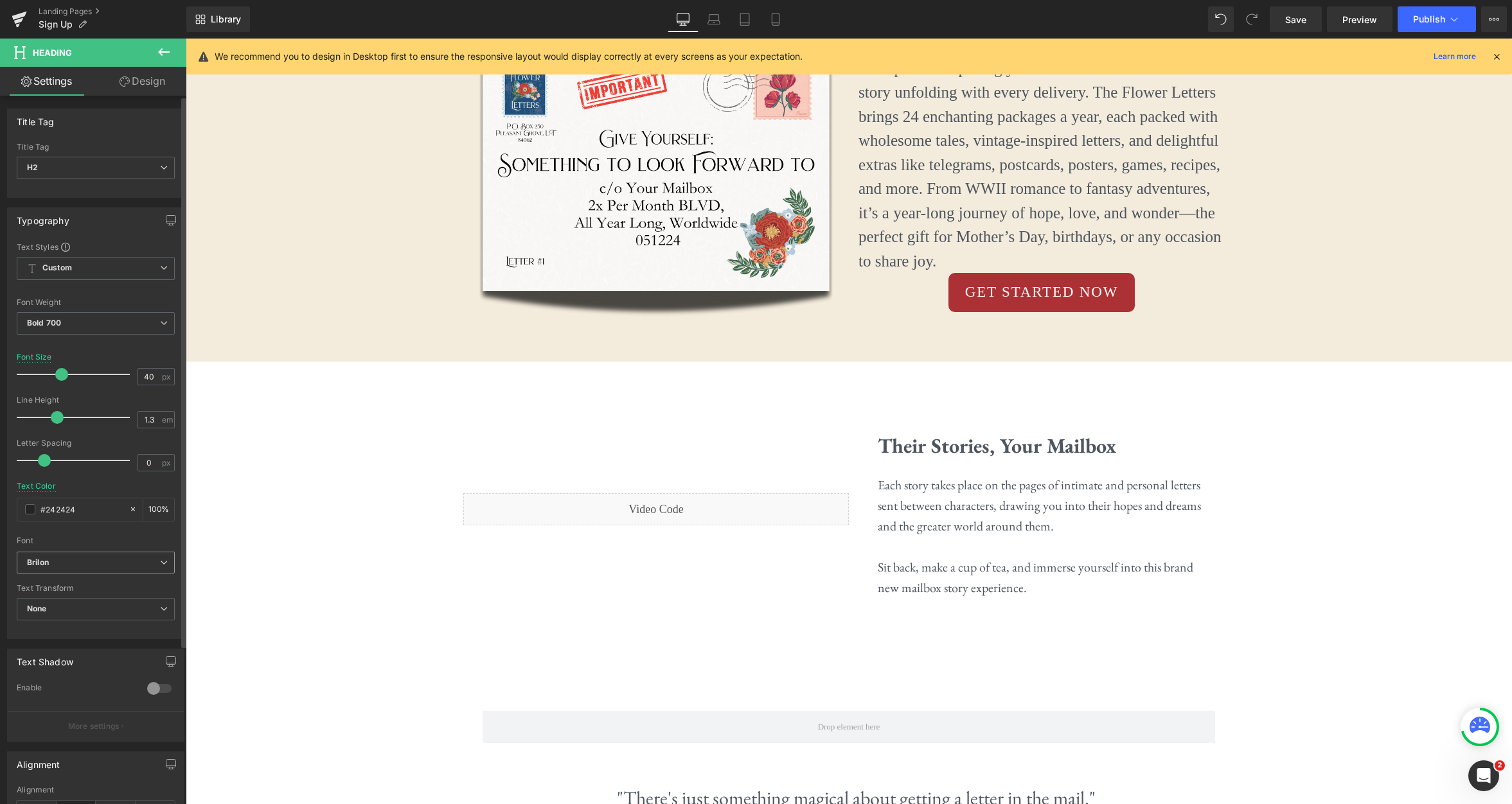
click at [158, 571] on span "Brilon" at bounding box center [96, 563] width 158 height 22
click at [109, 607] on li "EB Garamond" at bounding box center [96, 612] width 158 height 21
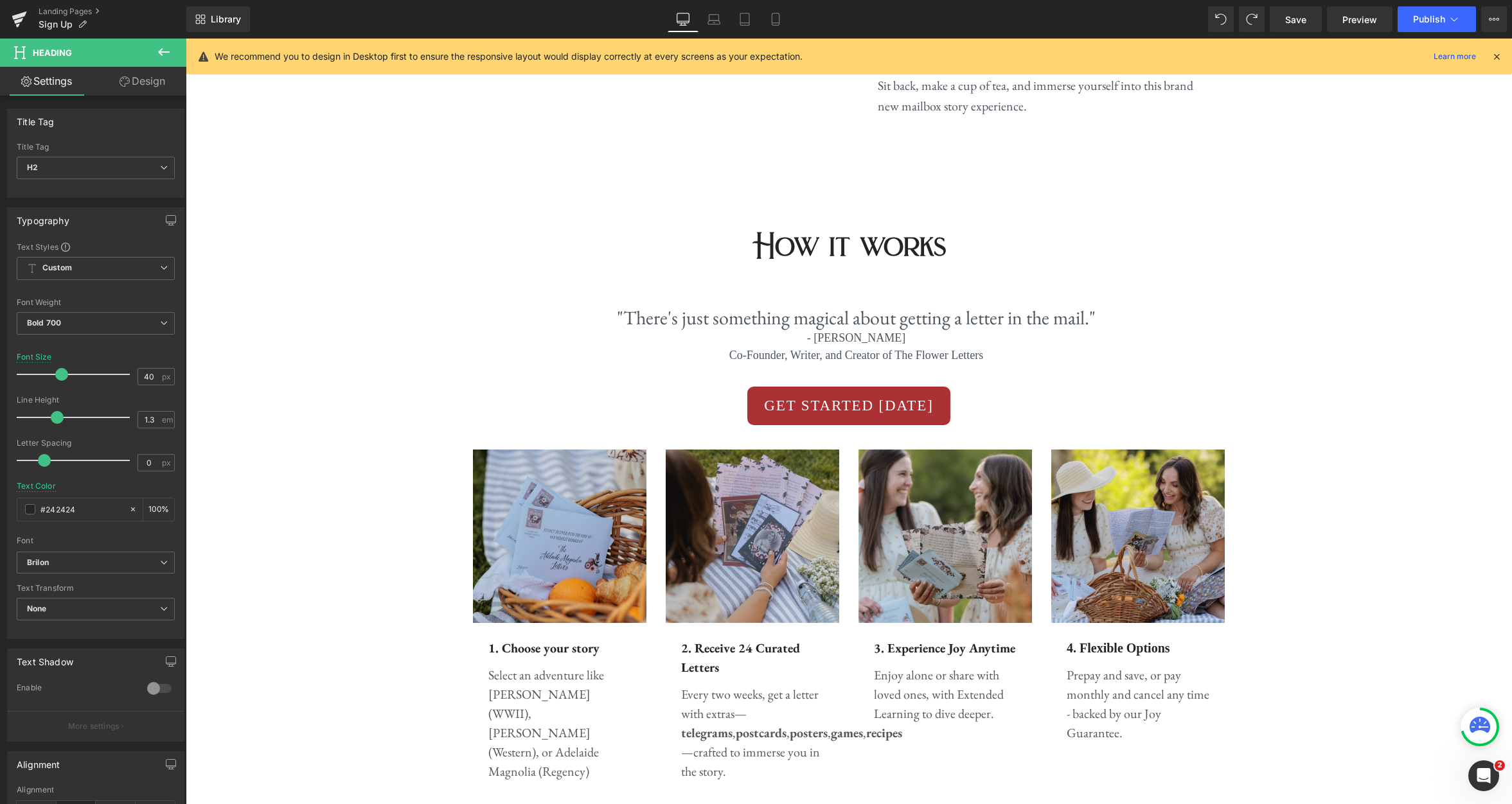
scroll to position [1010, 0]
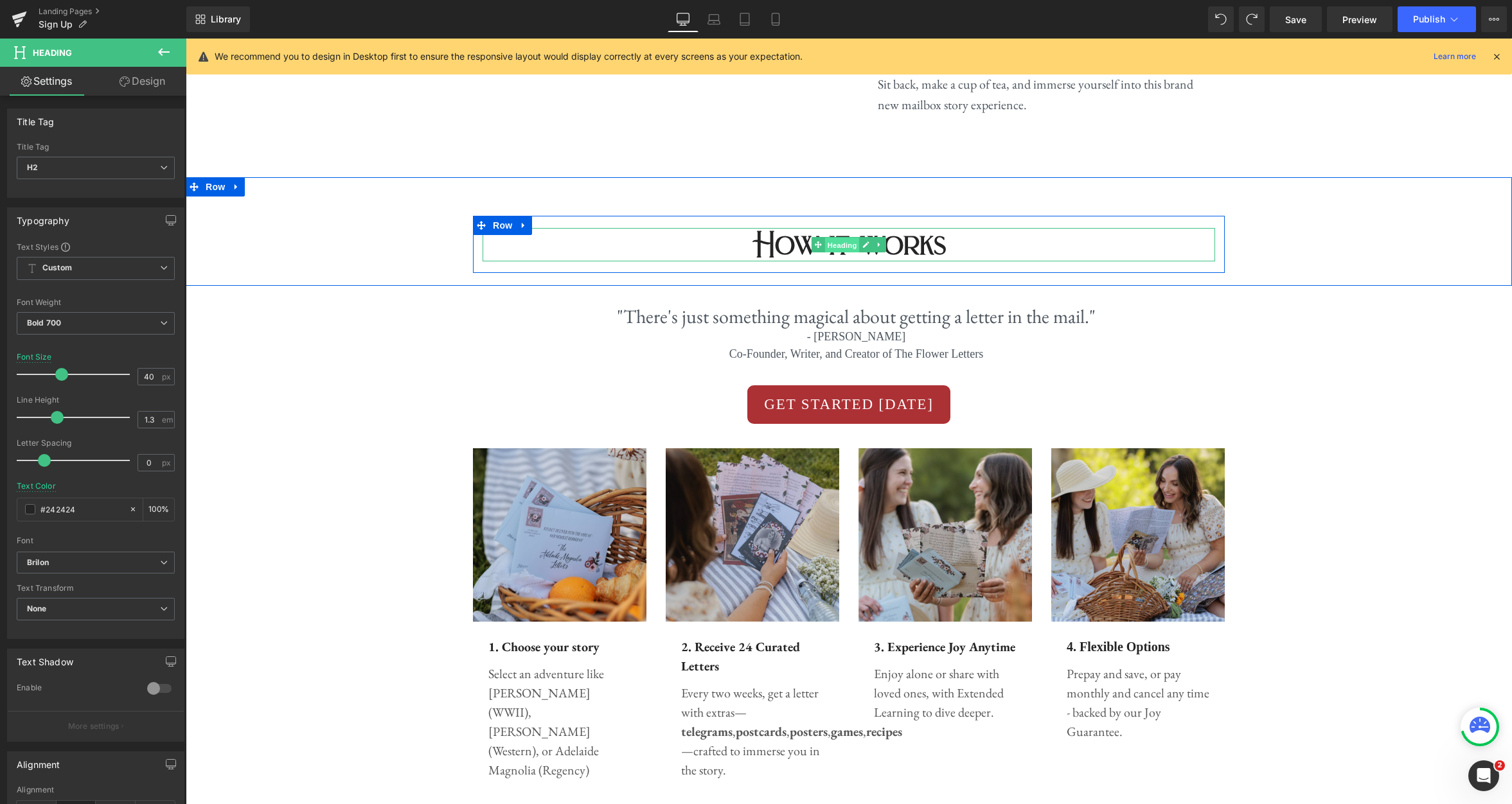
click at [841, 248] on span "Heading" at bounding box center [842, 244] width 35 height 16
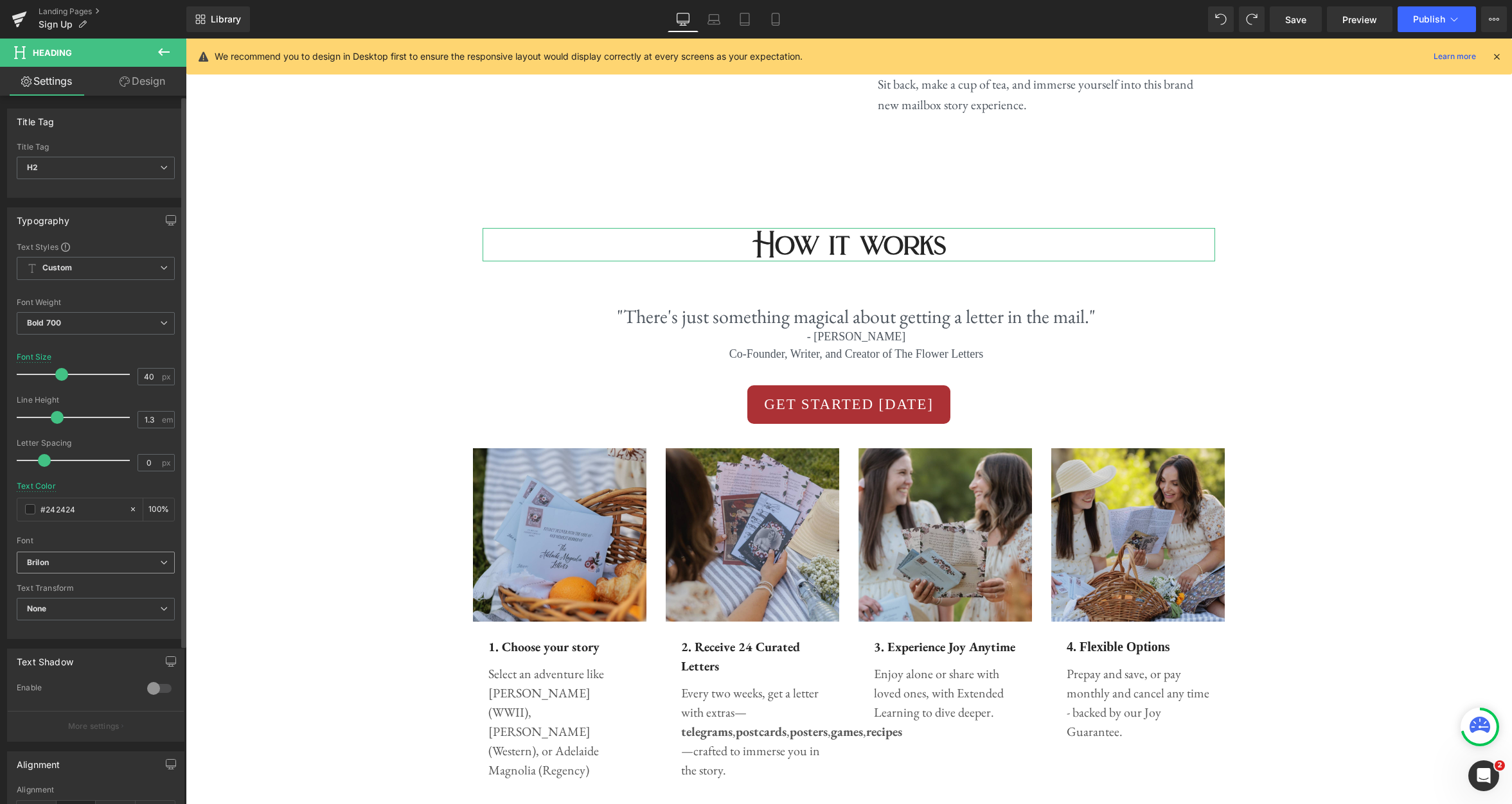
click at [121, 558] on b "Brilon" at bounding box center [93, 563] width 133 height 11
click at [93, 607] on li "EB Garamond" at bounding box center [96, 612] width 158 height 21
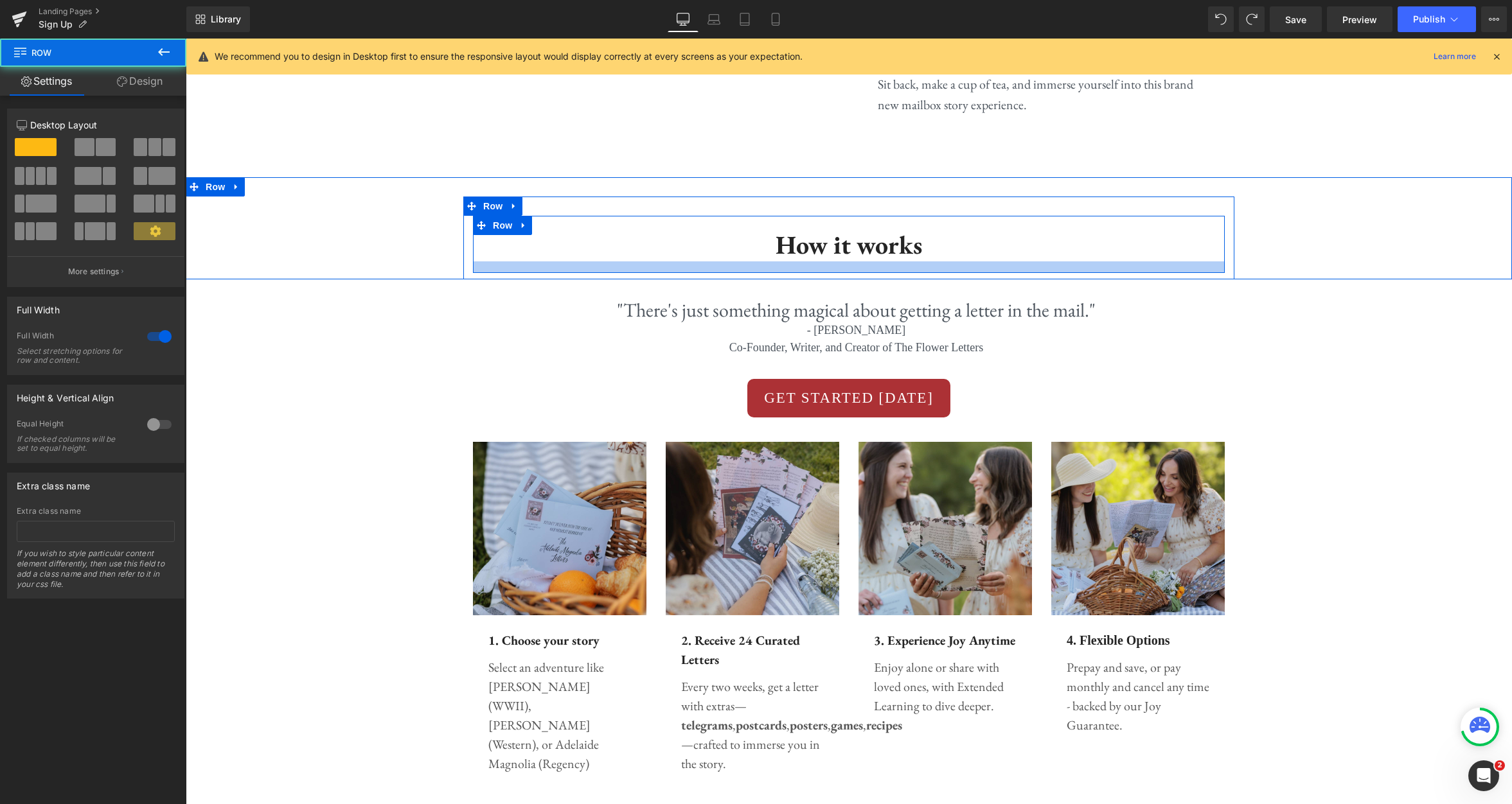
drag, startPoint x: 860, startPoint y: 284, endPoint x: 862, endPoint y: 269, distance: 15.1
click at [862, 269] on div "How it works Heading Row Row Row" at bounding box center [849, 229] width 1326 height 102
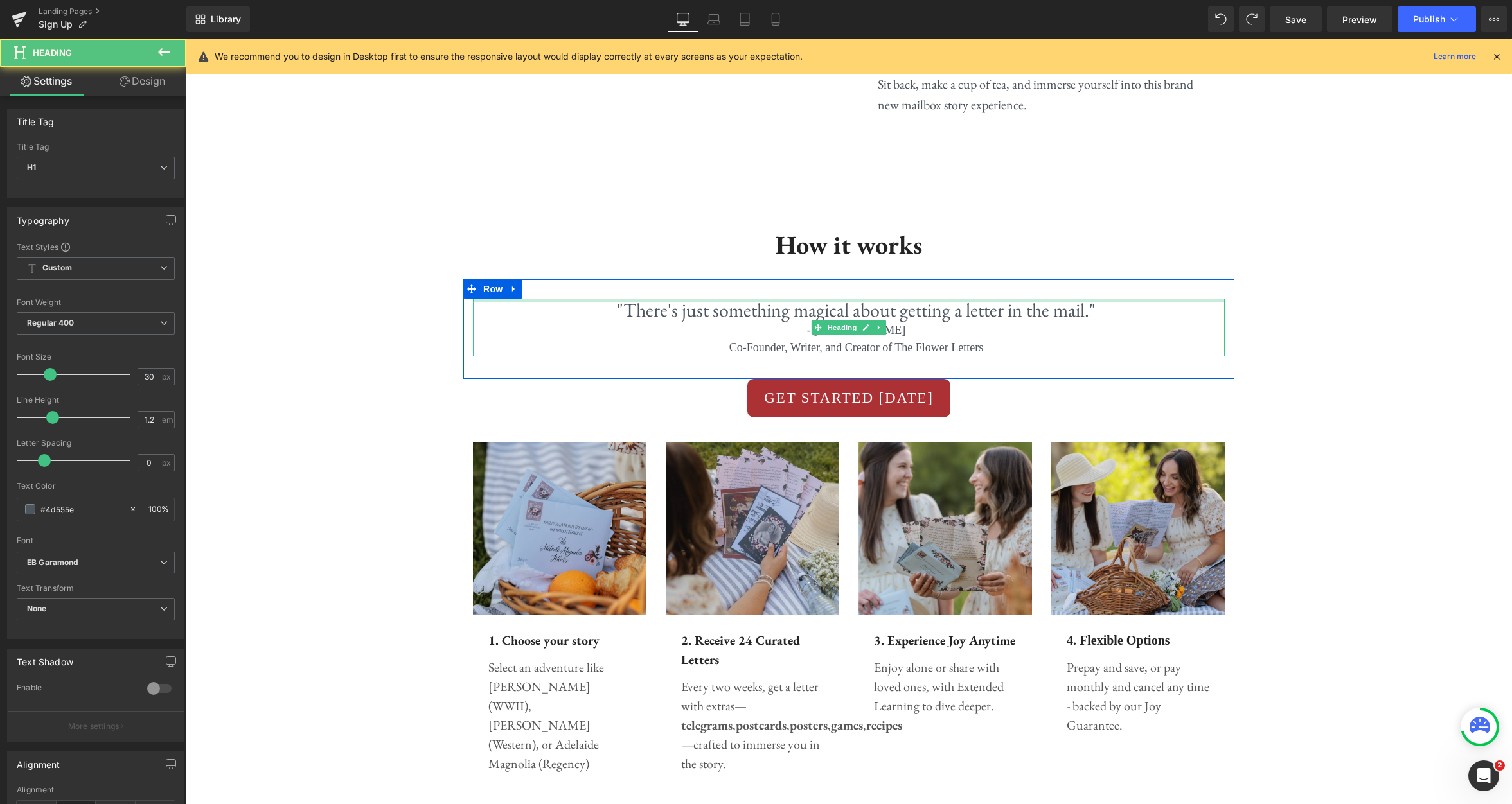
drag, startPoint x: 863, startPoint y: 298, endPoint x: 865, endPoint y: 285, distance: 13.2
click at [863, 291] on div ""There's just something magical about getting a letter in the mail." - Hannie C…" at bounding box center [849, 329] width 771 height 100
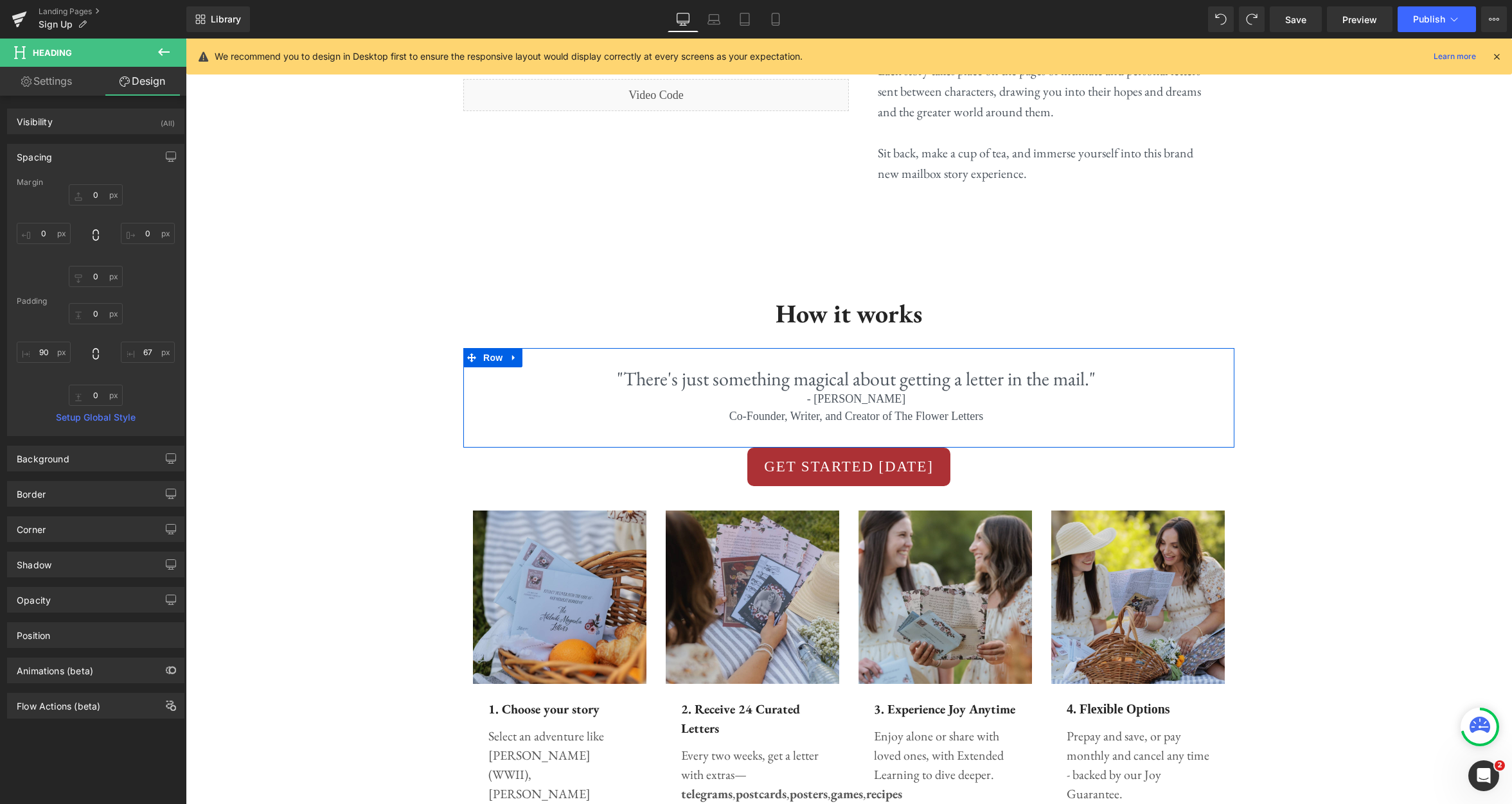
scroll to position [931, 0]
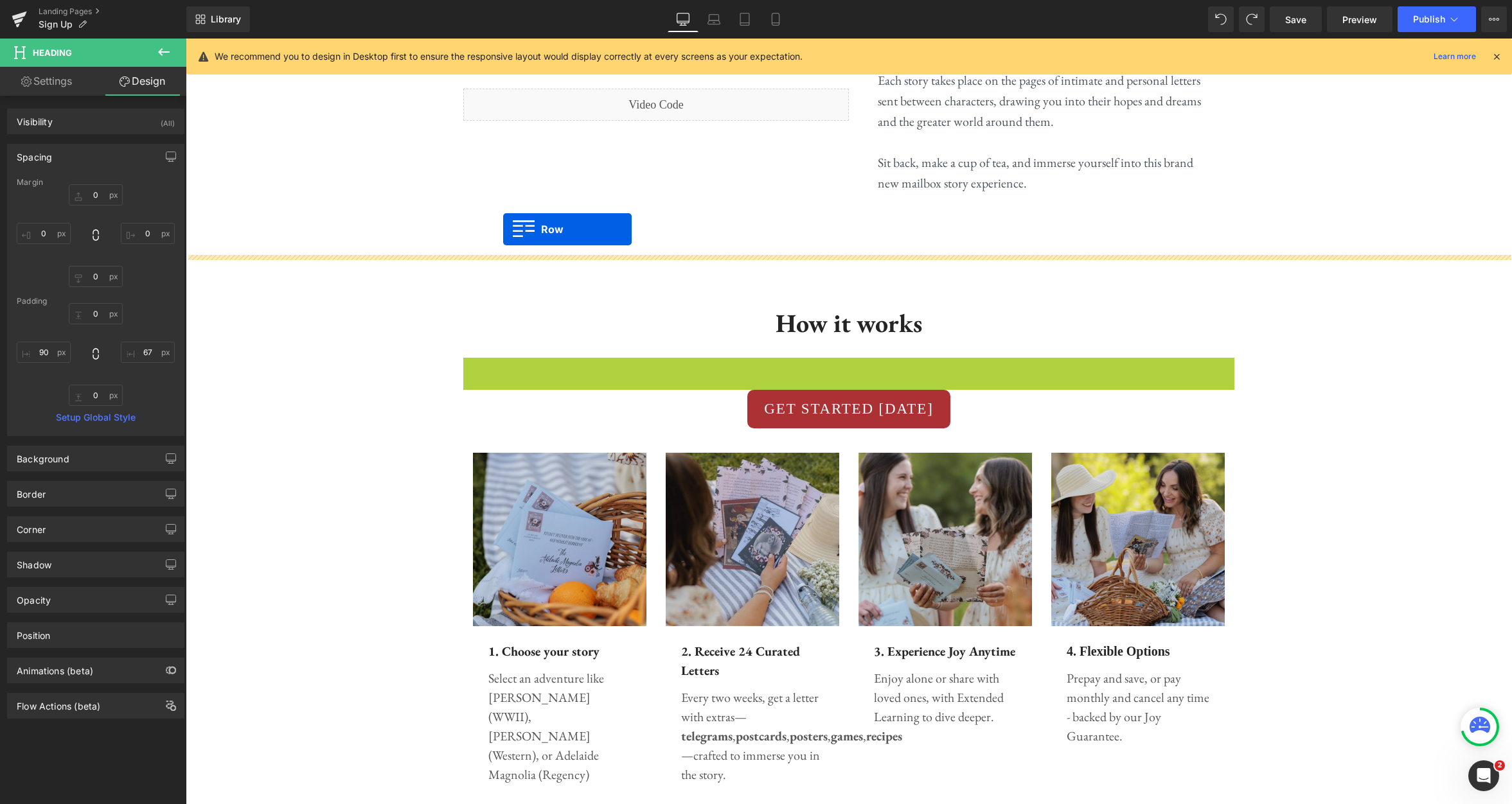
drag, startPoint x: 474, startPoint y: 332, endPoint x: 503, endPoint y: 230, distance: 106.0
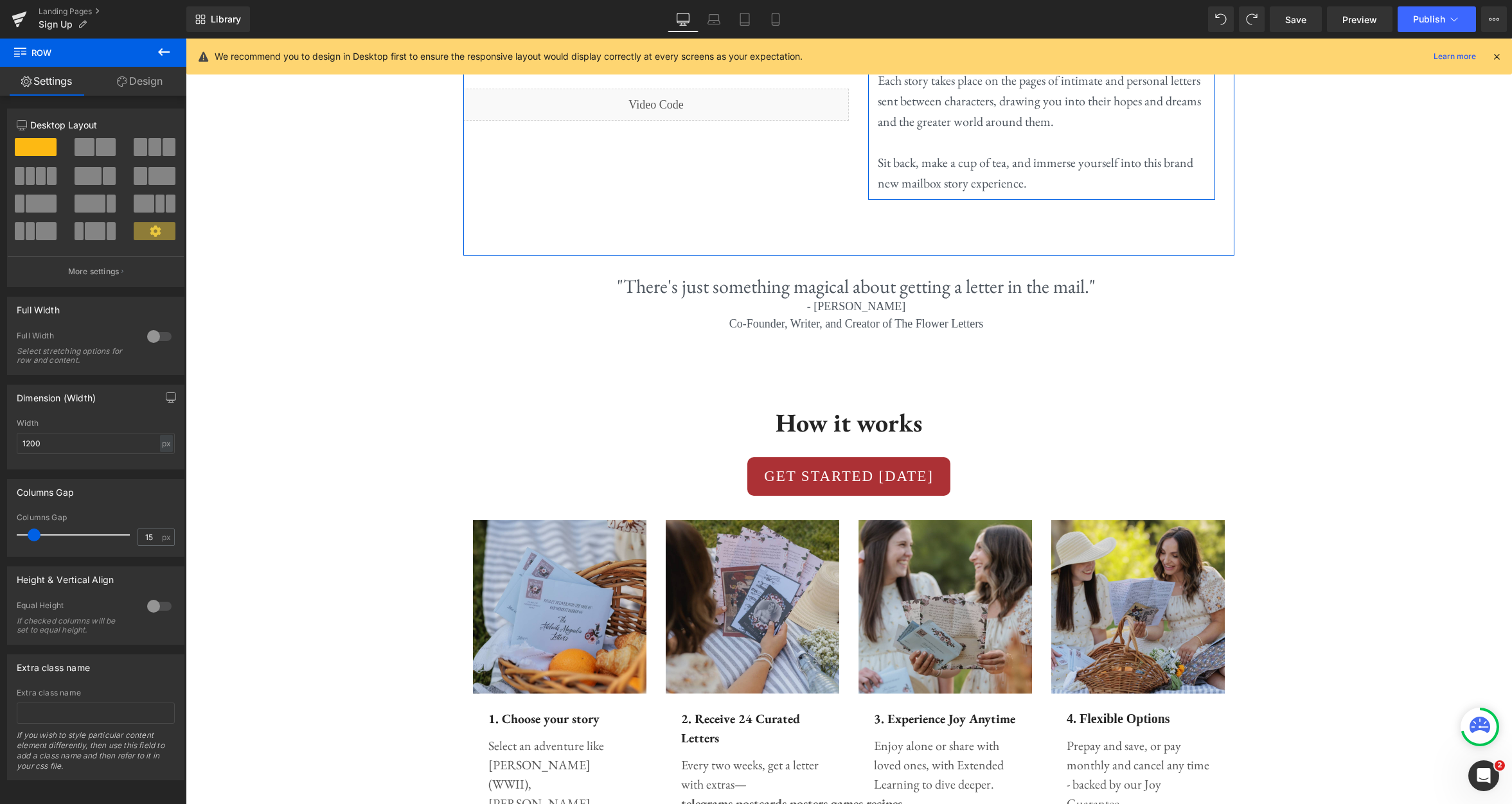
scroll to position [1013, 0]
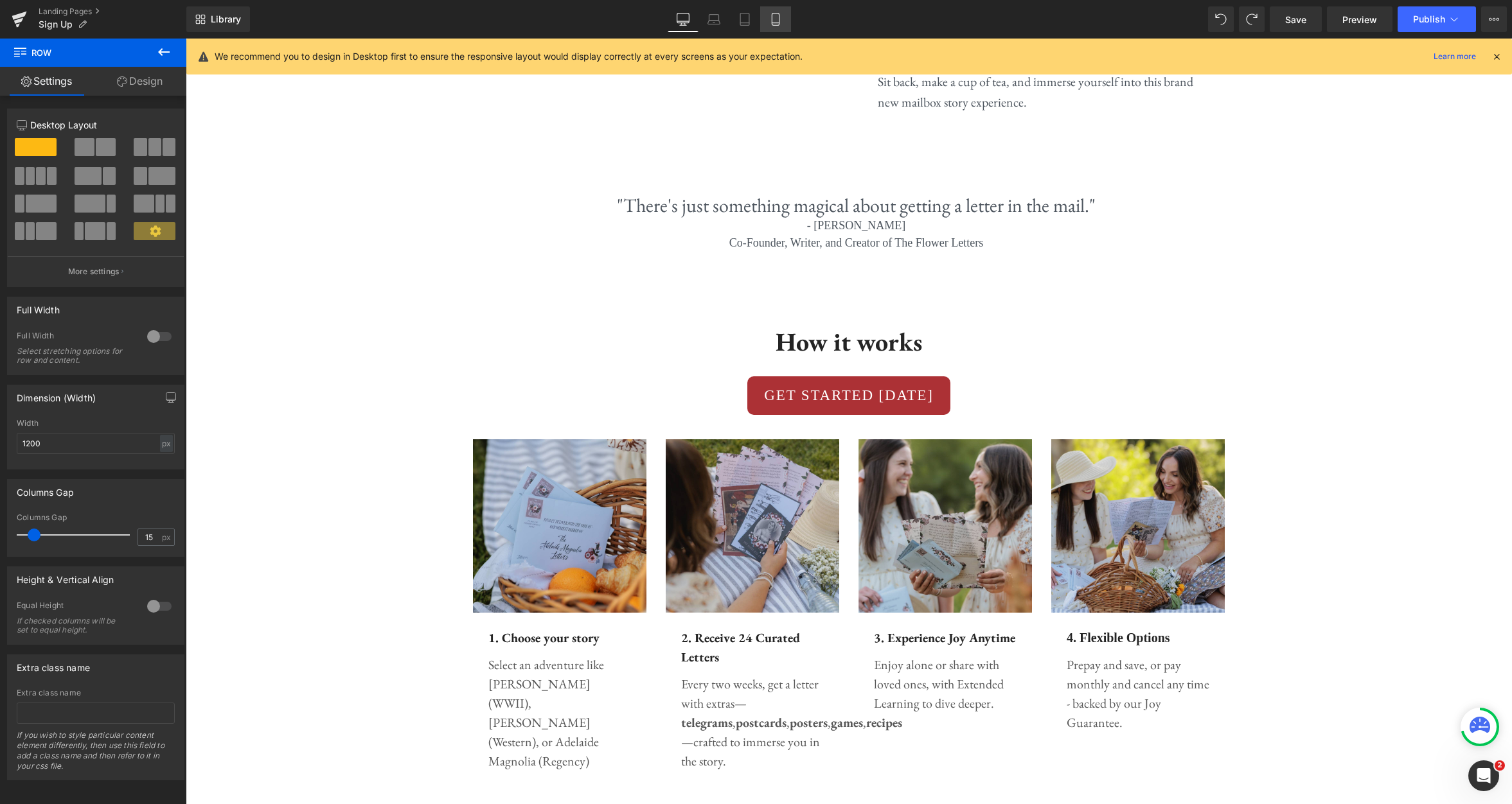
drag, startPoint x: 777, startPoint y: 13, endPoint x: 780, endPoint y: 27, distance: 14.3
click at [777, 13] on icon at bounding box center [775, 19] width 7 height 12
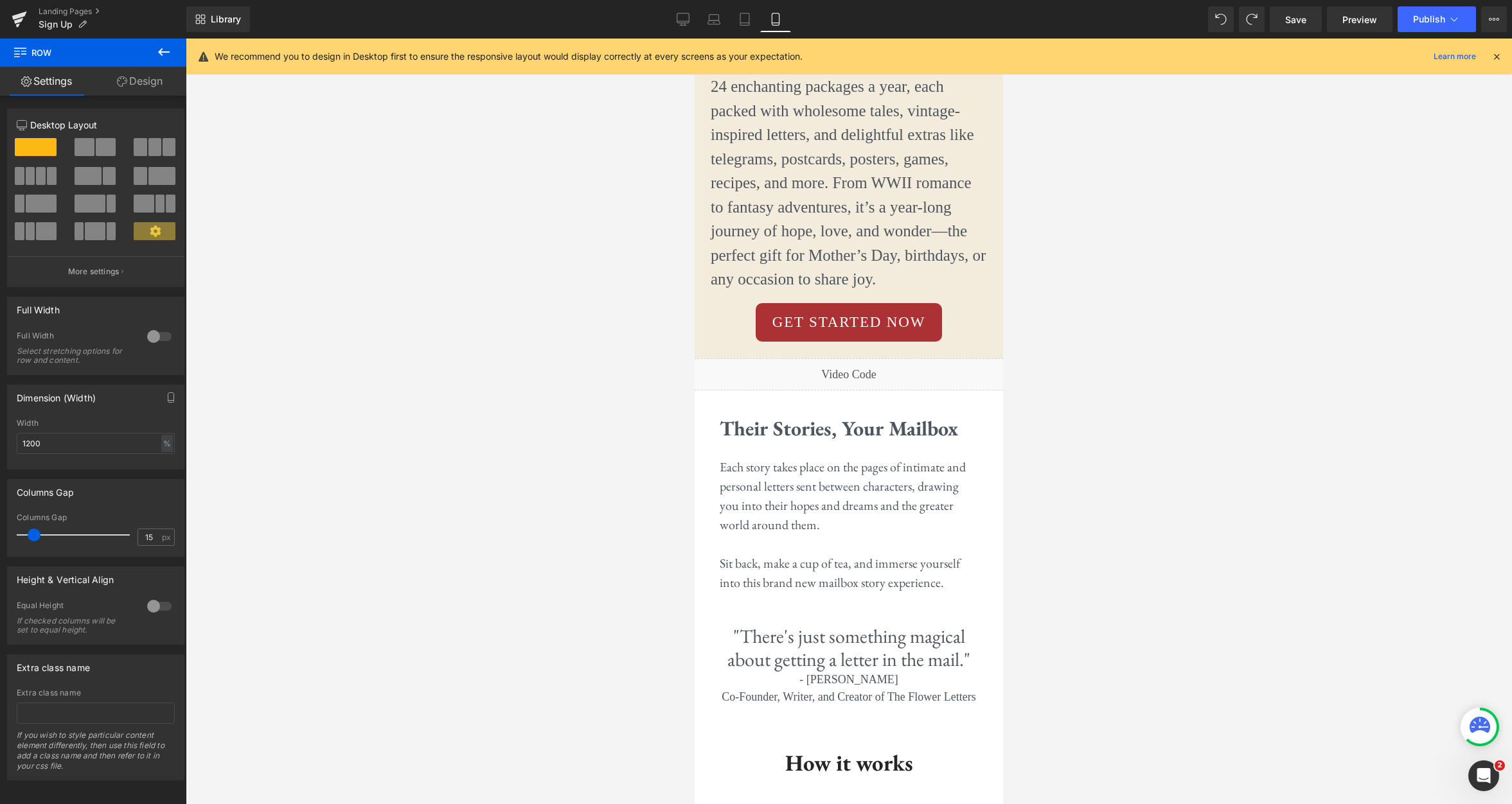
scroll to position [935, 0]
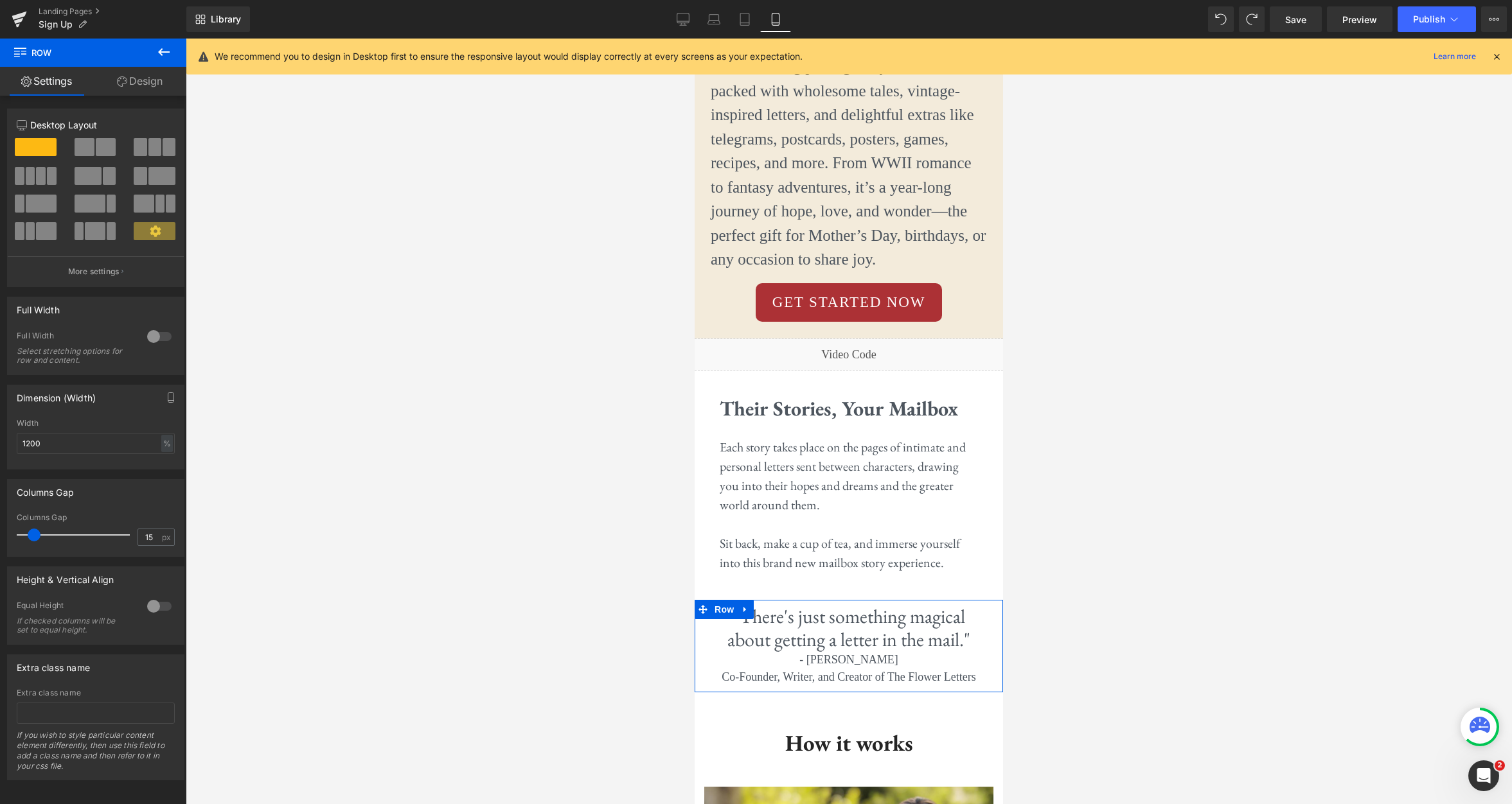
click at [746, 612] on link at bounding box center [745, 609] width 17 height 19
click at [775, 608] on icon at bounding box center [779, 609] width 9 height 9
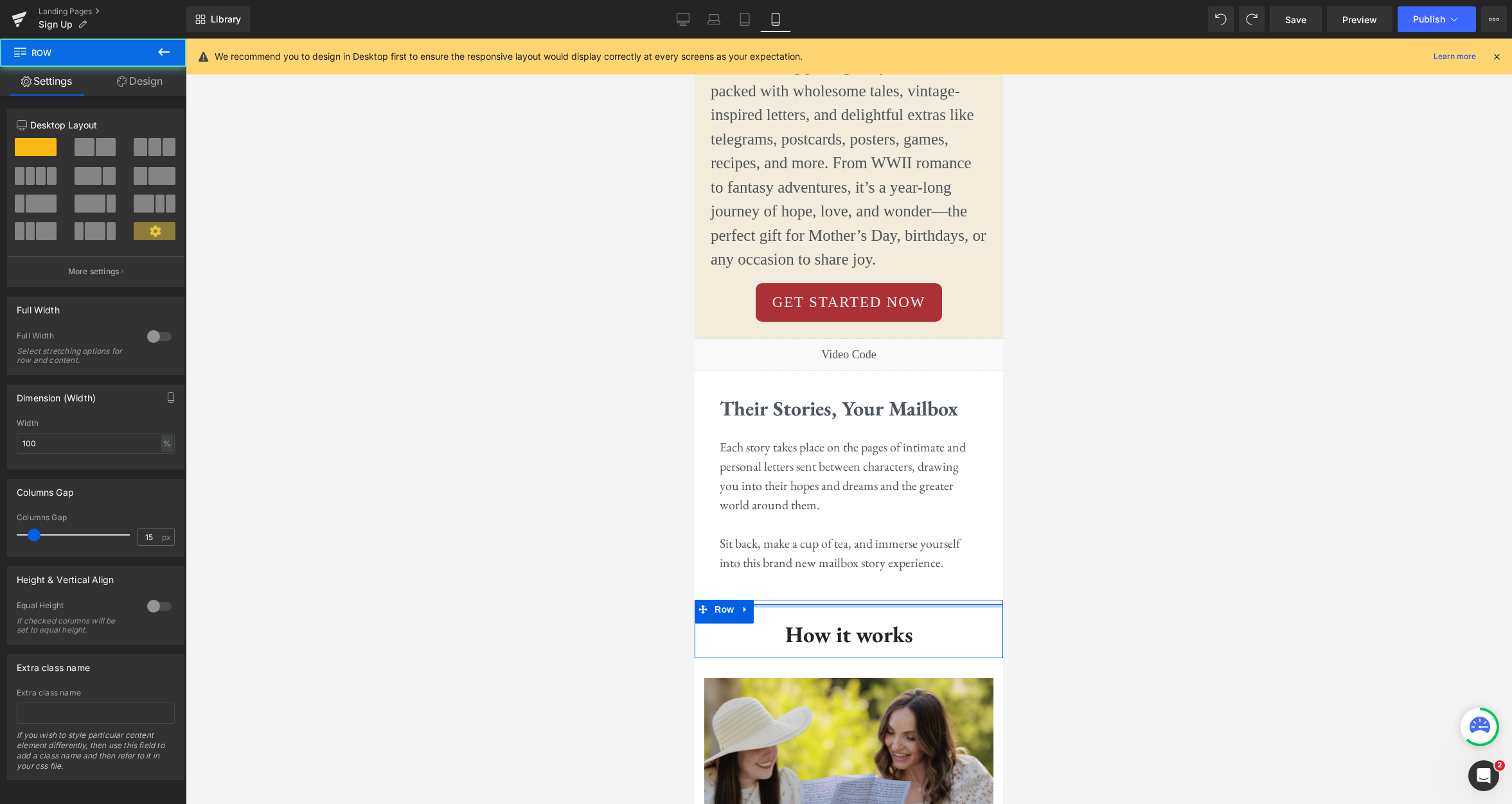
drag, startPoint x: 859, startPoint y: 612, endPoint x: 861, endPoint y: 595, distance: 17.1
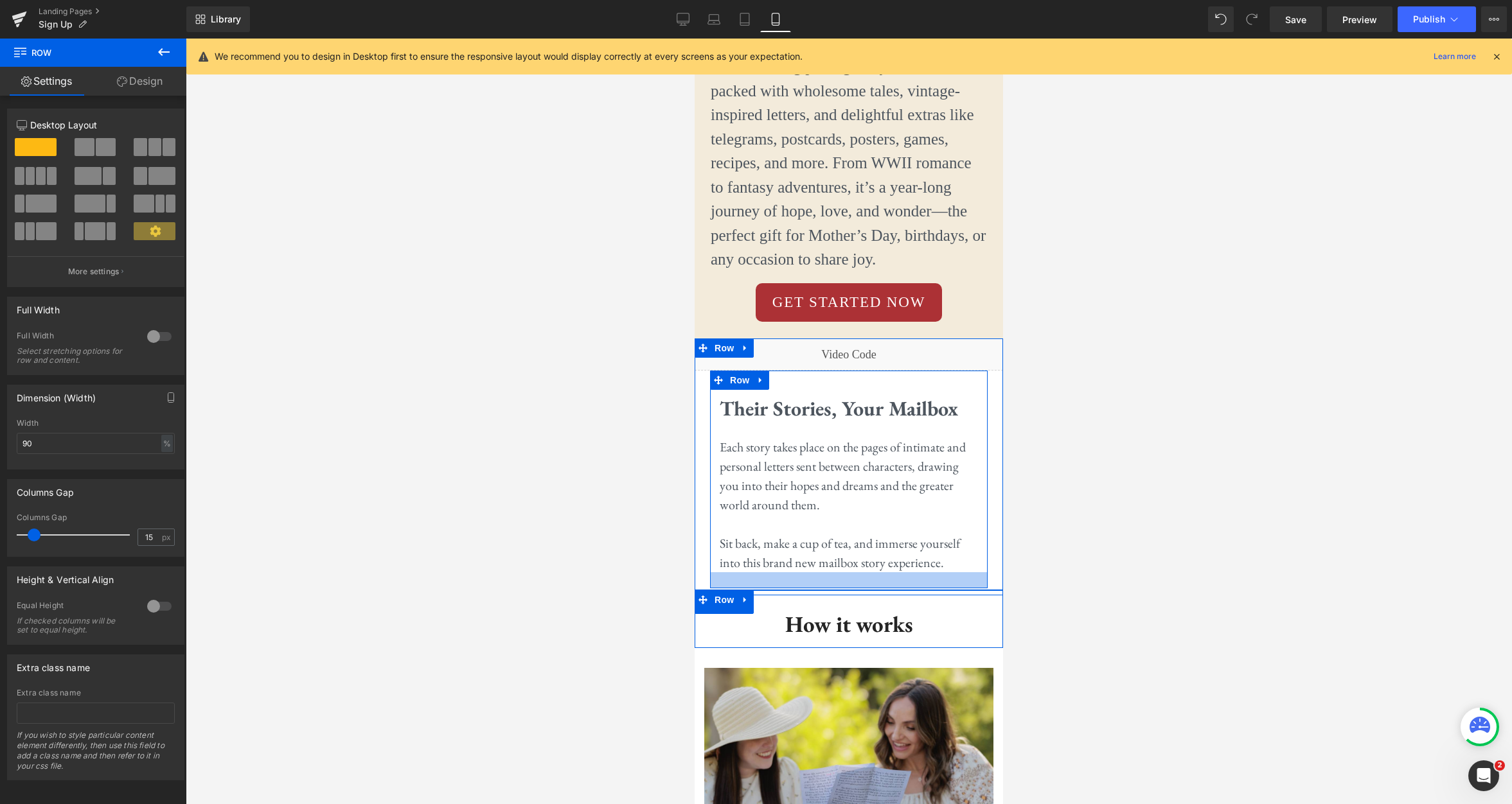
drag, startPoint x: 860, startPoint y: 590, endPoint x: 872, endPoint y: 573, distance: 20.8
click at [863, 580] on div at bounding box center [849, 580] width 278 height 16
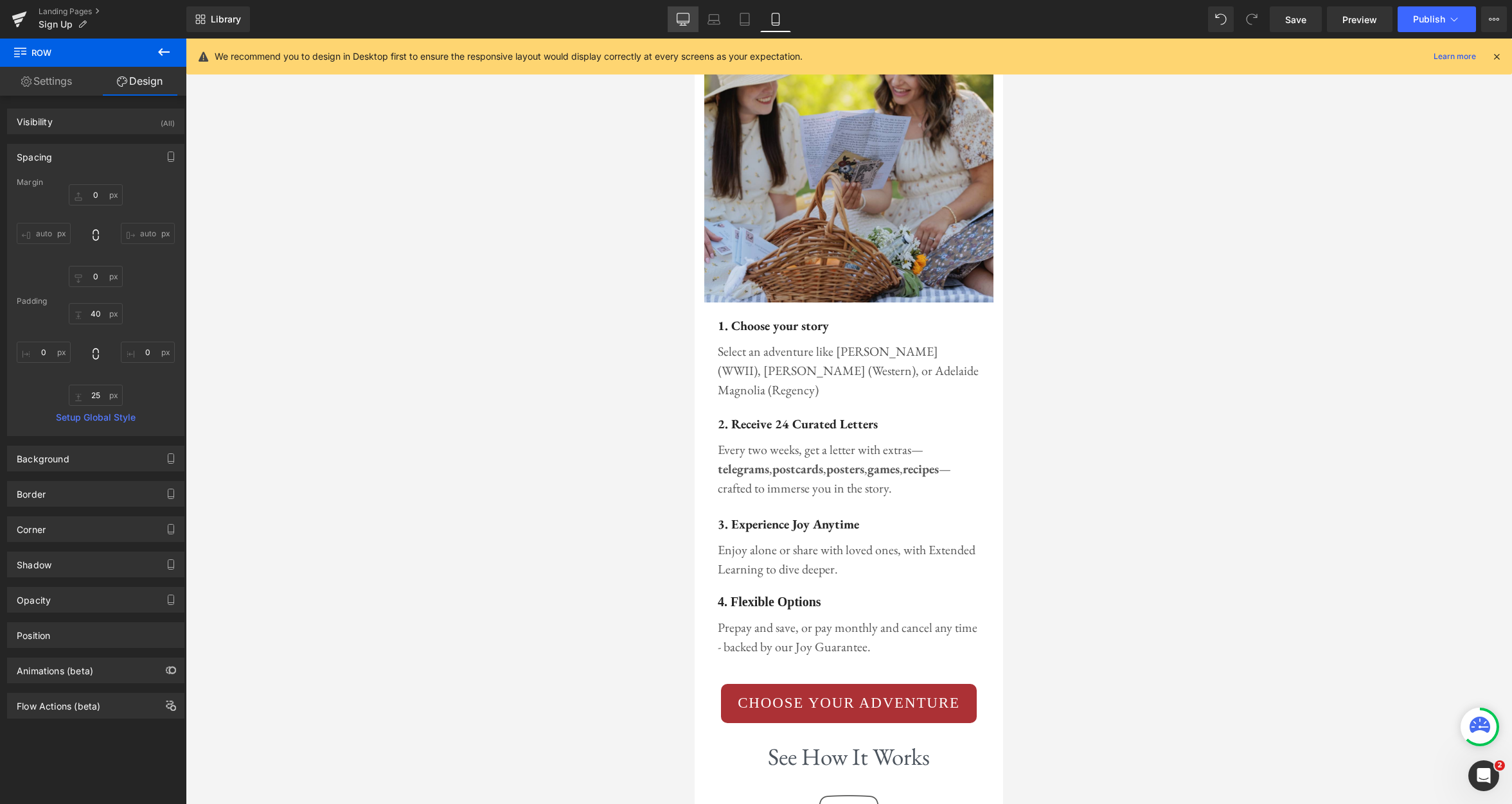
click at [688, 21] on icon at bounding box center [683, 21] width 12 height 0
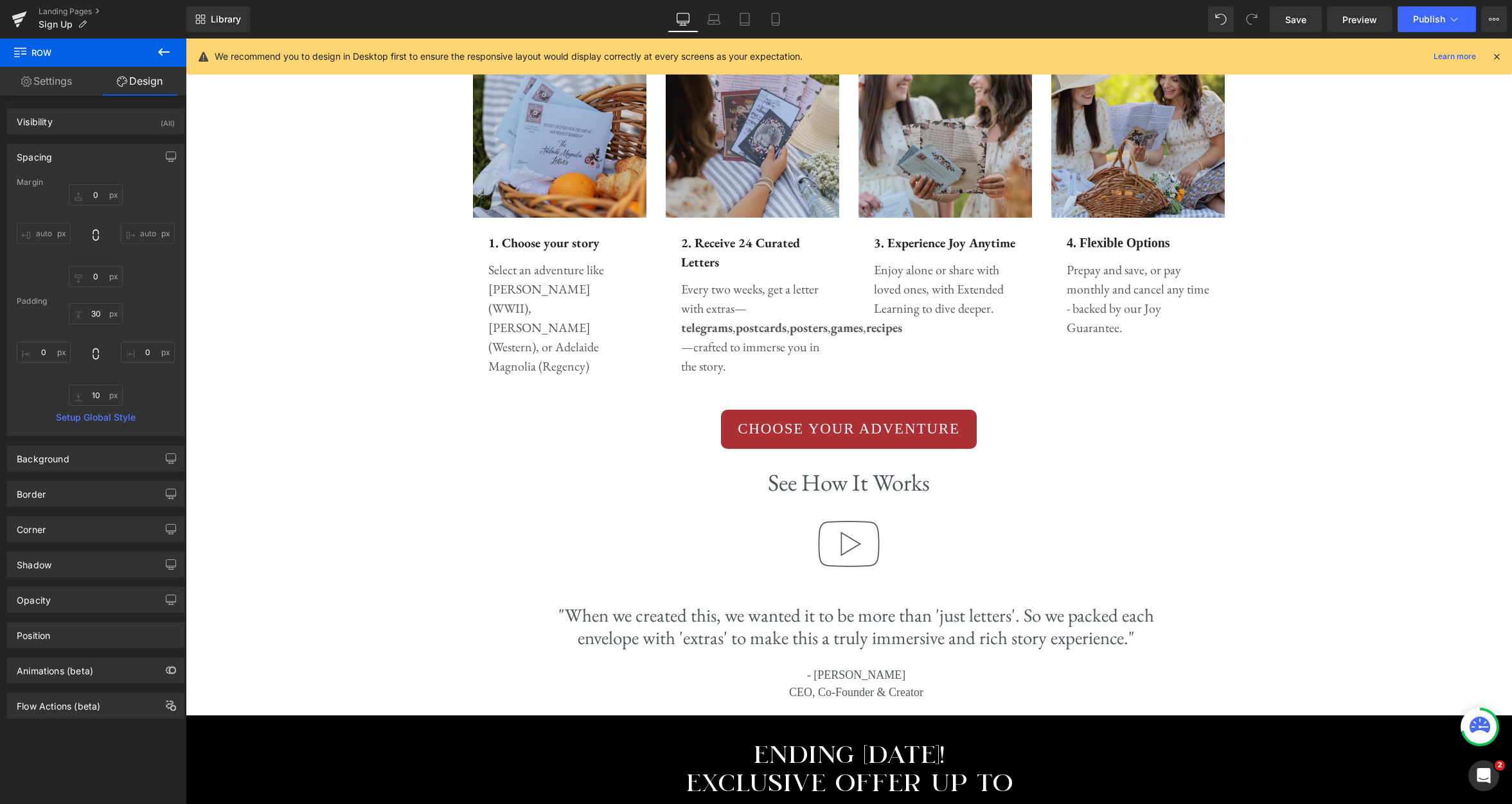
scroll to position [1344, 0]
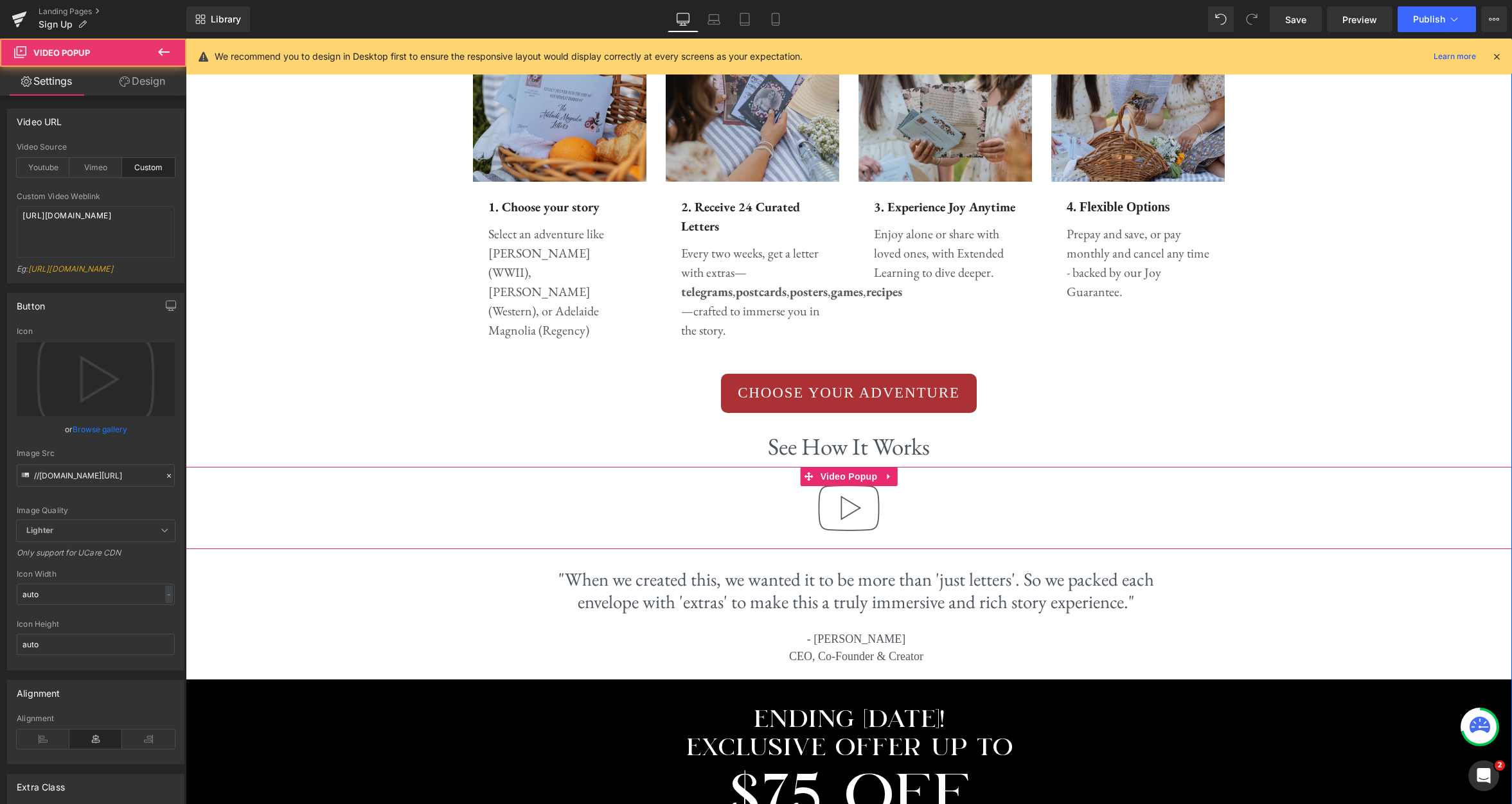
click at [843, 506] on img at bounding box center [849, 508] width 82 height 82
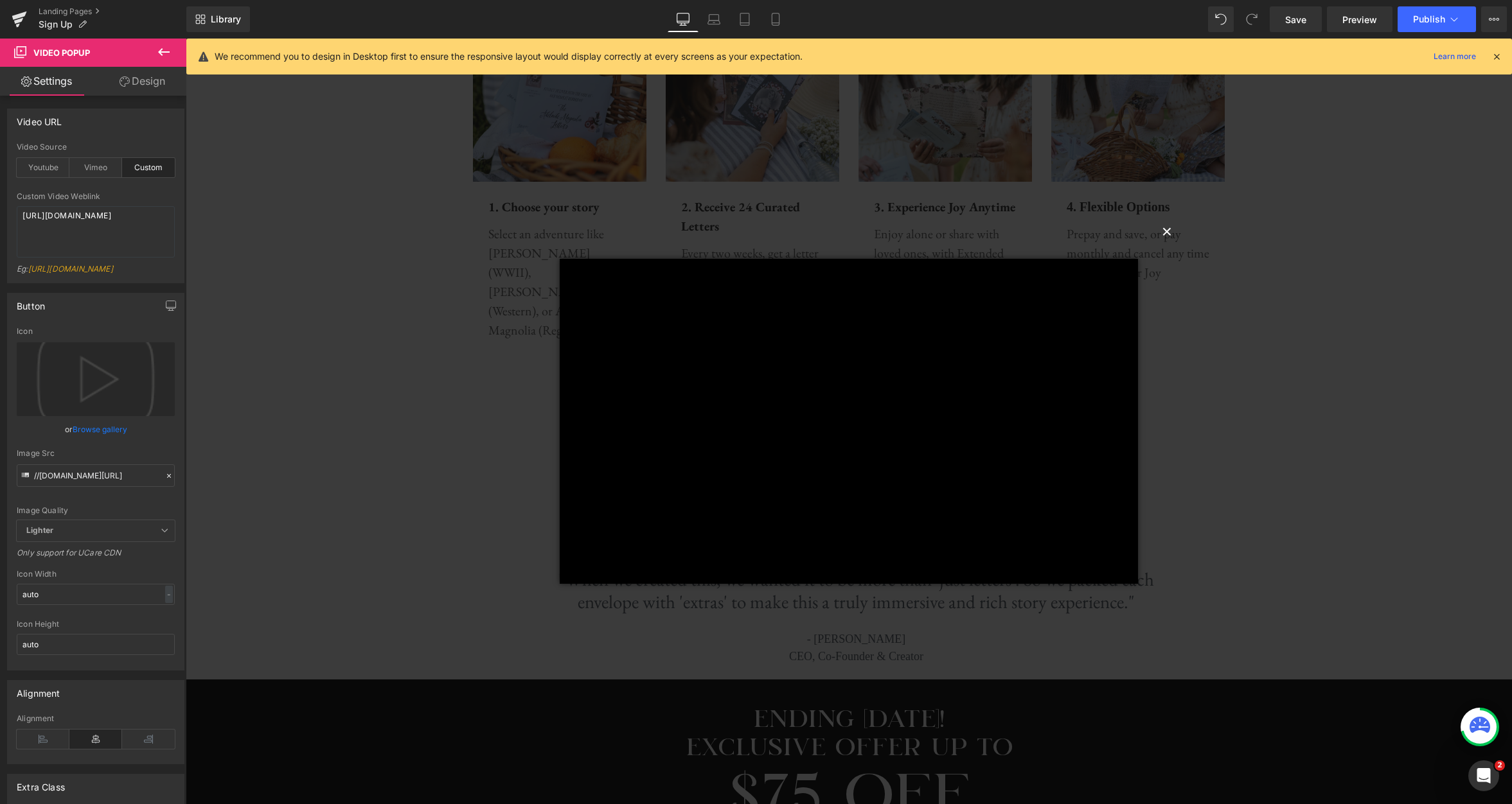
click at [1168, 231] on button "×" at bounding box center [1167, 230] width 26 height 26
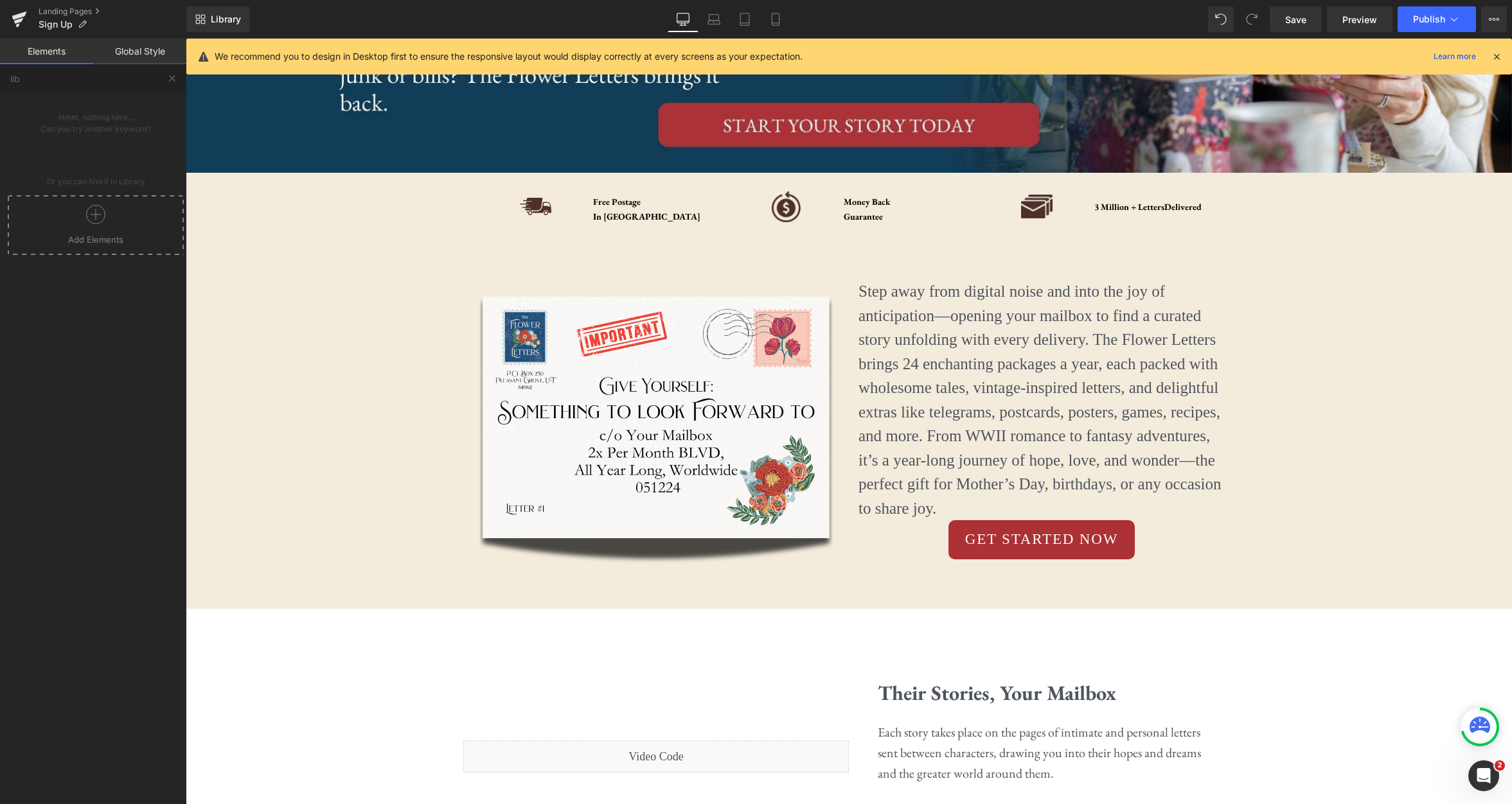
scroll to position [275, 0]
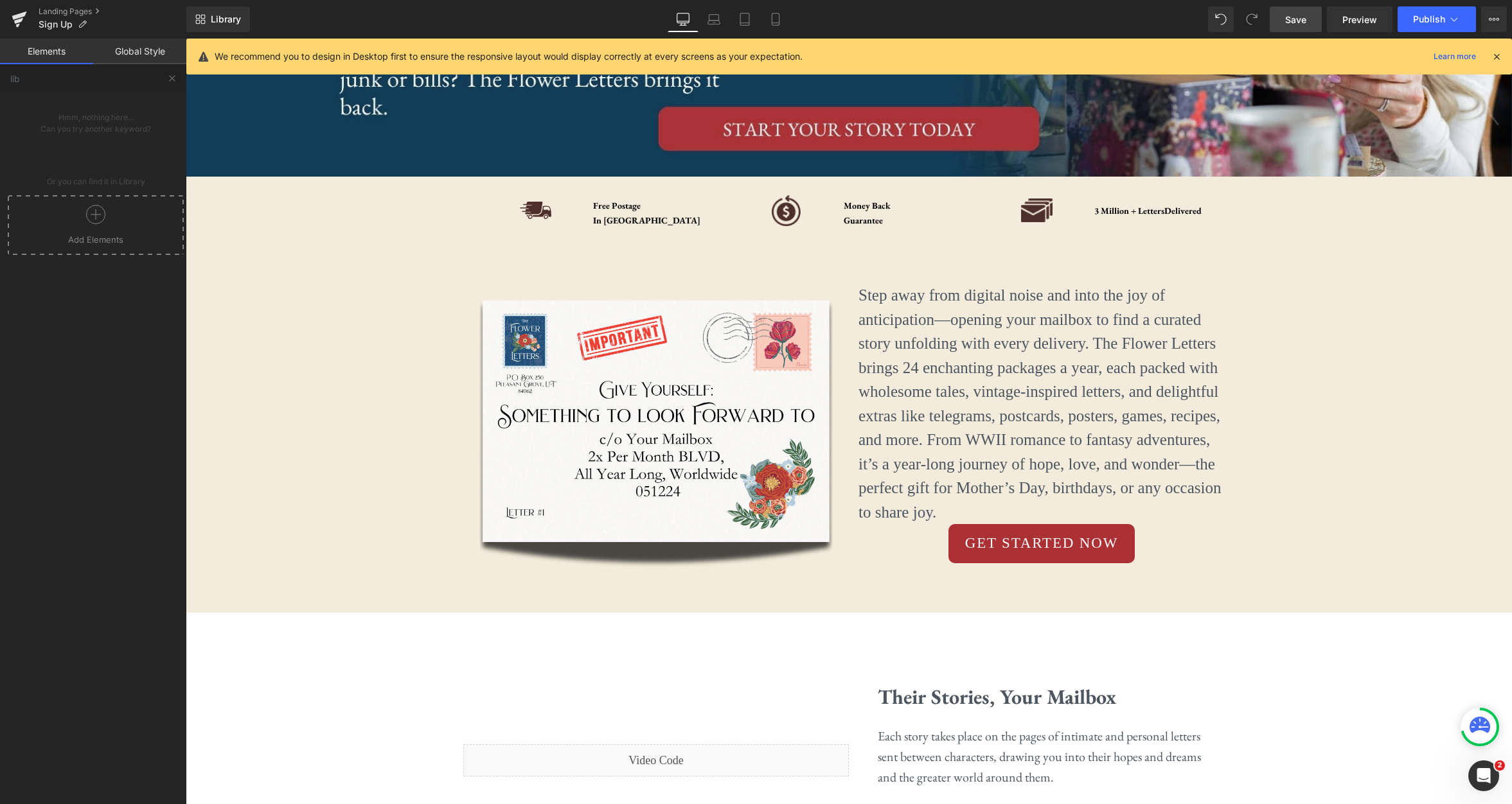
drag, startPoint x: 1308, startPoint y: 31, endPoint x: 1071, endPoint y: 124, distance: 254.6
click at [1308, 31] on link "Save" at bounding box center [1296, 19] width 52 height 26
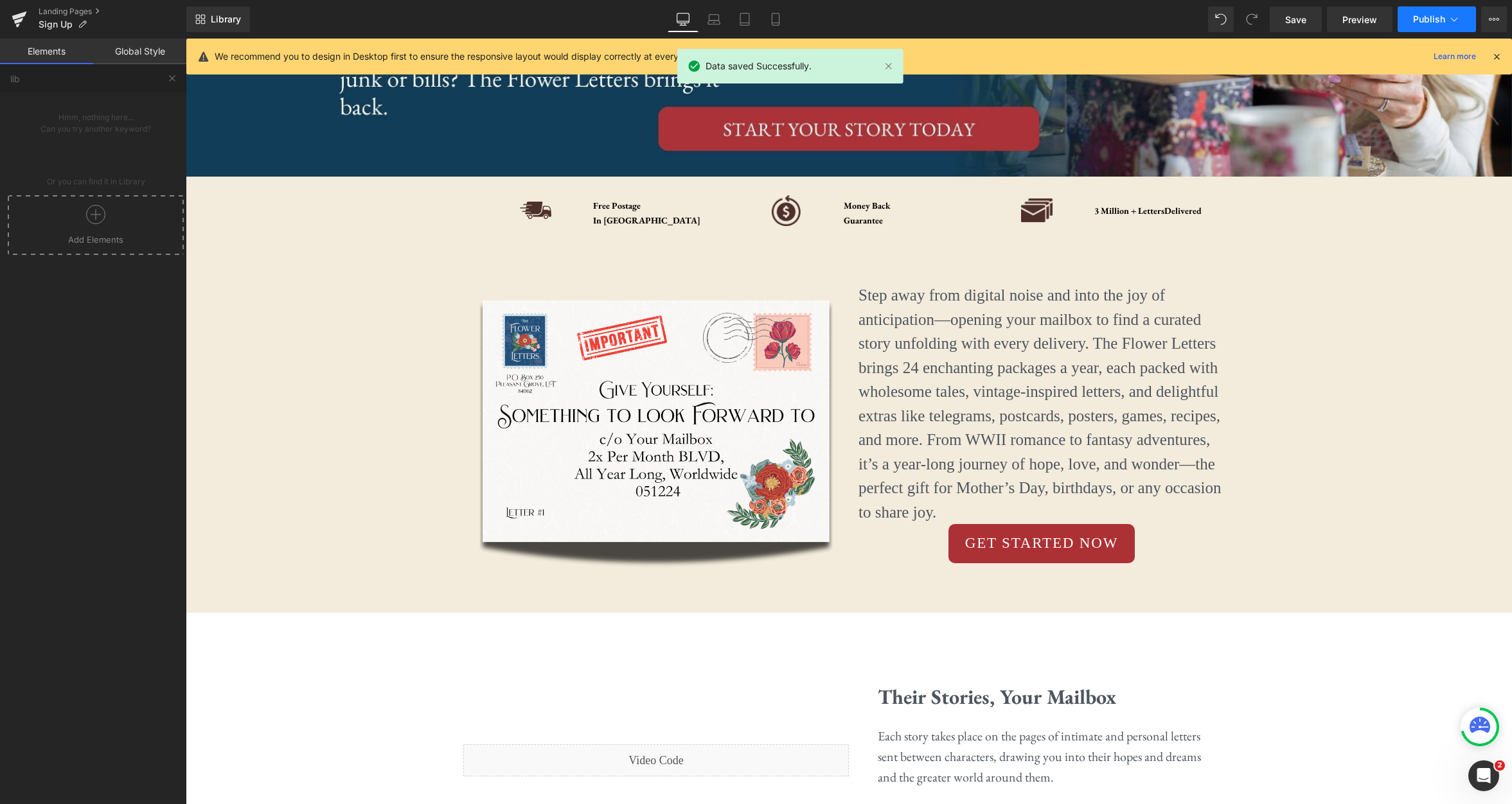
click at [1436, 27] on button "Publish" at bounding box center [1436, 19] width 78 height 26
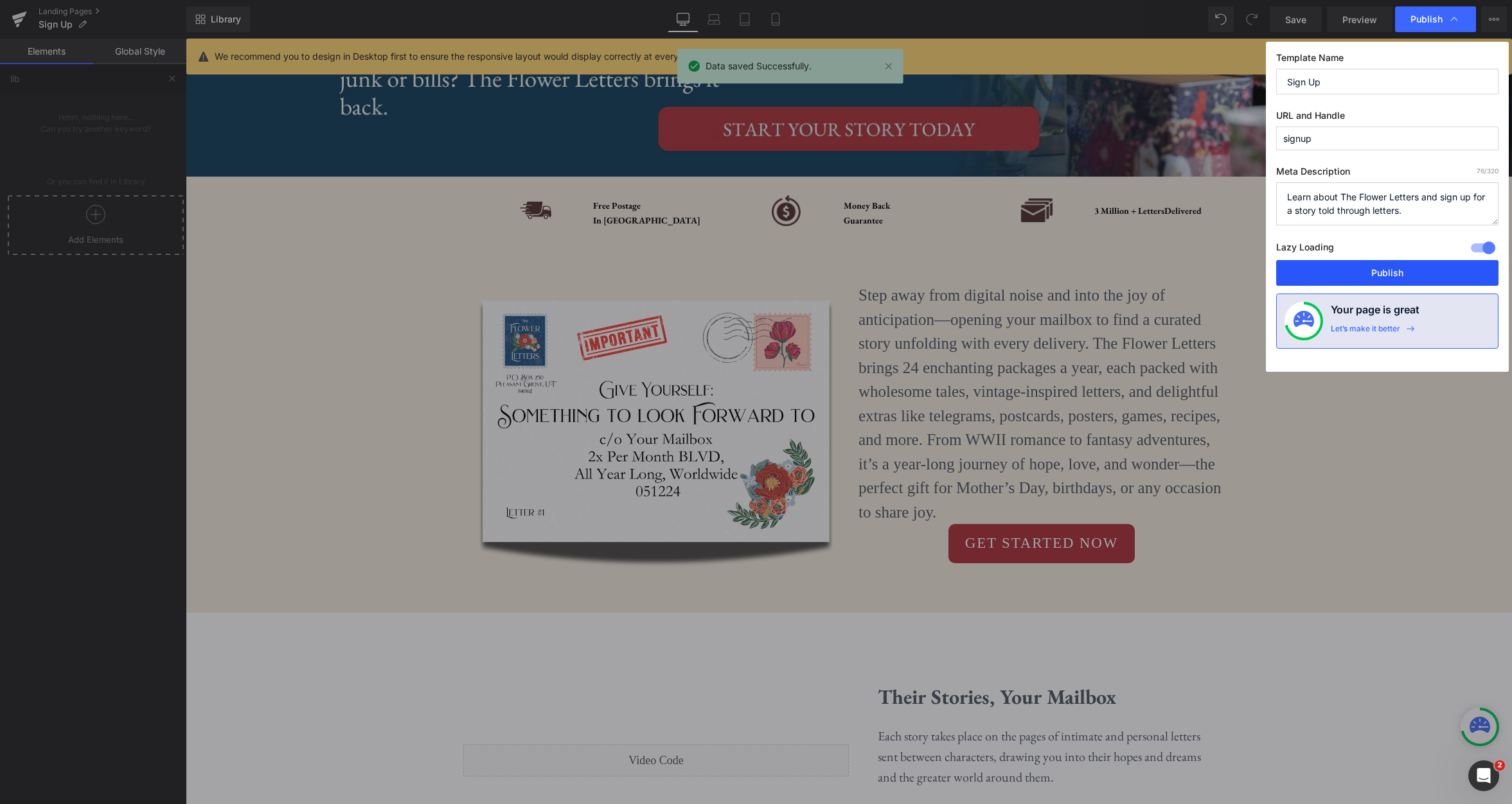
click at [1396, 269] on button "Publish" at bounding box center [1387, 272] width 222 height 26
